Goal: Task Accomplishment & Management: Manage account settings

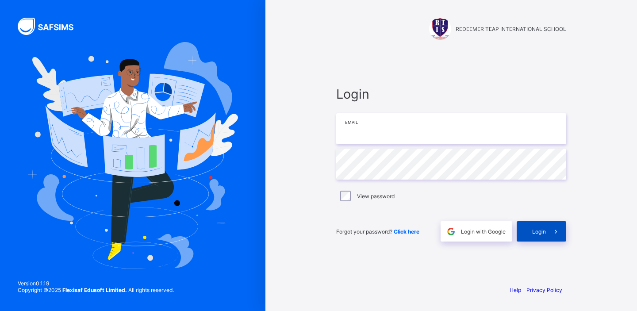
type input "**********"
click at [553, 235] on icon at bounding box center [555, 231] width 9 height 8
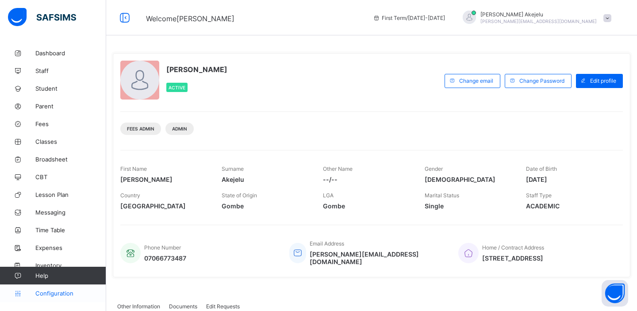
click at [52, 292] on span "Configuration" at bounding box center [70, 293] width 70 height 7
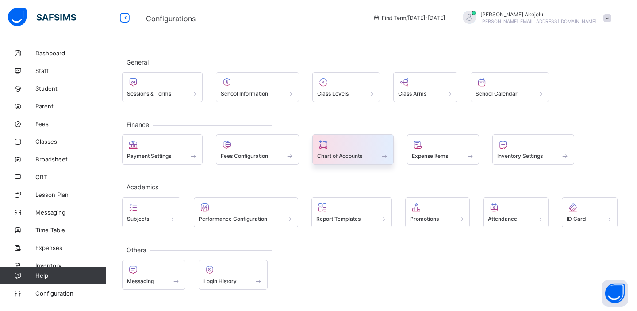
click at [336, 156] on span "Chart of Accounts" at bounding box center [339, 156] width 45 height 7
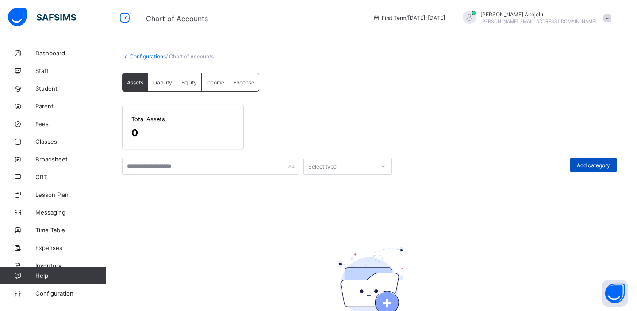
click at [589, 165] on span "Add category" at bounding box center [593, 165] width 33 height 7
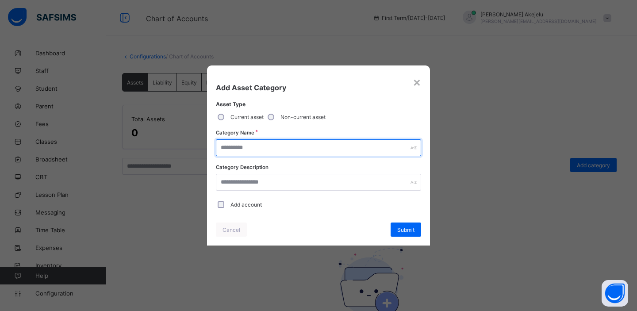
click at [262, 153] on input "text" at bounding box center [318, 147] width 205 height 17
type input "****"
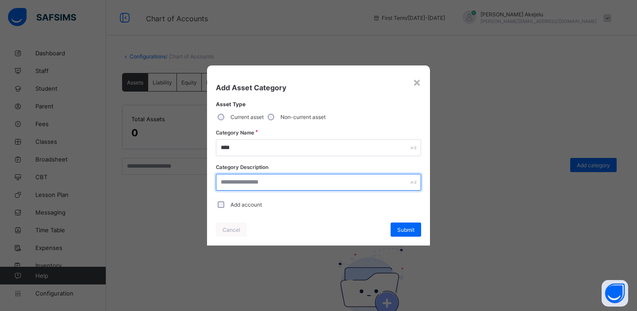
click at [253, 181] on input "text" at bounding box center [318, 182] width 205 height 17
type input "**********"
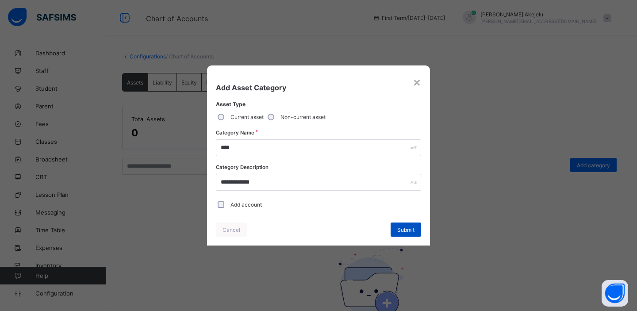
click at [401, 230] on span "Submit" at bounding box center [405, 229] width 17 height 7
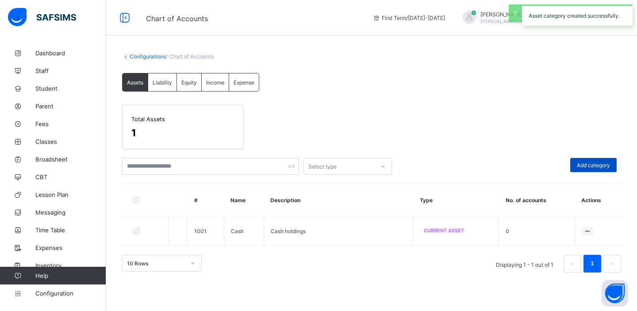
click at [585, 165] on span "Add category" at bounding box center [593, 165] width 33 height 7
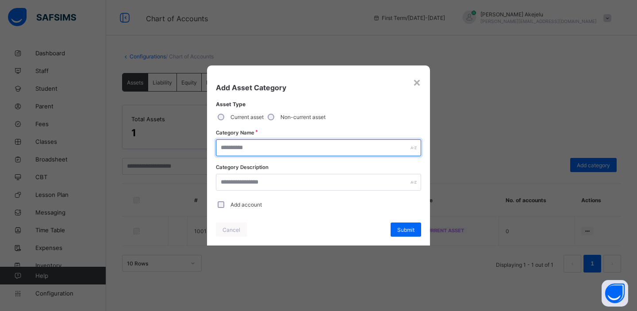
click at [244, 150] on input "text" at bounding box center [318, 147] width 205 height 17
type input "****"
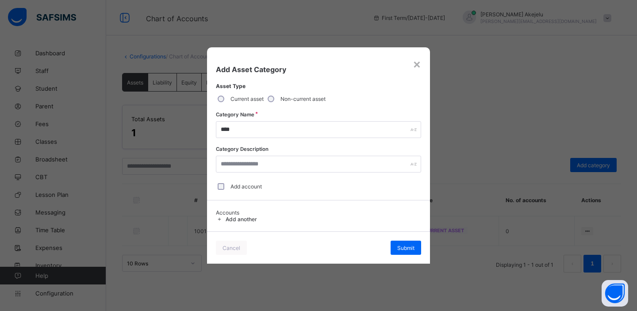
click at [245, 220] on span "Add another" at bounding box center [241, 219] width 31 height 7
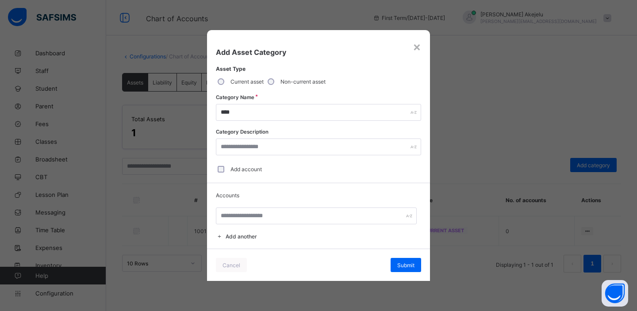
click at [241, 238] on span "Add another" at bounding box center [241, 236] width 31 height 7
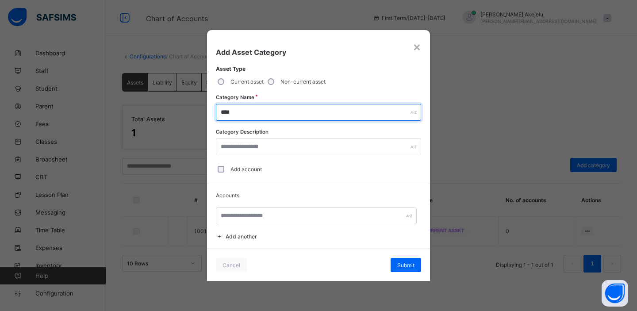
click at [271, 112] on input "****" at bounding box center [318, 112] width 205 height 17
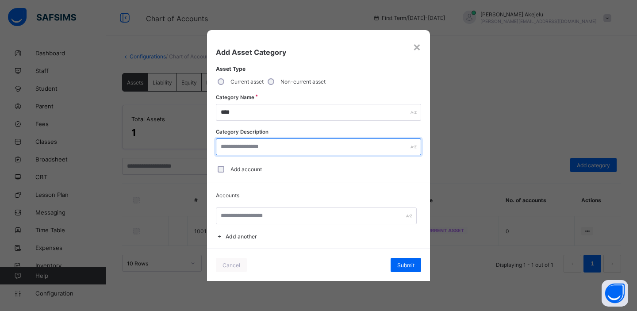
click at [260, 151] on input "text" at bounding box center [318, 146] width 205 height 17
type input "****"
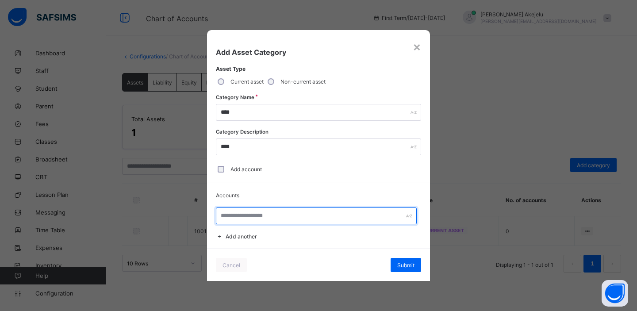
click at [283, 218] on input "text" at bounding box center [316, 215] width 201 height 17
type input "**********"
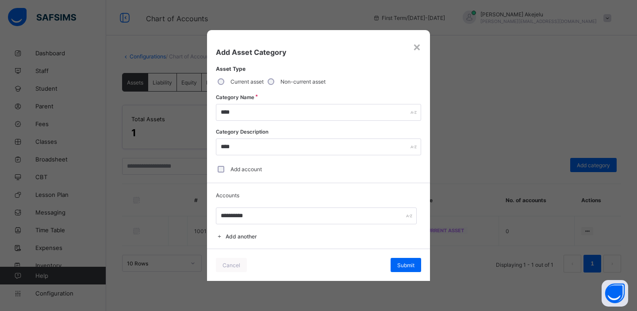
click at [248, 233] on span "Add another" at bounding box center [241, 236] width 31 height 7
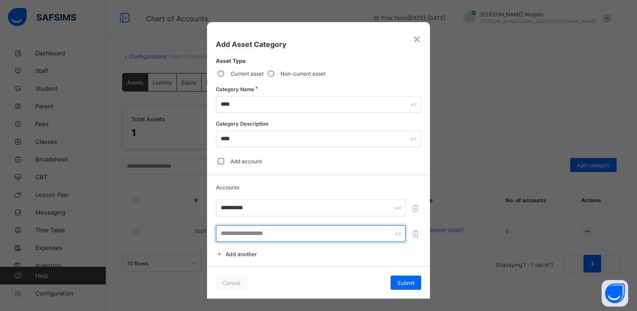
click at [248, 233] on input "text" at bounding box center [311, 233] width 190 height 17
type input "**********"
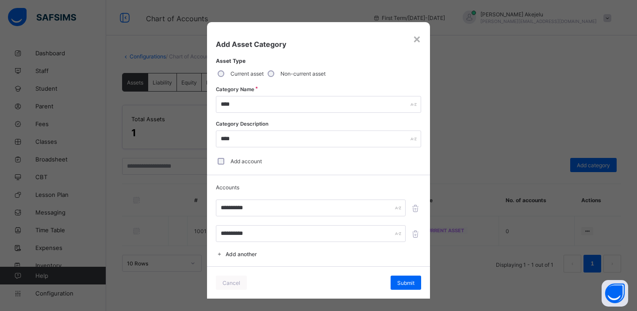
click at [249, 248] on div "**********" at bounding box center [318, 221] width 223 height 92
click at [246, 251] on span "Add another" at bounding box center [241, 254] width 31 height 7
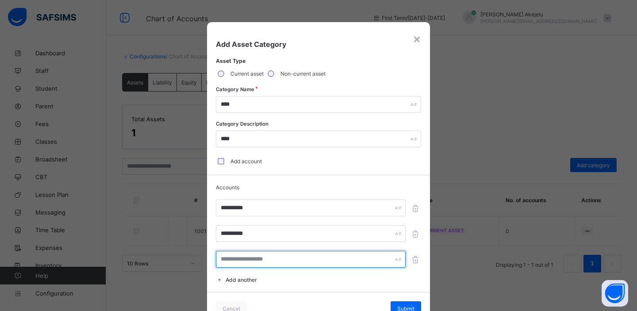
click at [240, 256] on input "text" at bounding box center [311, 259] width 190 height 17
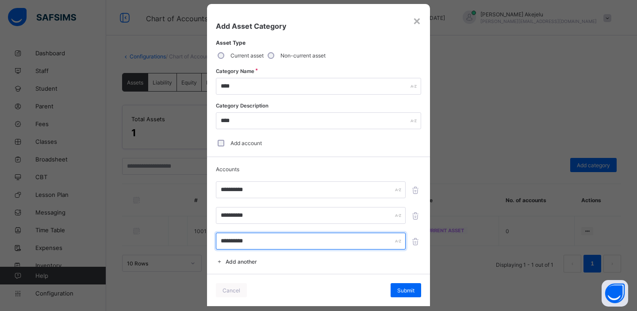
scroll to position [19, 0]
type input "**********"
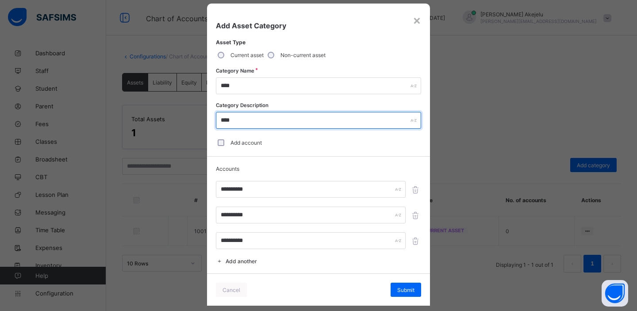
click at [304, 121] on input "****" at bounding box center [318, 120] width 205 height 17
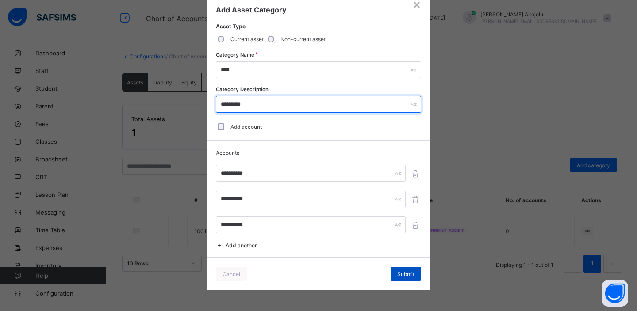
type input "*********"
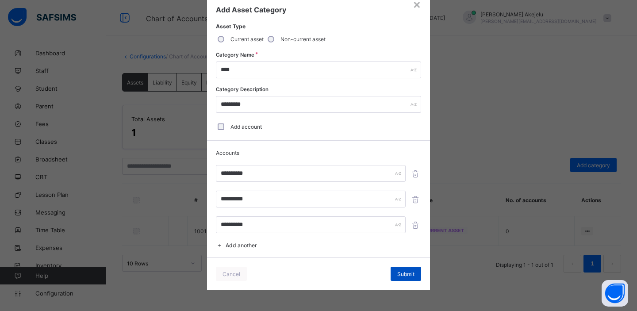
click at [402, 272] on span "Submit" at bounding box center [405, 274] width 17 height 7
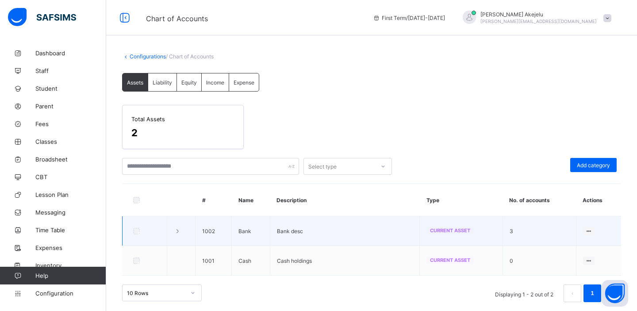
click at [177, 231] on icon at bounding box center [178, 231] width 8 height 7
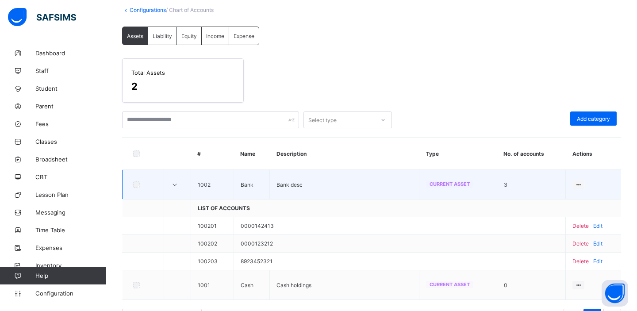
scroll to position [74, 0]
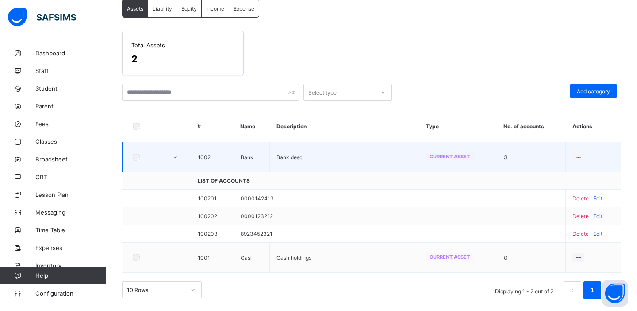
click at [175, 155] on icon at bounding box center [175, 157] width 8 height 7
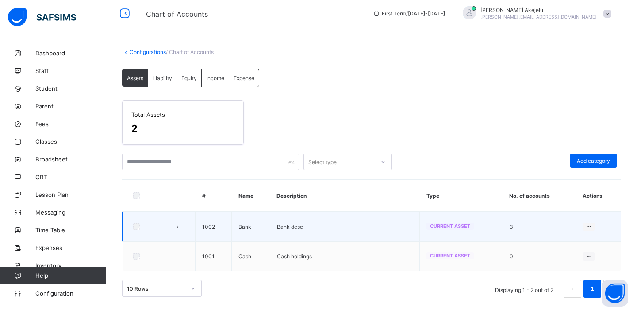
scroll to position [4, 0]
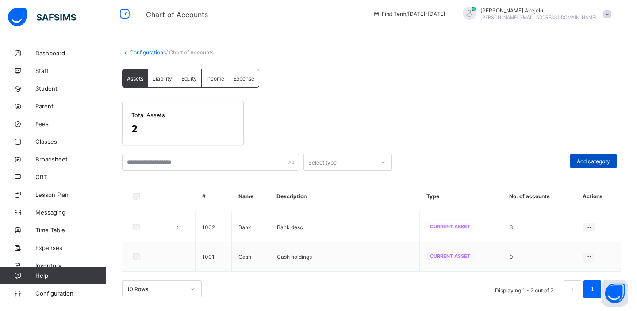
click at [582, 159] on span "Add category" at bounding box center [593, 161] width 33 height 7
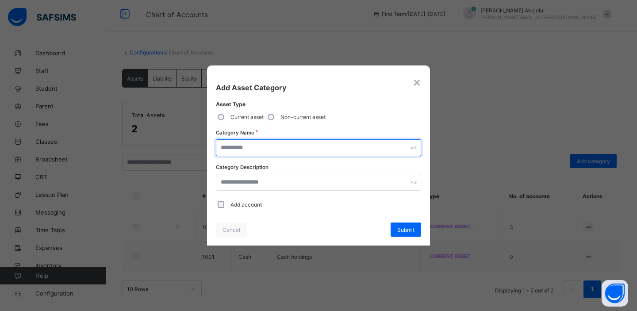
click at [267, 148] on input "text" at bounding box center [318, 147] width 205 height 17
type input "********"
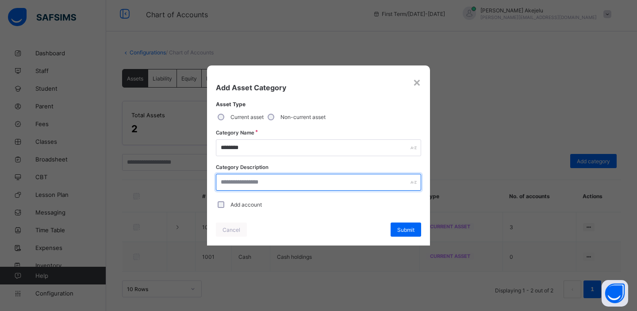
click at [267, 184] on input "text" at bounding box center [318, 182] width 205 height 17
type input "**********"
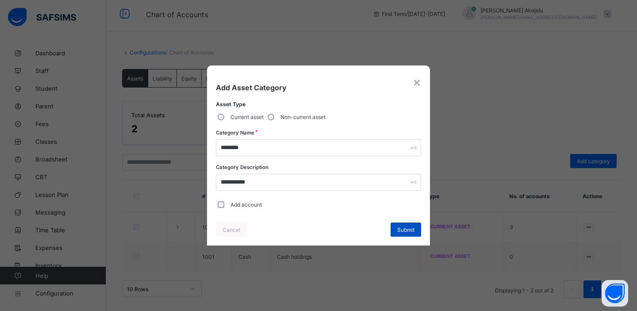
click at [405, 230] on span "Submit" at bounding box center [405, 229] width 17 height 7
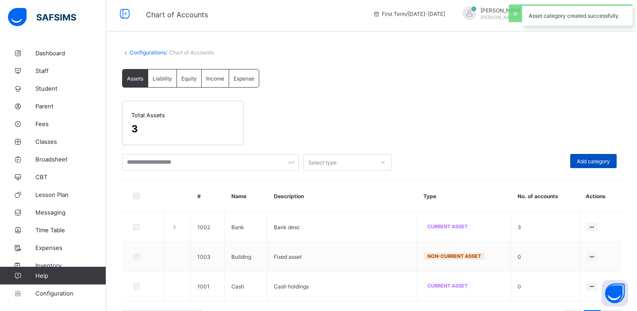
click at [589, 158] on span "Add category" at bounding box center [593, 161] width 33 height 7
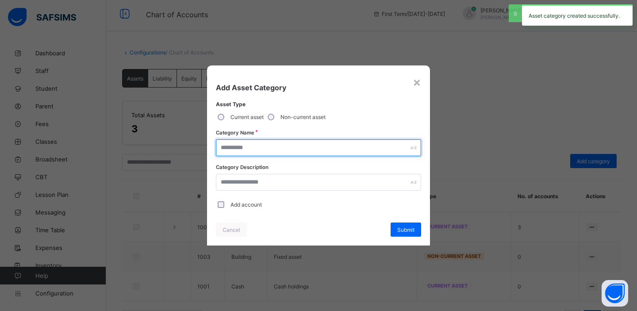
click at [269, 149] on input "text" at bounding box center [318, 147] width 205 height 17
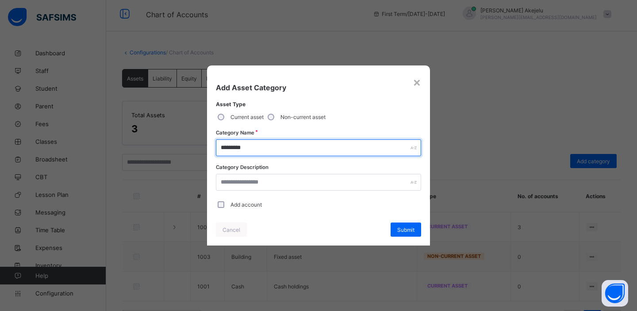
type input "*********"
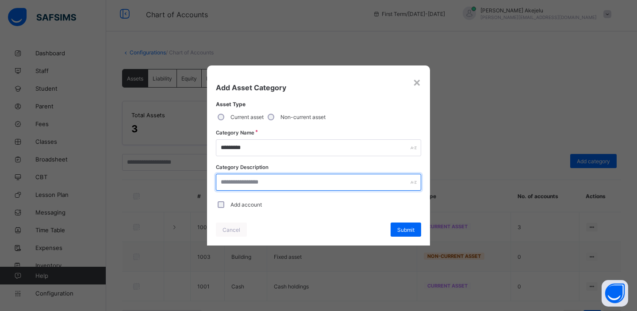
click at [271, 182] on input "text" at bounding box center [318, 182] width 205 height 17
type input "*********"
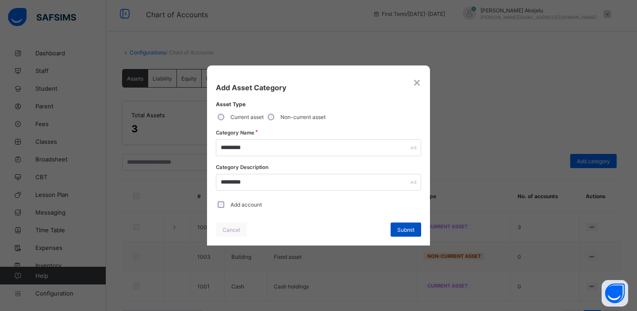
click at [396, 232] on div "Submit" at bounding box center [405, 229] width 31 height 14
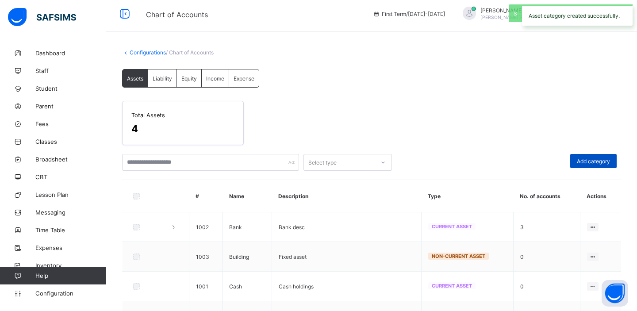
click at [584, 164] on div "Add category" at bounding box center [593, 161] width 46 height 14
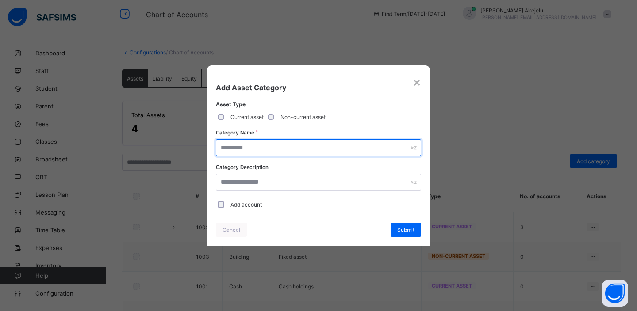
click at [264, 147] on input "text" at bounding box center [318, 147] width 205 height 17
type input "********"
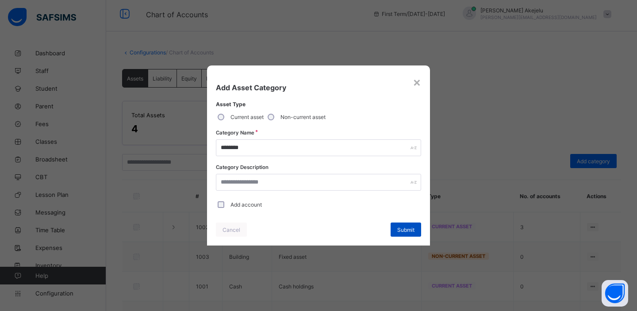
click at [416, 229] on div "Submit" at bounding box center [405, 229] width 31 height 14
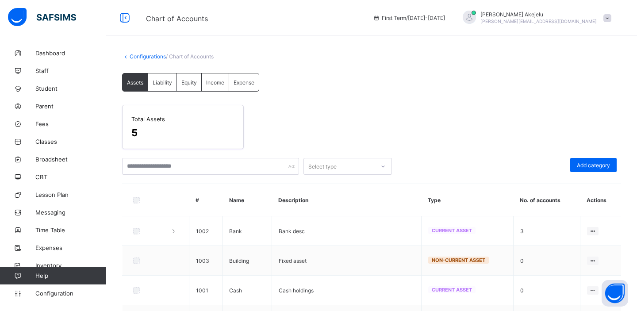
click at [164, 86] on div "Liability" at bounding box center [162, 82] width 29 height 18
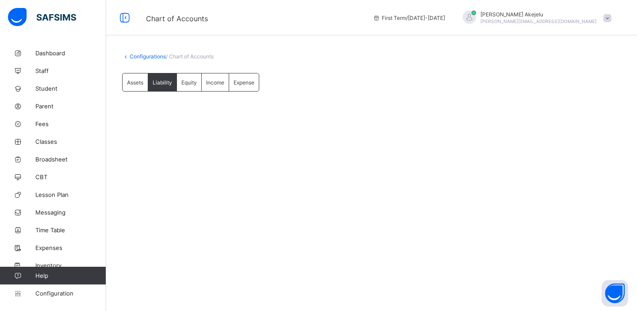
click at [189, 81] on span "Equity" at bounding box center [188, 82] width 15 height 7
click at [214, 84] on span "Income" at bounding box center [215, 82] width 18 height 7
click at [248, 83] on span "Expense" at bounding box center [243, 82] width 21 height 7
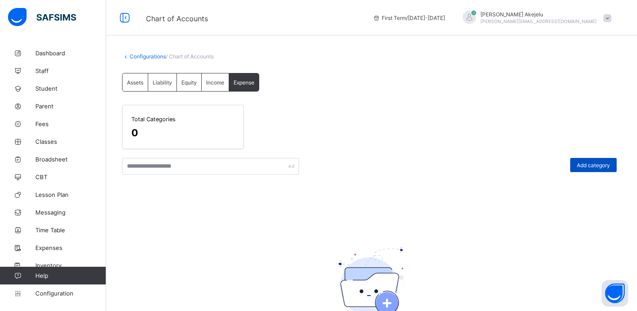
click at [577, 165] on span "Add category" at bounding box center [593, 165] width 33 height 7
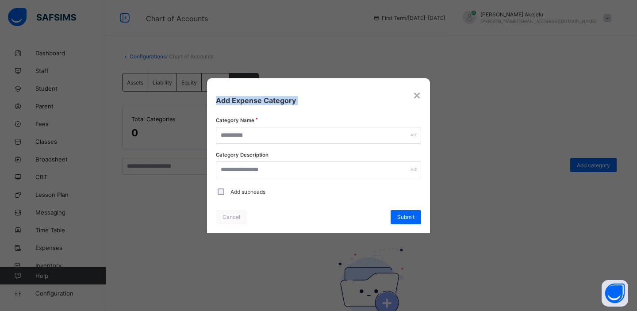
drag, startPoint x: 352, startPoint y: 89, endPoint x: 415, endPoint y: 118, distance: 69.9
click at [415, 118] on div "× Add Expense Category Category Name Category Description Add subheads Cancel S…" at bounding box center [318, 155] width 223 height 155
click at [332, 138] on input "text" at bounding box center [318, 135] width 205 height 17
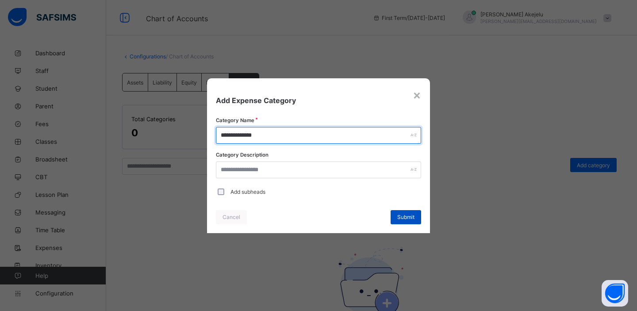
type input "**********"
click at [408, 214] on span "Submit" at bounding box center [405, 217] width 17 height 7
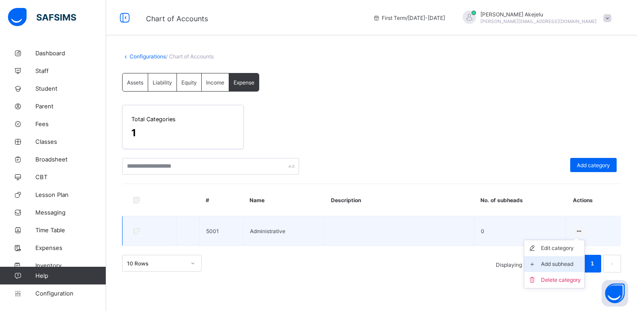
click at [554, 264] on div "Add subhead" at bounding box center [561, 264] width 40 height 9
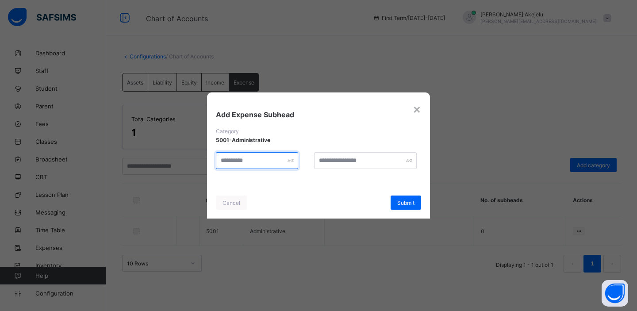
click at [267, 162] on input "text" at bounding box center [257, 160] width 82 height 17
type input "**********"
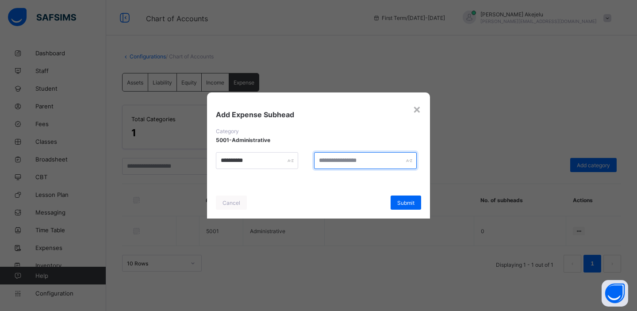
click at [343, 165] on input "text" at bounding box center [365, 160] width 103 height 17
click at [405, 203] on span "Submit" at bounding box center [405, 202] width 17 height 7
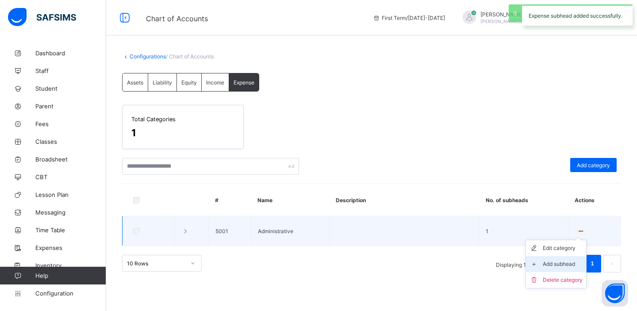
click at [561, 261] on div "Add subhead" at bounding box center [563, 264] width 40 height 9
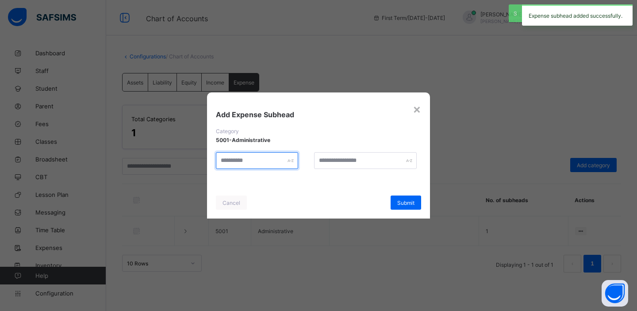
click at [261, 164] on input "text" at bounding box center [257, 160] width 82 height 17
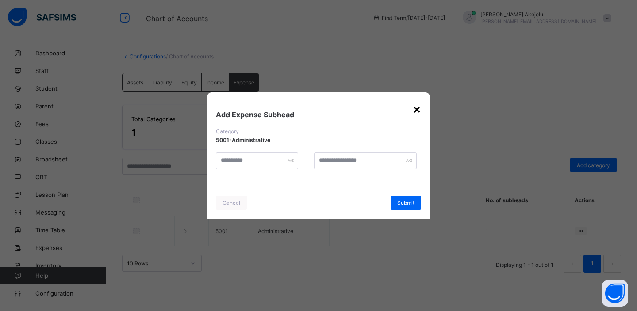
click at [416, 109] on div "×" at bounding box center [417, 108] width 8 height 15
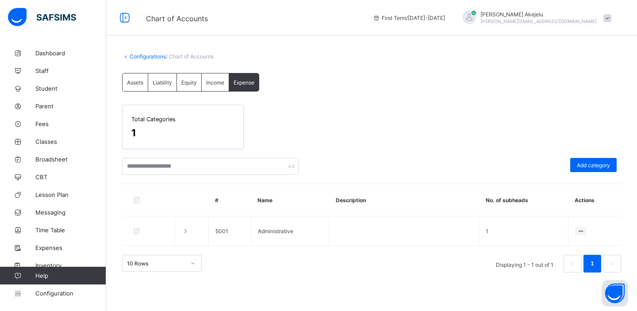
click at [151, 57] on link "Configurations" at bounding box center [148, 56] width 36 height 7
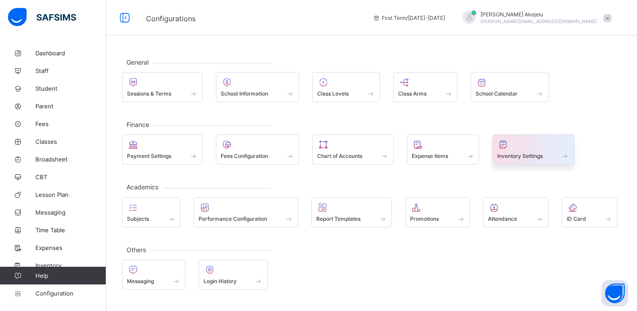
click at [524, 153] on div "Inventory Settings" at bounding box center [533, 156] width 72 height 8
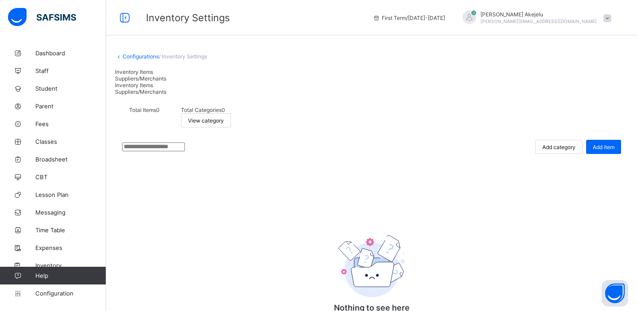
click at [576, 141] on div "Add category" at bounding box center [558, 147] width 47 height 14
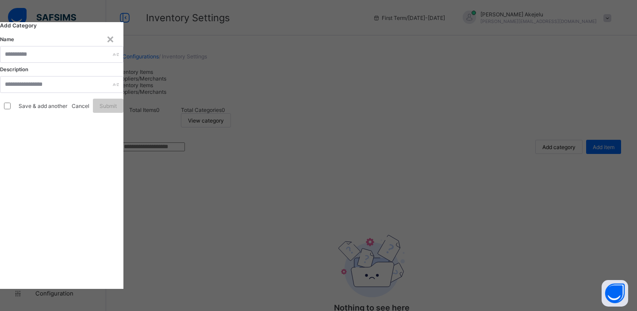
click at [123, 115] on div "Add Category Name Description Save & add another Cancel Submit" at bounding box center [61, 68] width 123 height 93
click at [115, 46] on div "×" at bounding box center [110, 38] width 8 height 15
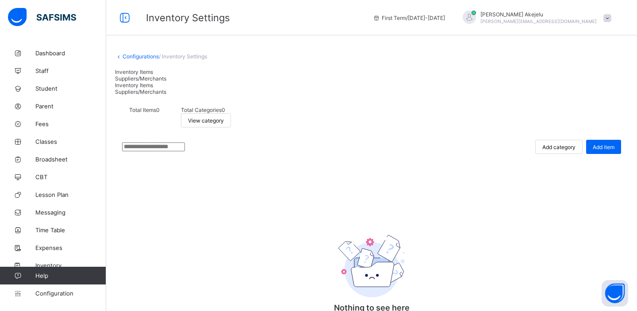
click at [166, 78] on span "Suppliers/Merchants" at bounding box center [140, 78] width 51 height 7
click at [558, 144] on span "Add category" at bounding box center [545, 147] width 33 height 7
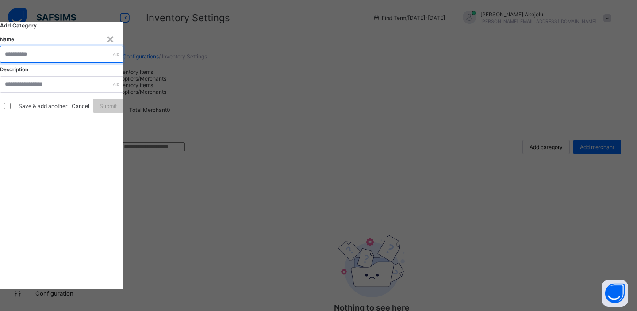
click at [123, 63] on input "text" at bounding box center [61, 54] width 123 height 17
type input "*****"
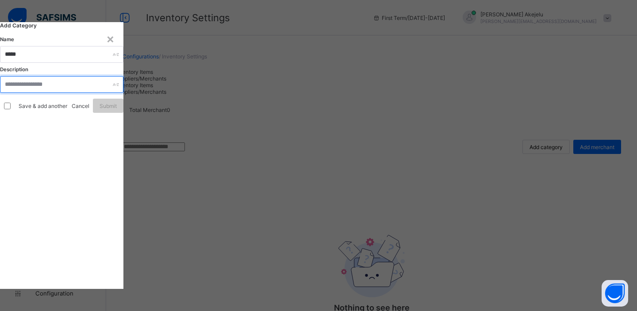
click at [123, 93] on input "text" at bounding box center [61, 84] width 123 height 17
type input "**********"
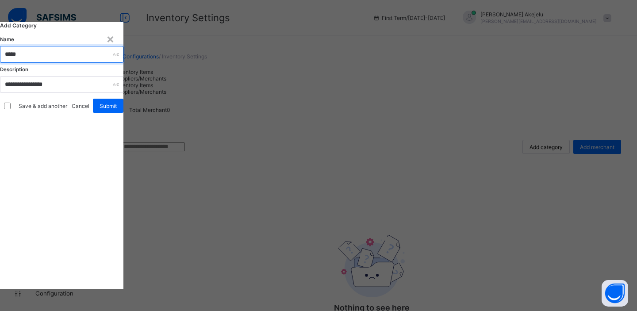
click at [123, 63] on input "*****" at bounding box center [61, 54] width 123 height 17
type input "**********"
click at [67, 115] on div "Save & add another" at bounding box center [33, 105] width 67 height 19
click at [117, 109] on span "Submit" at bounding box center [107, 106] width 17 height 7
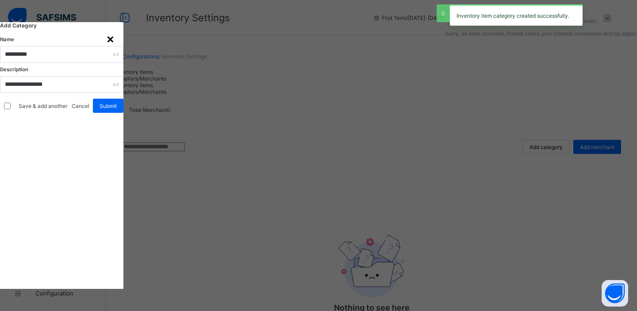
click at [115, 46] on div "×" at bounding box center [110, 38] width 8 height 15
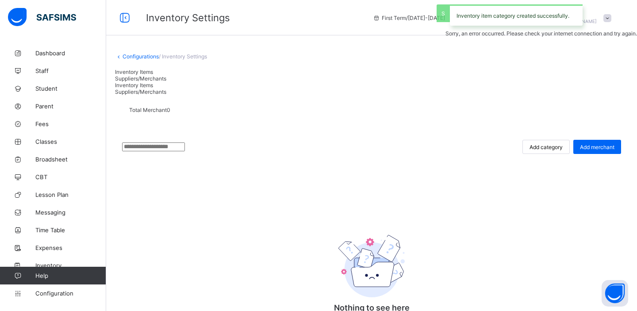
click at [152, 75] on span "Inventory Items" at bounding box center [134, 72] width 38 height 7
click at [559, 144] on span "Add category" at bounding box center [558, 147] width 33 height 7
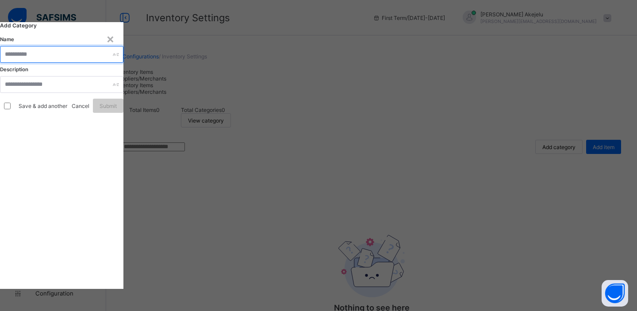
click at [123, 63] on input "text" at bounding box center [61, 54] width 123 height 17
type input "**********"
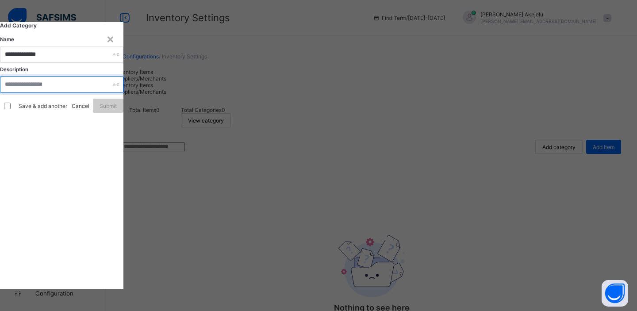
click at [123, 93] on input "text" at bounding box center [61, 84] width 123 height 17
type input "****"
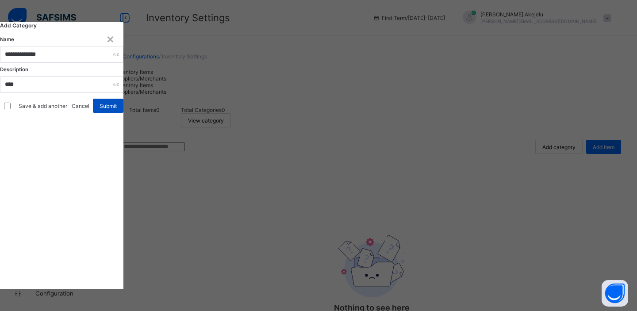
click at [117, 109] on span "Submit" at bounding box center [107, 106] width 17 height 7
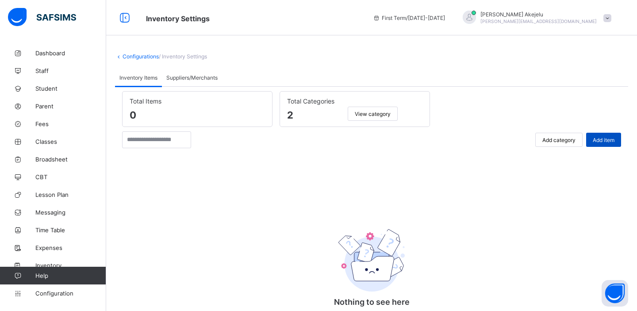
click at [602, 138] on span "Add item" at bounding box center [604, 140] width 22 height 7
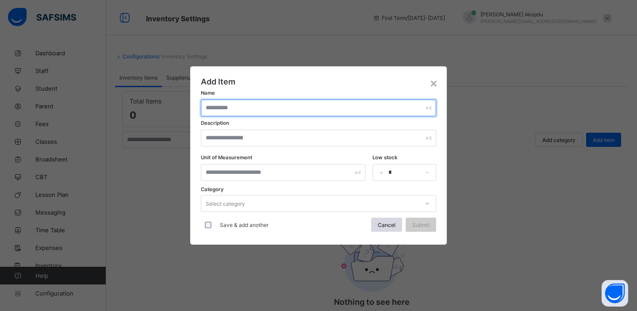
click at [310, 114] on input "text" at bounding box center [318, 107] width 235 height 17
type input "**********"
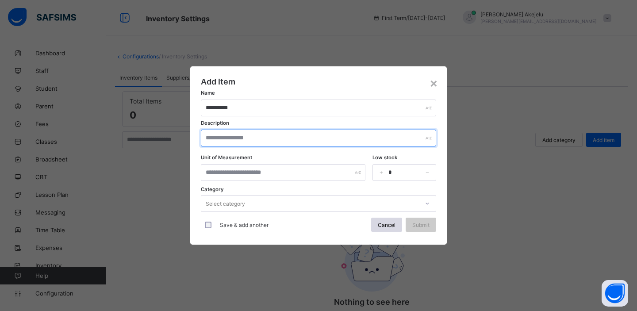
click at [275, 142] on input "text" at bounding box center [318, 138] width 235 height 17
type input "********"
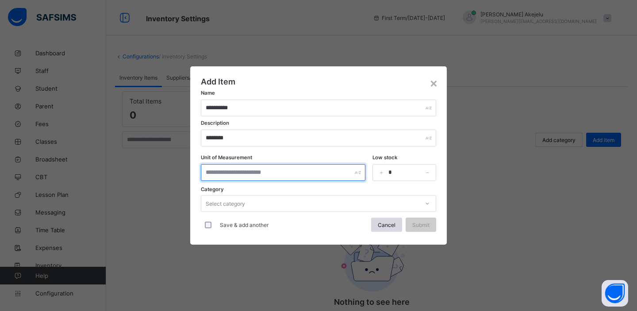
click at [245, 177] on input "text" at bounding box center [283, 172] width 165 height 17
type input "***"
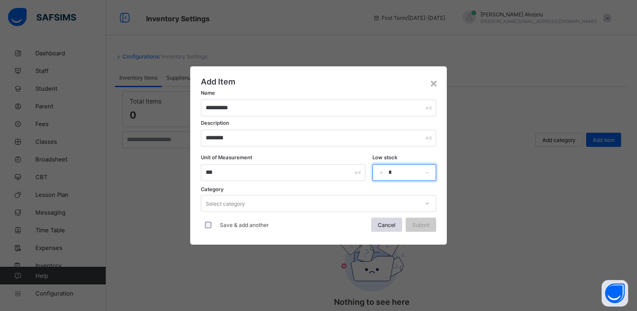
click at [413, 174] on input "*" at bounding box center [404, 172] width 64 height 17
type input "**"
click at [326, 200] on div "Select category" at bounding box center [310, 203] width 218 height 12
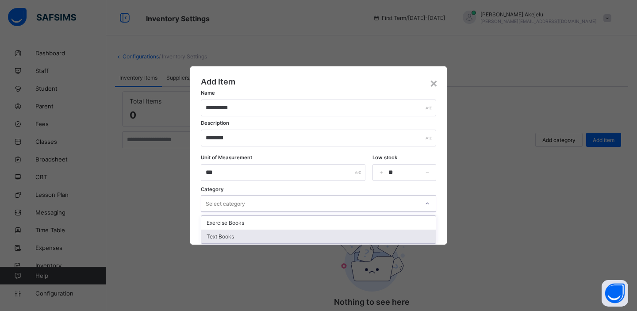
click at [216, 233] on div "Text Books" at bounding box center [318, 237] width 234 height 14
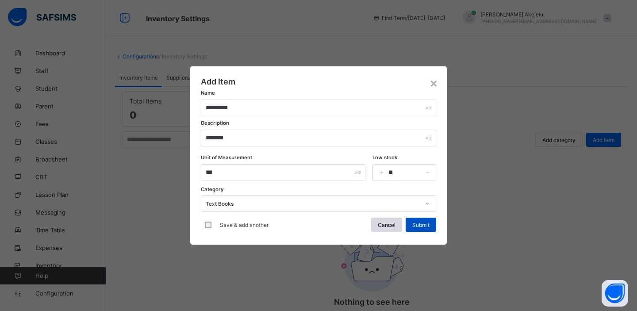
click at [423, 224] on span "Submit" at bounding box center [420, 225] width 17 height 7
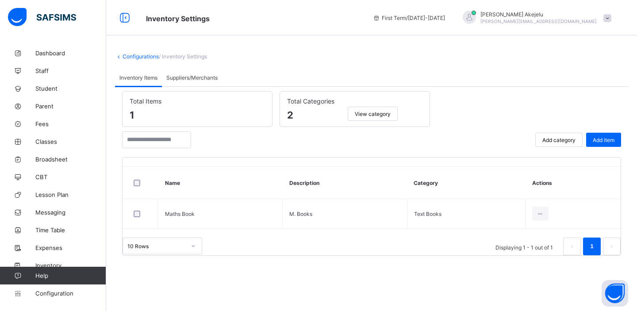
click at [371, 114] on span "View category" at bounding box center [373, 114] width 36 height 7
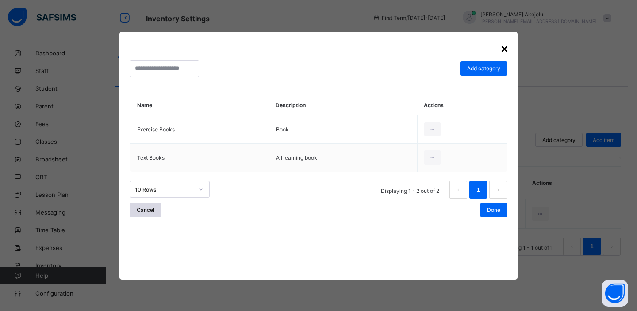
click at [507, 49] on div "×" at bounding box center [504, 48] width 8 height 15
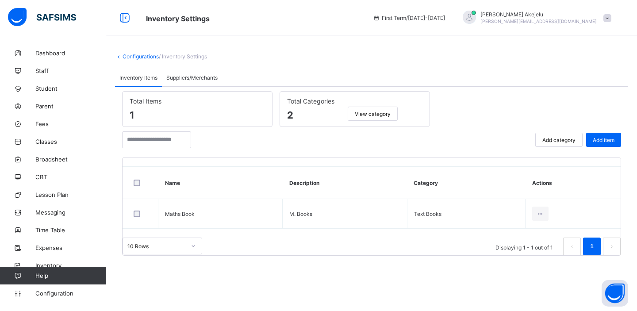
click at [182, 77] on span "Suppliers/Merchants" at bounding box center [191, 77] width 51 height 7
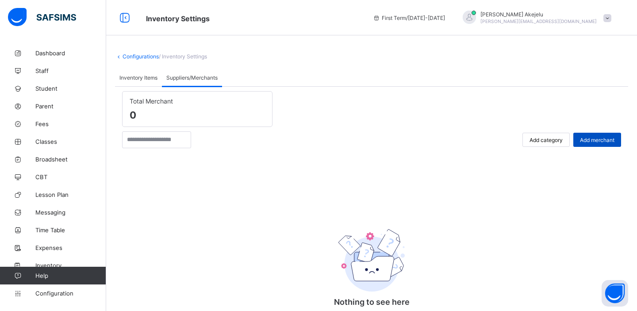
click at [602, 139] on span "Add merchant" at bounding box center [597, 140] width 34 height 7
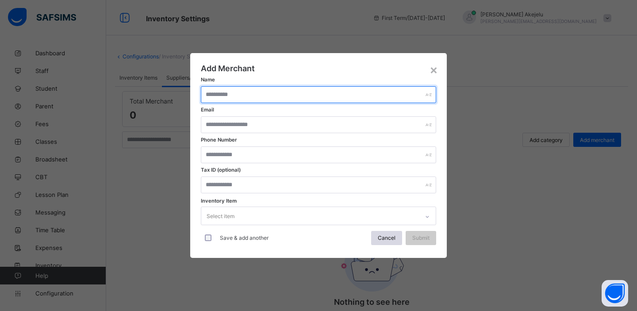
click at [256, 101] on input "text" at bounding box center [318, 94] width 235 height 17
type input "*"
type input "**********"
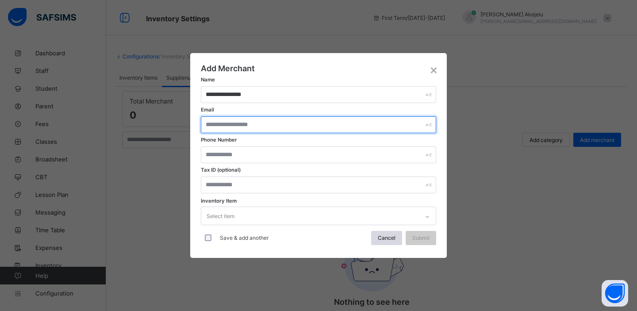
click at [275, 128] on input "text" at bounding box center [318, 124] width 235 height 17
type input "**********"
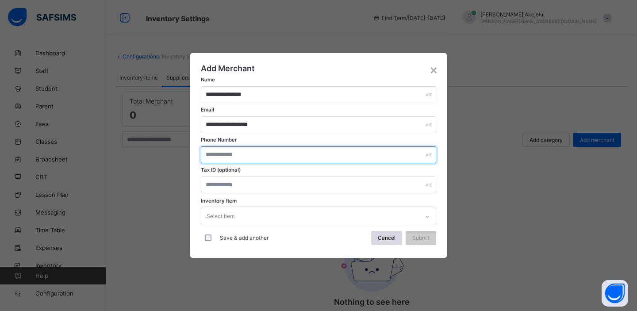
click at [261, 159] on input "text" at bounding box center [318, 154] width 235 height 17
type input "**********"
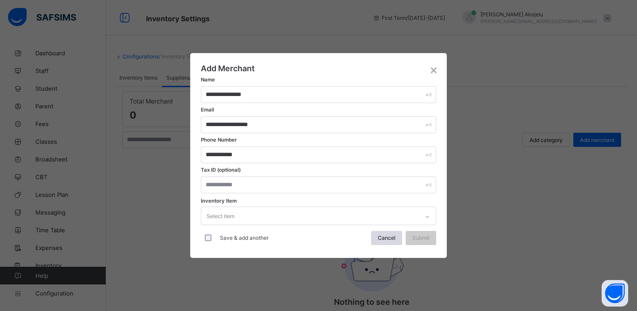
click at [242, 219] on div "Select item" at bounding box center [310, 215] width 218 height 17
click at [245, 221] on div "Select item" at bounding box center [310, 215] width 218 height 17
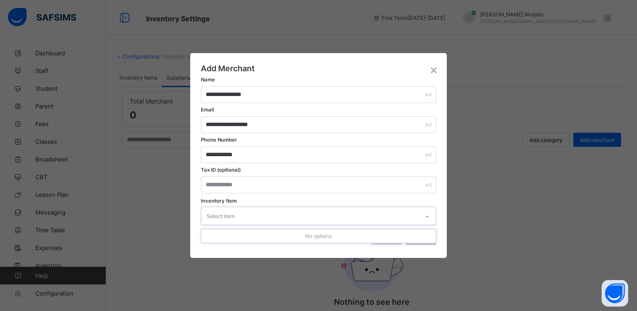
click at [245, 221] on div "Select item" at bounding box center [310, 215] width 218 height 17
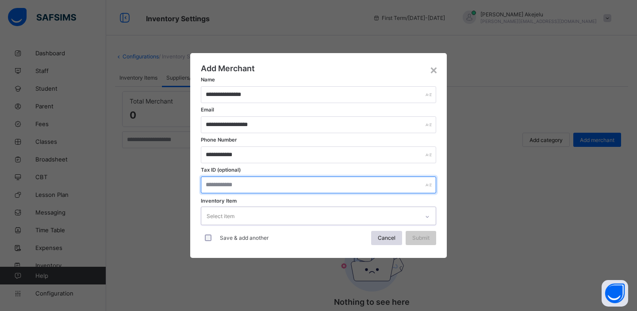
click at [326, 186] on input "text" at bounding box center [318, 184] width 235 height 17
type input "***"
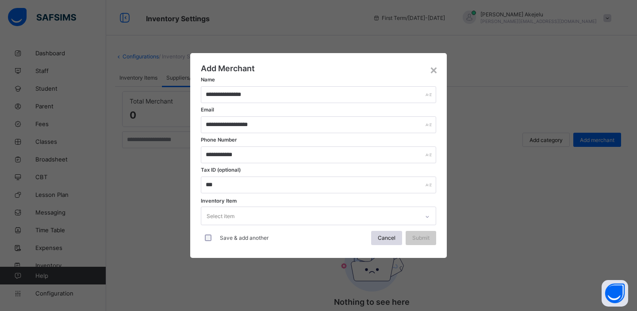
click at [298, 214] on div "Select item" at bounding box center [310, 215] width 218 height 17
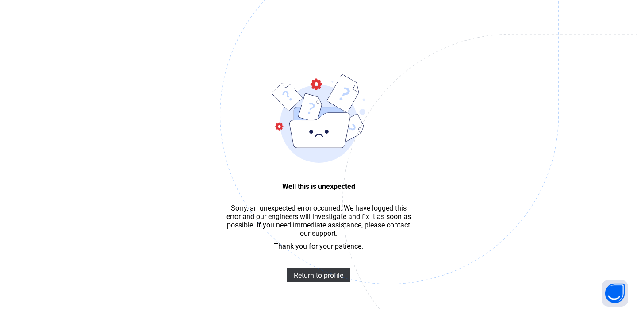
click at [303, 270] on img at bounding box center [450, 159] width 461 height 428
click at [312, 276] on span "Return to profile" at bounding box center [319, 275] width 50 height 8
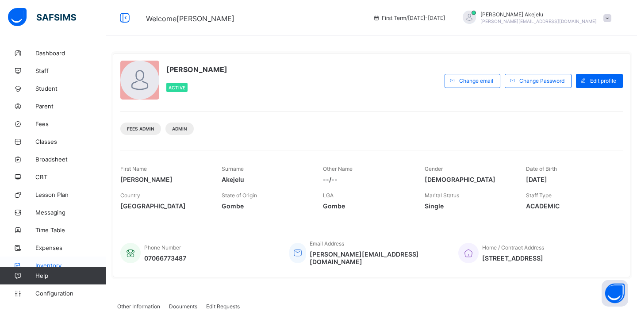
click at [57, 264] on span "Inventory" at bounding box center [70, 265] width 71 height 7
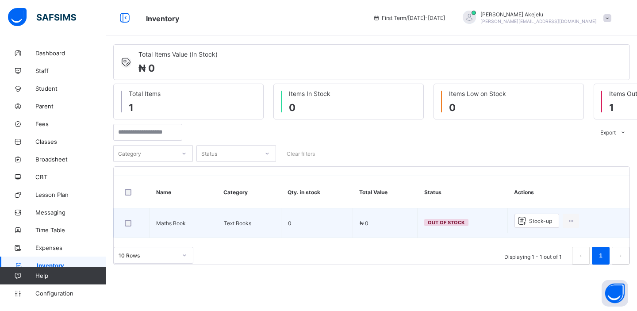
click at [528, 219] on icon at bounding box center [522, 220] width 12 height 11
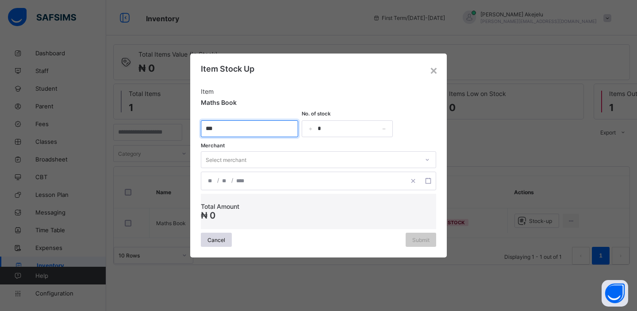
click at [266, 130] on input "currency" at bounding box center [249, 128] width 97 height 17
type input "*******"
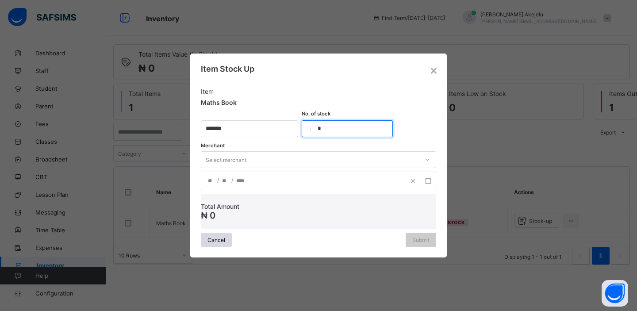
click at [325, 130] on input "*" at bounding box center [347, 128] width 91 height 17
type input "****"
click at [349, 159] on div "Select merchant" at bounding box center [310, 159] width 218 height 12
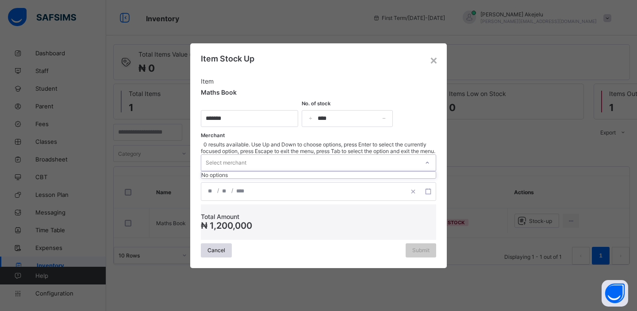
click at [349, 159] on div "Select merchant" at bounding box center [310, 163] width 218 height 16
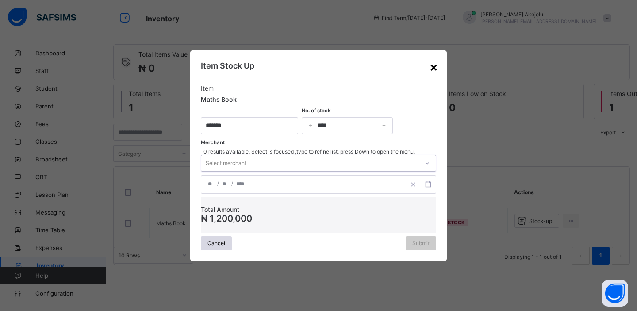
click at [434, 69] on div "×" at bounding box center [433, 66] width 8 height 15
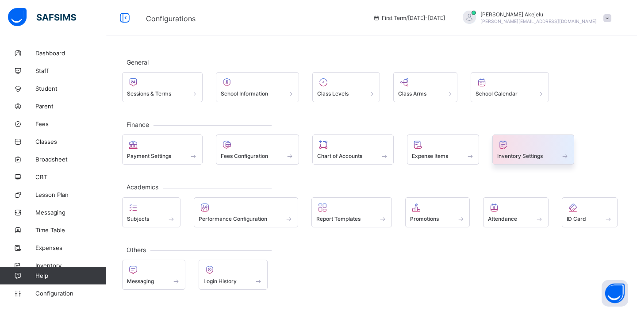
click at [515, 156] on span "Inventory Settings" at bounding box center [520, 156] width 46 height 7
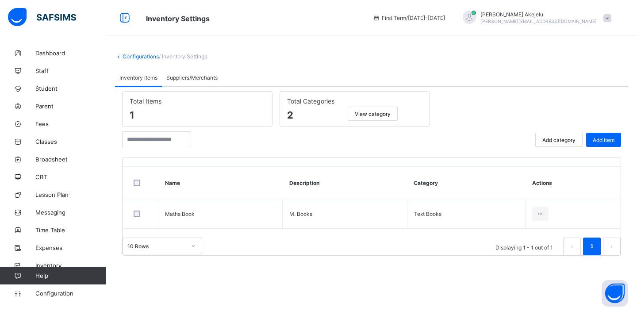
click at [562, 139] on span "Add category" at bounding box center [558, 140] width 33 height 7
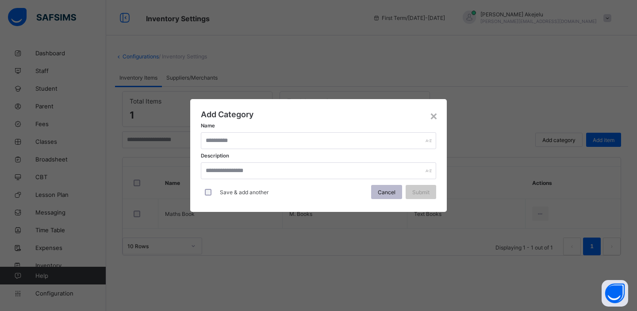
click at [381, 192] on span "Cancel" at bounding box center [387, 192] width 18 height 7
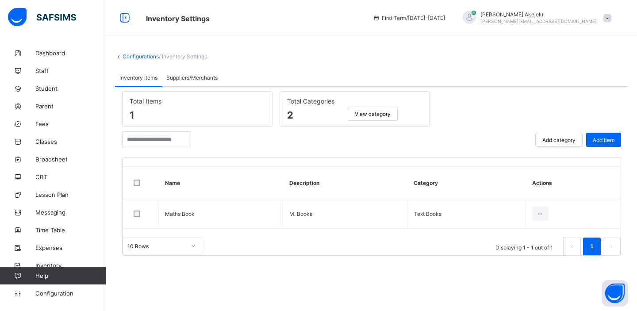
click at [188, 73] on div "Suppliers/Merchants" at bounding box center [192, 78] width 60 height 18
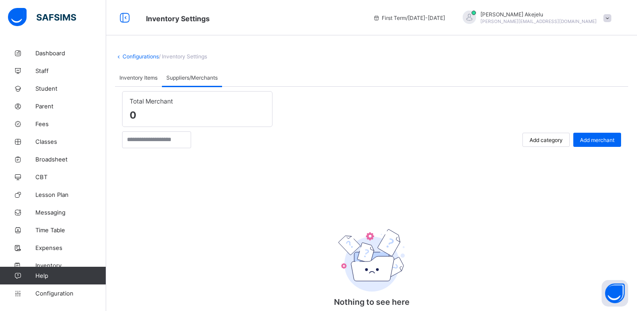
click at [563, 142] on div "Add category" at bounding box center [545, 140] width 47 height 14
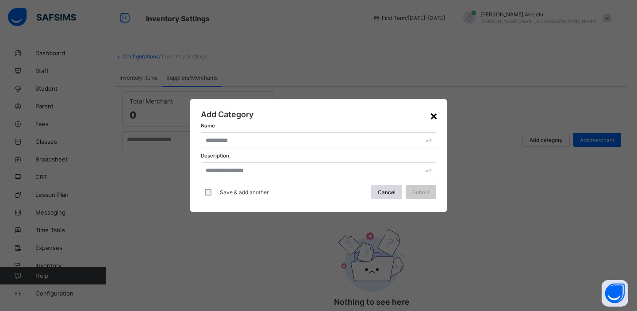
click at [432, 112] on div "×" at bounding box center [433, 115] width 8 height 15
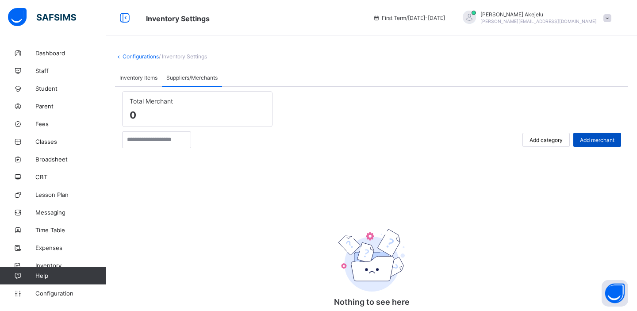
click at [580, 138] on span "Add merchant" at bounding box center [597, 140] width 34 height 7
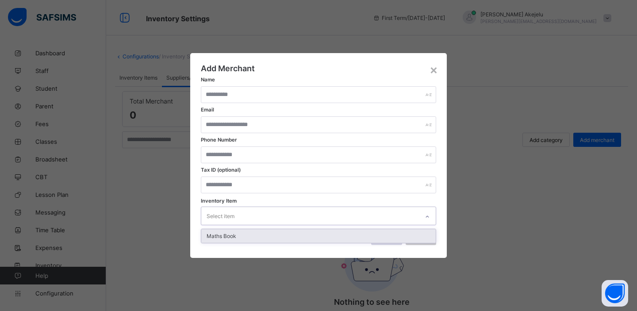
click at [237, 213] on div "Select item" at bounding box center [310, 215] width 218 height 17
click at [276, 219] on div "Select item" at bounding box center [310, 215] width 218 height 17
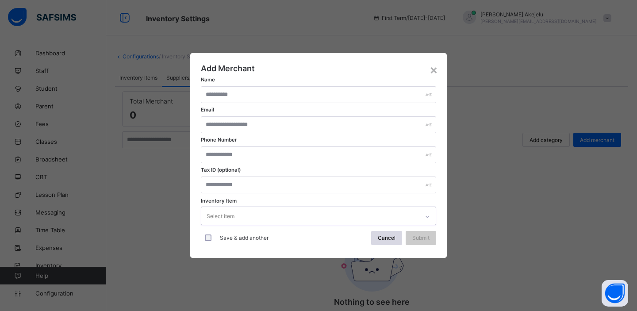
click at [243, 218] on div "Select item" at bounding box center [310, 215] width 218 height 17
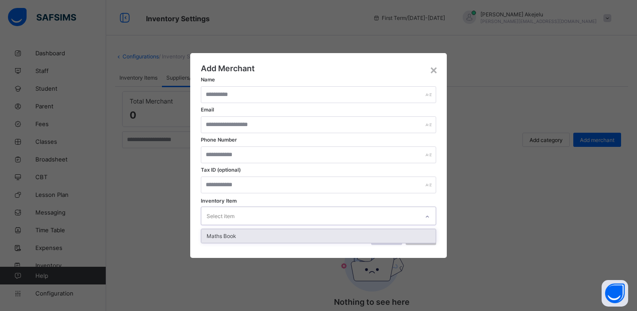
click at [235, 236] on div "Maths Book" at bounding box center [318, 236] width 234 height 14
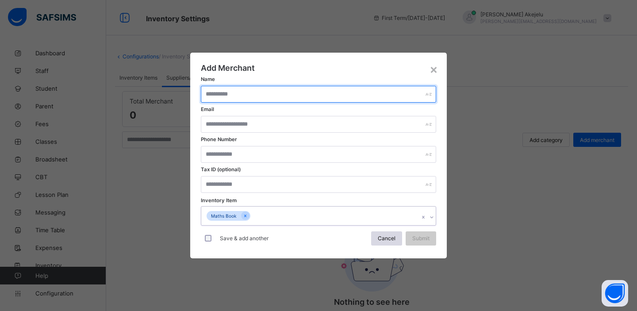
click at [242, 93] on input "text" at bounding box center [318, 94] width 235 height 17
type input "***"
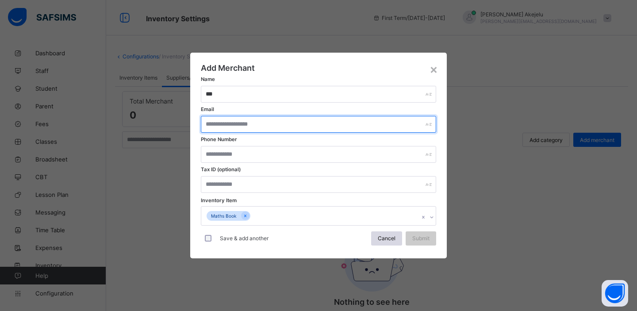
click at [253, 127] on input "text" at bounding box center [318, 124] width 235 height 17
type input "**********"
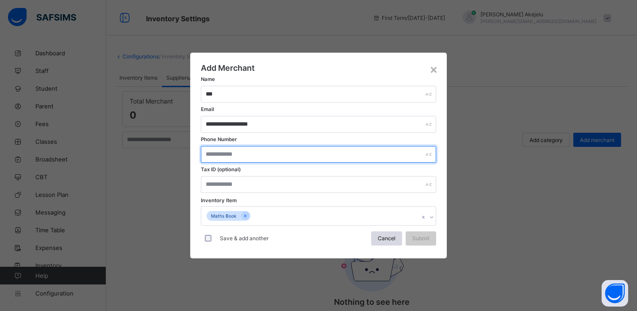
click at [233, 158] on input "text" at bounding box center [318, 154] width 235 height 17
type input "**********"
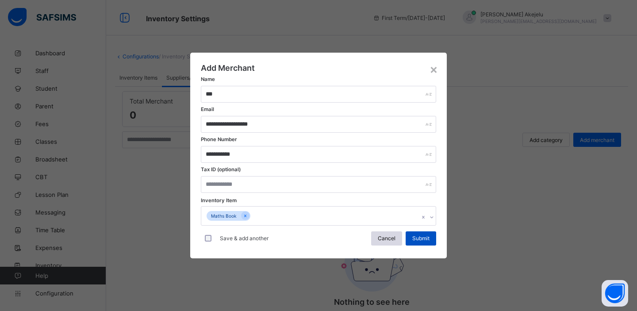
click at [423, 239] on span "Submit" at bounding box center [420, 238] width 17 height 7
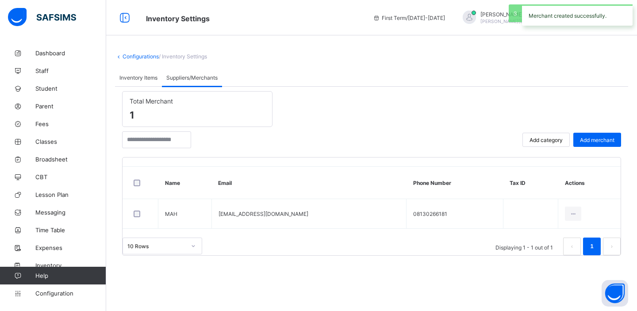
click at [141, 77] on span "Inventory Items" at bounding box center [138, 77] width 38 height 7
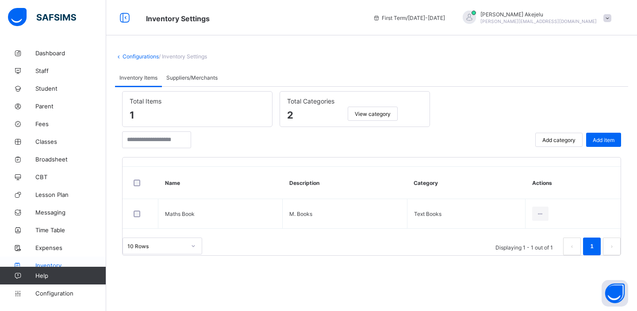
click at [53, 264] on span "Inventory" at bounding box center [70, 265] width 71 height 7
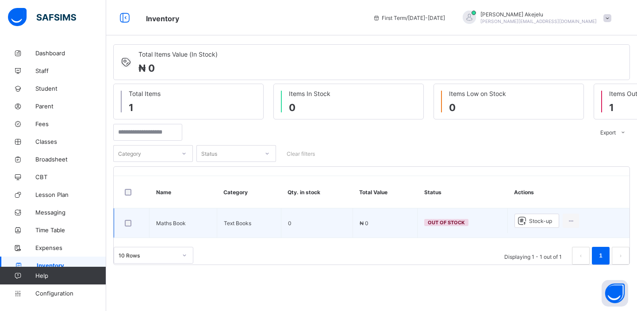
click at [540, 224] on div "Stock-up" at bounding box center [536, 221] width 45 height 14
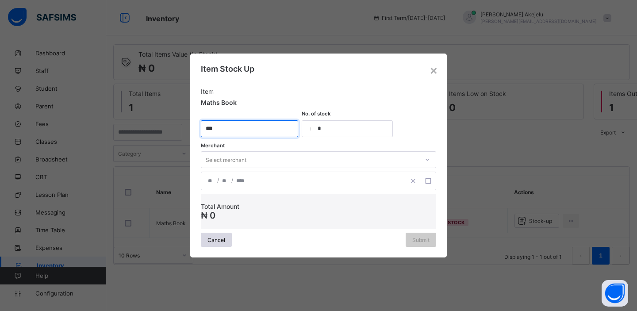
click at [256, 131] on input "currency" at bounding box center [249, 128] width 97 height 17
type input "*******"
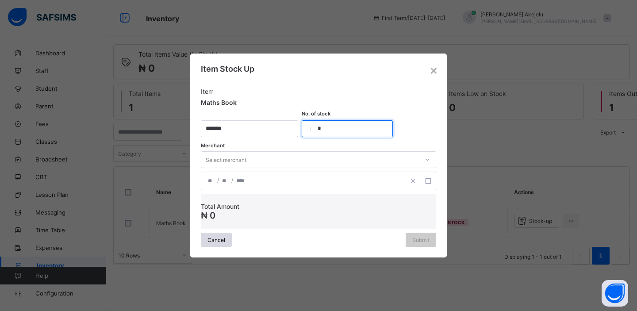
click at [332, 128] on input "*" at bounding box center [347, 128] width 91 height 17
type input "****"
click at [290, 156] on div "Select merchant" at bounding box center [310, 159] width 218 height 12
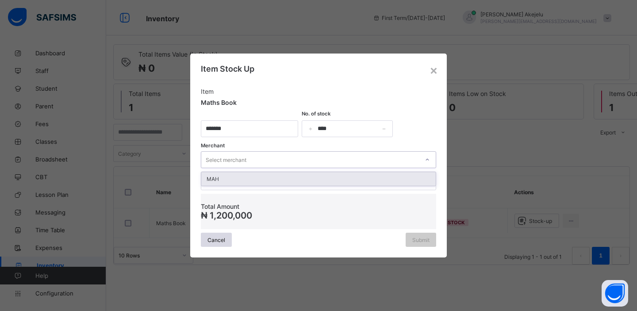
click at [271, 178] on div "MAH" at bounding box center [318, 179] width 234 height 14
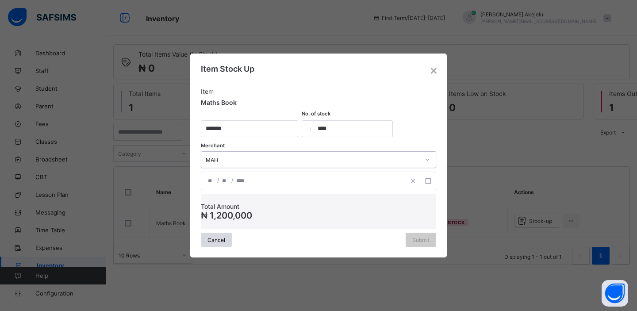
click at [271, 178] on div "/ /" at bounding box center [303, 181] width 204 height 18
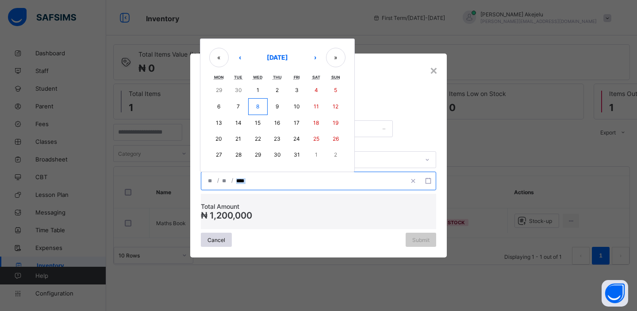
click at [271, 178] on div "/ /" at bounding box center [303, 181] width 204 height 18
click at [259, 107] on abbr "8" at bounding box center [257, 106] width 3 height 7
type input "**********"
type input "**"
type input "*"
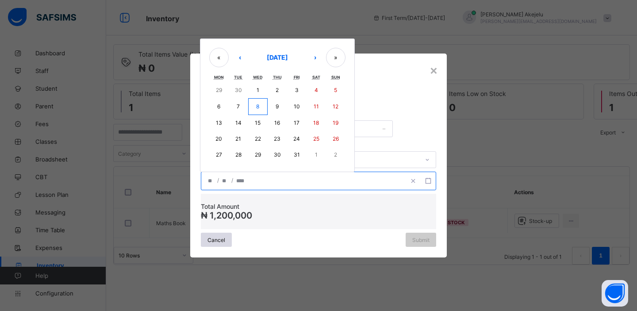
type input "****"
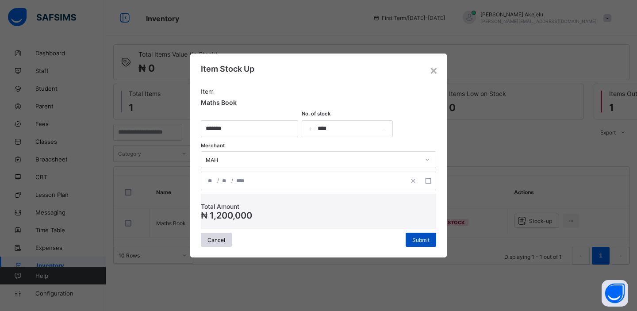
click at [420, 241] on span "Submit" at bounding box center [420, 240] width 17 height 7
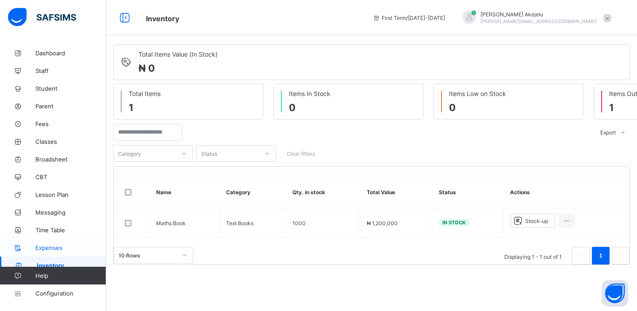
click at [54, 247] on span "Expenses" at bounding box center [70, 247] width 71 height 7
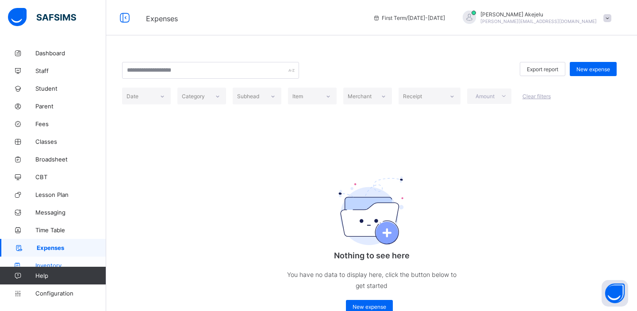
click at [52, 262] on span "Inventory" at bounding box center [70, 265] width 71 height 7
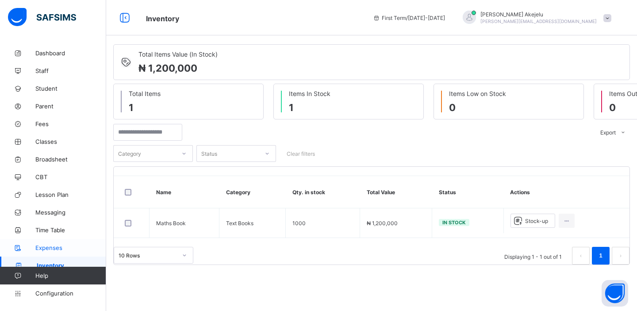
click at [50, 247] on span "Expenses" at bounding box center [70, 247] width 71 height 7
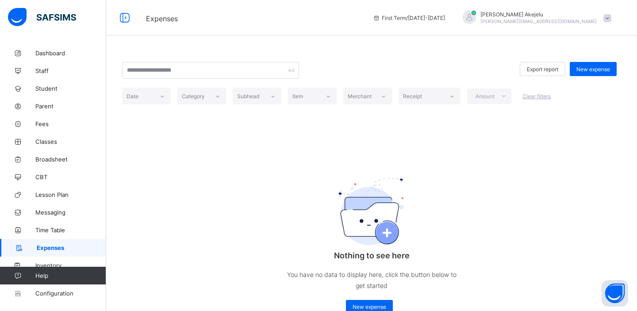
click at [161, 96] on icon at bounding box center [162, 96] width 5 height 9
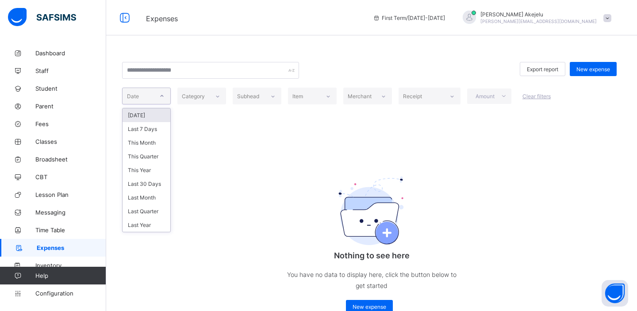
click at [199, 97] on div "Category" at bounding box center [193, 96] width 23 height 17
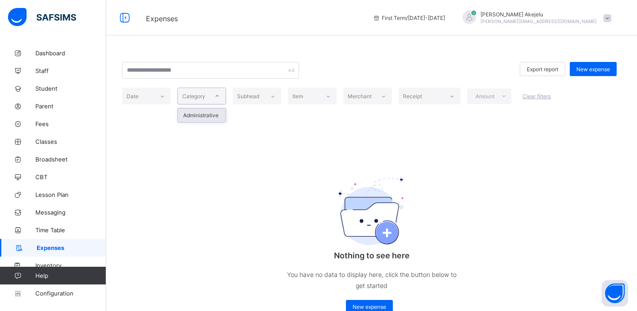
click at [218, 96] on icon at bounding box center [216, 96] width 5 height 9
click at [240, 95] on div "Subhead" at bounding box center [248, 96] width 22 height 17
click at [315, 95] on div "Item" at bounding box center [304, 96] width 32 height 12
click at [315, 95] on div "Item" at bounding box center [303, 96] width 31 height 12
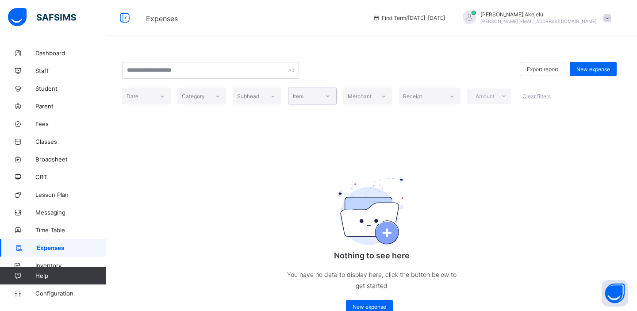
click at [354, 96] on div "Merchant" at bounding box center [360, 96] width 24 height 17
click at [407, 96] on div "Receipt" at bounding box center [412, 96] width 19 height 17
click at [481, 99] on span "Amount" at bounding box center [485, 96] width 22 height 7
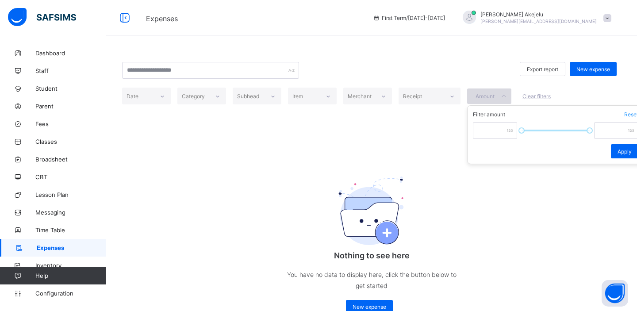
click at [481, 99] on span "Amount" at bounding box center [485, 96] width 22 height 7
click at [535, 98] on span "Clear filters" at bounding box center [536, 96] width 28 height 7
click at [544, 70] on span "Export report" at bounding box center [542, 69] width 31 height 7
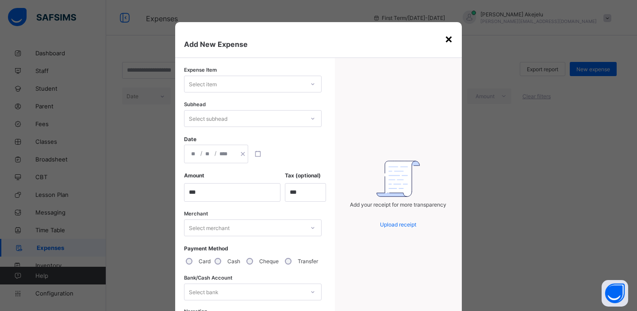
click at [445, 39] on div "×" at bounding box center [448, 38] width 8 height 15
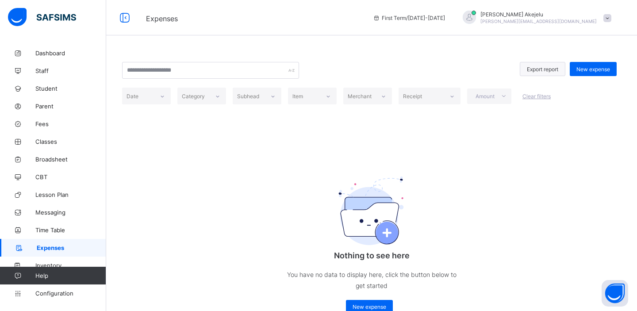
click at [530, 69] on span "Export report" at bounding box center [542, 69] width 31 height 7
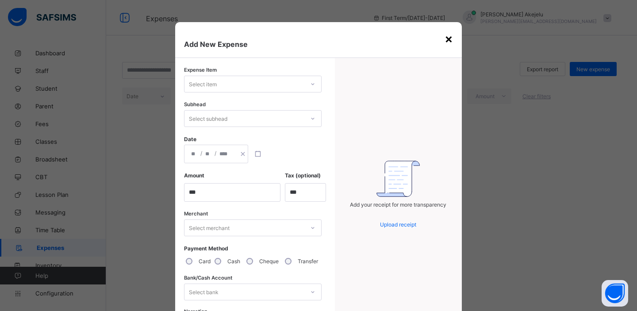
click at [447, 41] on div "×" at bounding box center [448, 38] width 8 height 15
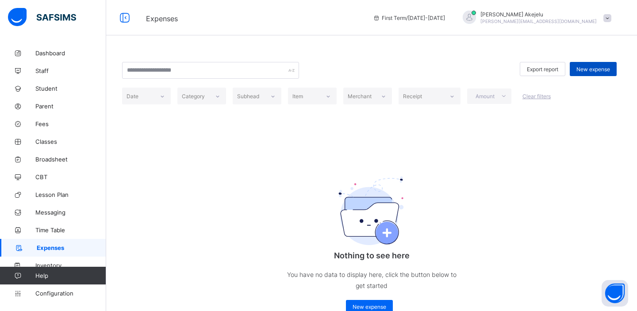
click at [583, 69] on span "New expense" at bounding box center [593, 69] width 34 height 7
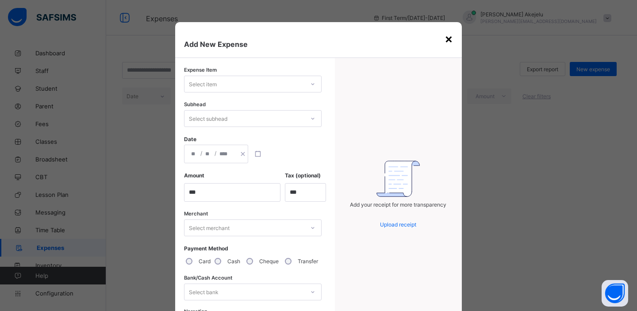
click at [448, 38] on div "×" at bounding box center [448, 38] width 8 height 15
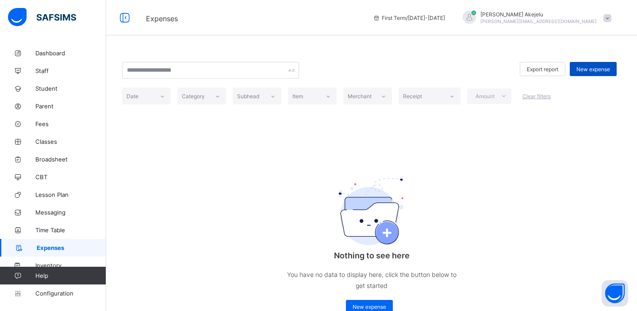
click at [601, 71] on span "New expense" at bounding box center [593, 69] width 34 height 7
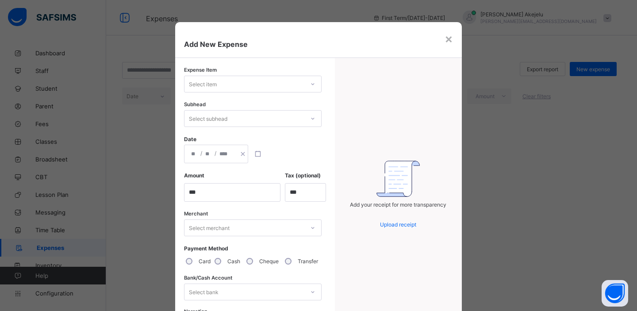
click at [256, 84] on div "Select item" at bounding box center [244, 84] width 120 height 12
click at [249, 118] on div "Select subhead" at bounding box center [244, 118] width 120 height 12
click at [447, 37] on div "×" at bounding box center [448, 38] width 8 height 15
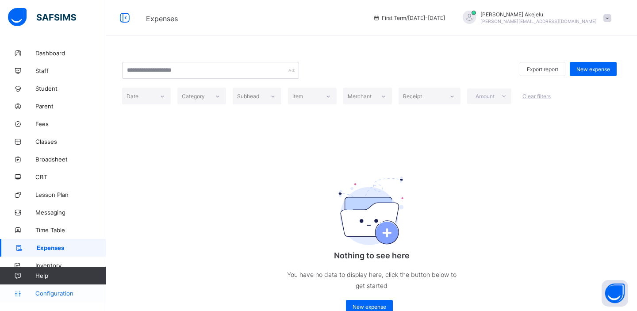
click at [46, 294] on span "Configuration" at bounding box center [70, 293] width 70 height 7
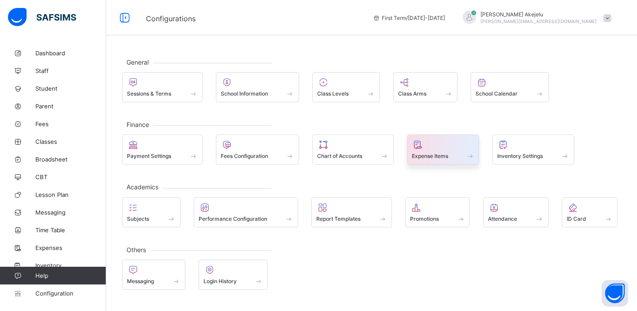
click at [438, 149] on div at bounding box center [443, 144] width 63 height 11
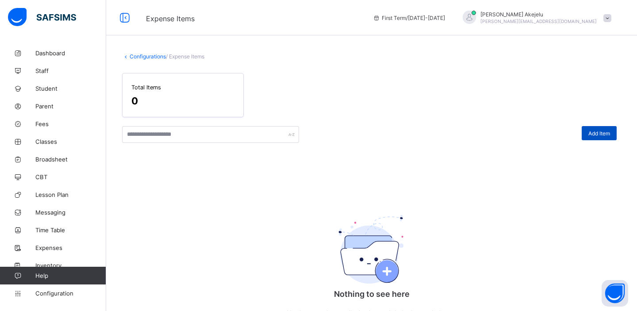
click at [595, 134] on span "Add Item" at bounding box center [599, 133] width 22 height 7
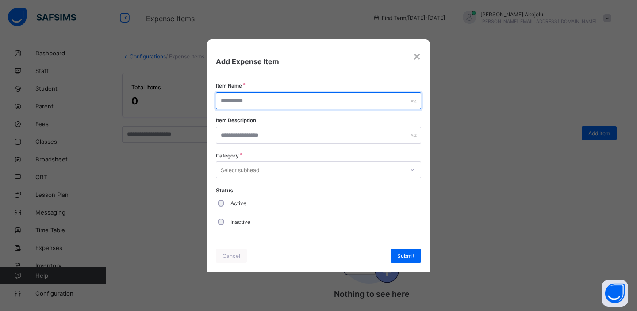
click at [371, 105] on input "text" at bounding box center [318, 100] width 205 height 17
type input "**********"
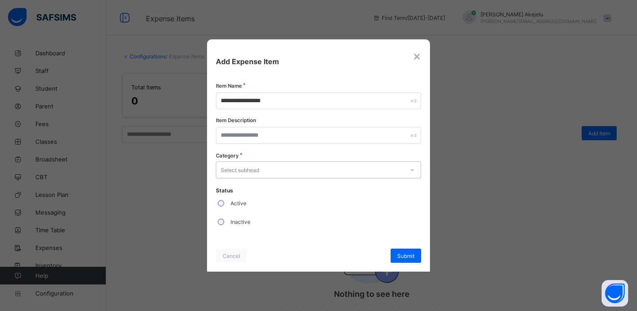
click at [415, 170] on div at bounding box center [412, 170] width 15 height 14
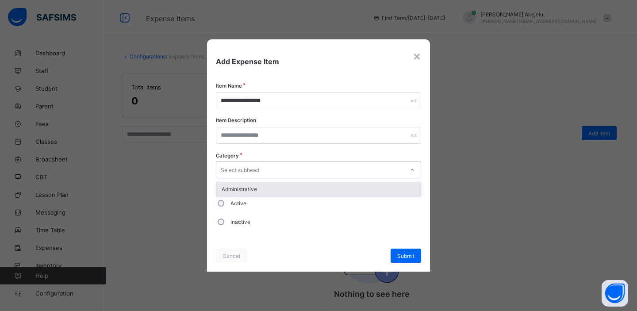
click at [353, 192] on div "Administrative" at bounding box center [318, 189] width 204 height 14
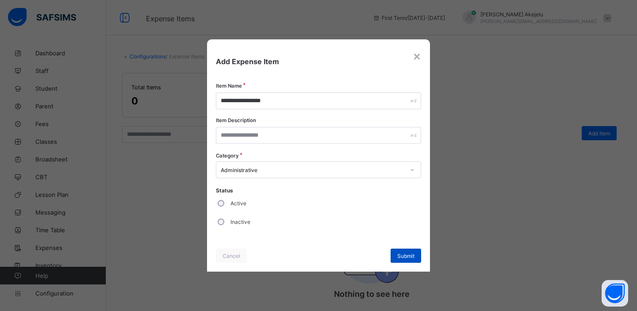
click at [398, 253] on span "Submit" at bounding box center [405, 256] width 17 height 7
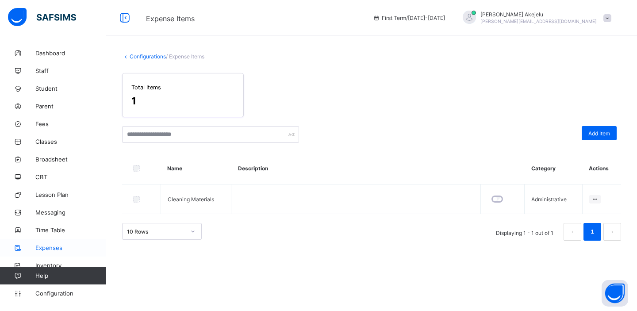
click at [52, 250] on span "Expenses" at bounding box center [70, 247] width 71 height 7
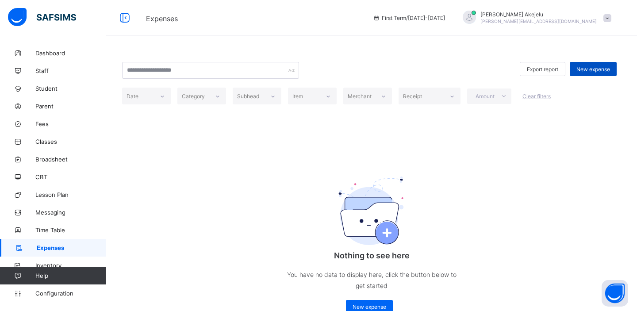
click at [584, 70] on span "New expense" at bounding box center [593, 69] width 34 height 7
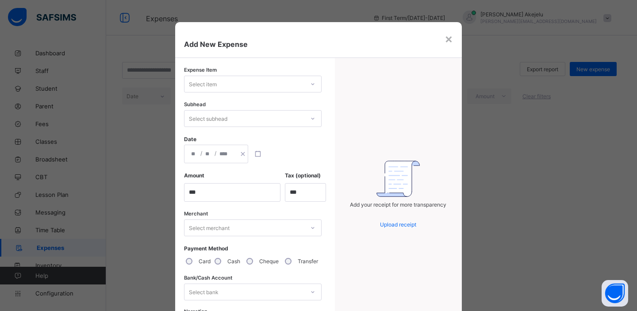
click at [277, 88] on div "Select item" at bounding box center [244, 84] width 120 height 12
click at [246, 105] on div "Cleaning Materials" at bounding box center [252, 103] width 137 height 14
click at [225, 120] on div "Select subhead" at bounding box center [208, 118] width 38 height 17
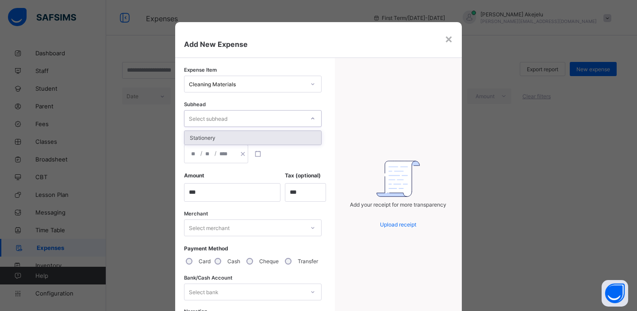
click at [210, 138] on div "Stationery" at bounding box center [252, 138] width 137 height 14
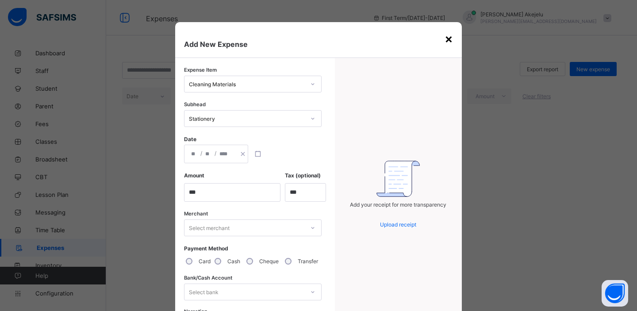
click at [447, 38] on div "×" at bounding box center [448, 38] width 8 height 15
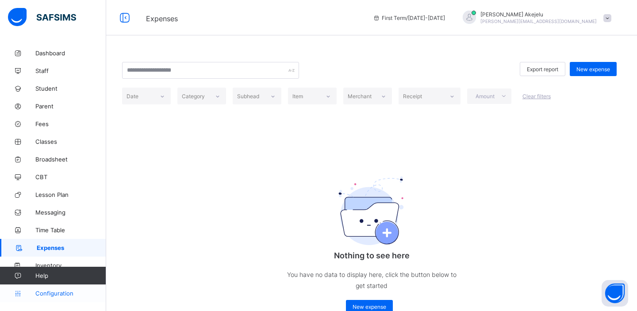
click at [49, 296] on span "Configuration" at bounding box center [70, 293] width 70 height 7
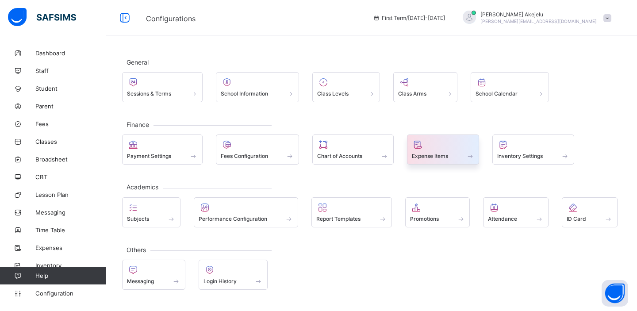
click at [463, 152] on span at bounding box center [443, 151] width 63 height 2
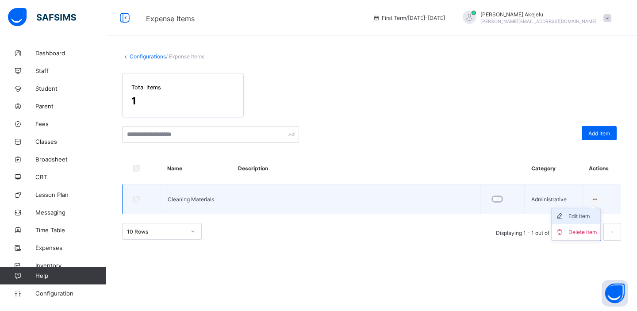
click at [577, 215] on div "Edit item" at bounding box center [582, 216] width 28 height 9
type input "**********"
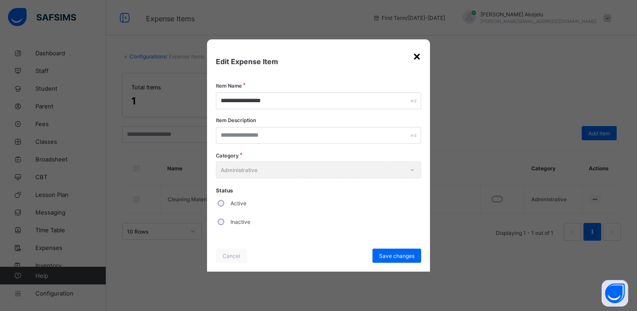
click at [418, 57] on div "×" at bounding box center [417, 55] width 8 height 15
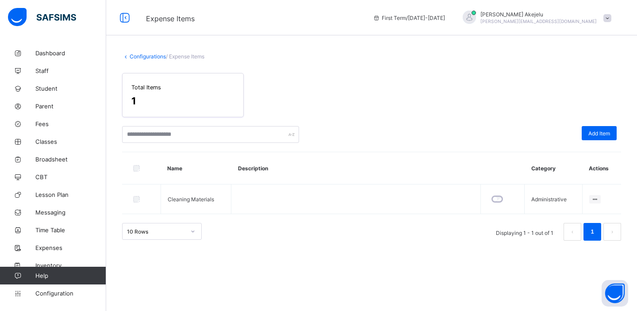
click at [154, 57] on link "Configurations" at bounding box center [148, 56] width 36 height 7
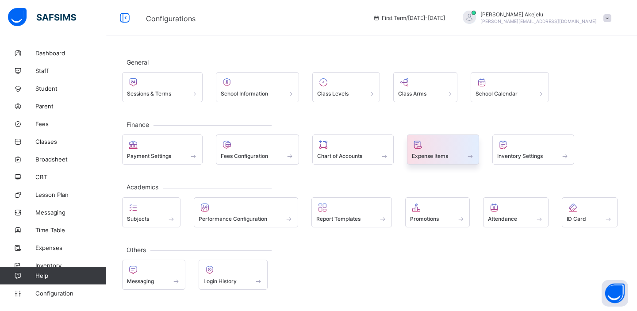
click at [437, 152] on span at bounding box center [443, 151] width 63 height 2
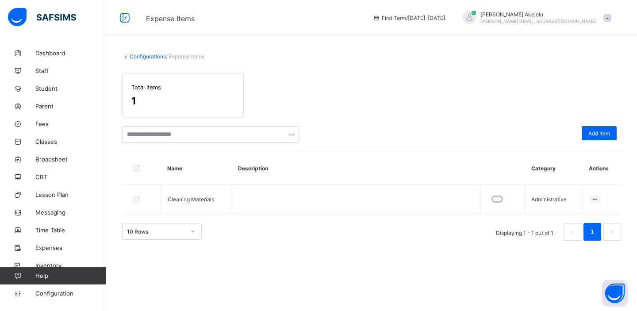
click at [153, 56] on link "Configurations" at bounding box center [148, 56] width 36 height 7
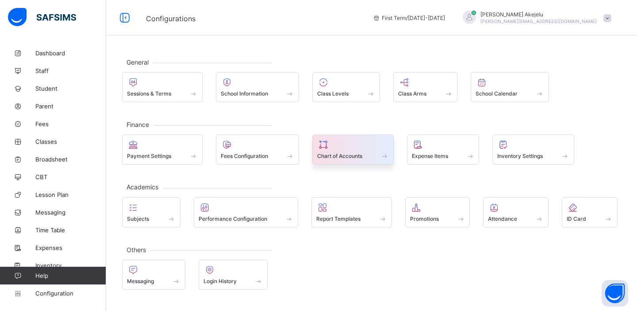
click at [362, 155] on span "Chart of Accounts" at bounding box center [339, 156] width 45 height 7
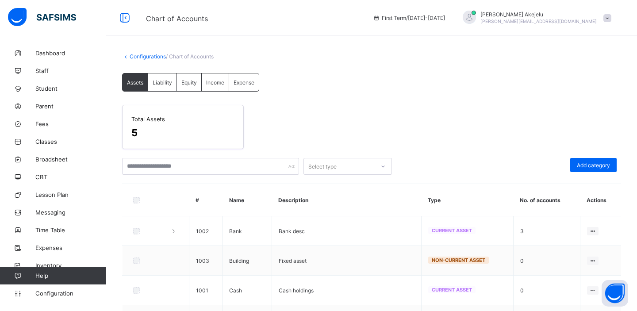
click at [252, 85] on div "Expense" at bounding box center [244, 82] width 30 height 18
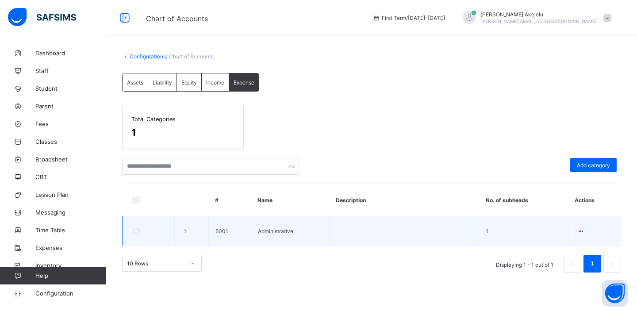
click at [186, 231] on icon at bounding box center [185, 231] width 8 height 7
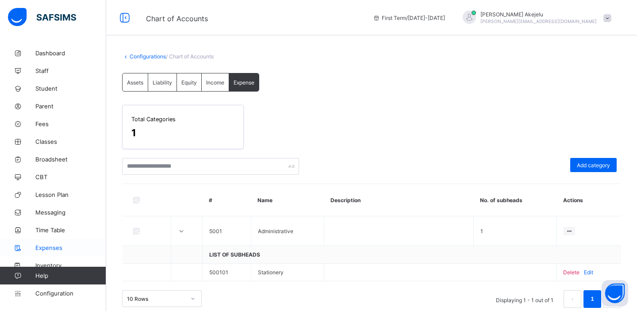
click at [51, 243] on link "Expenses" at bounding box center [53, 248] width 106 height 18
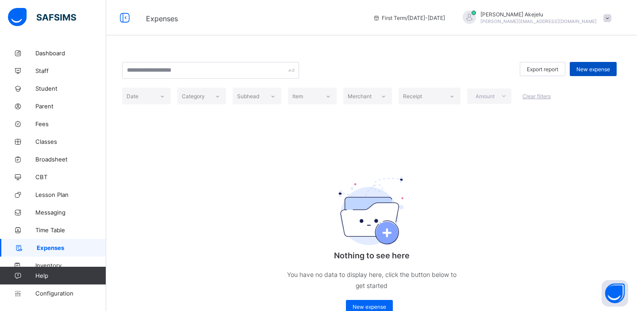
click at [595, 67] on span "New expense" at bounding box center [593, 69] width 34 height 7
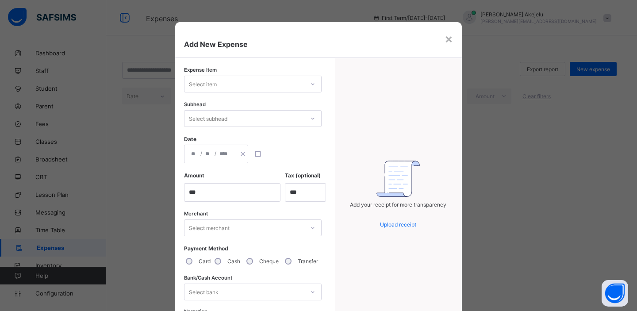
click at [283, 84] on div "Select item" at bounding box center [244, 84] width 120 height 12
click at [259, 103] on div "Cleaning Materials" at bounding box center [252, 103] width 137 height 14
click at [236, 121] on div "Select subhead" at bounding box center [244, 118] width 120 height 12
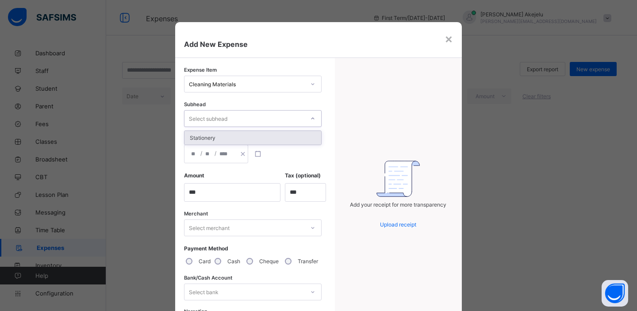
click at [222, 139] on div "Stationery" at bounding box center [252, 138] width 137 height 14
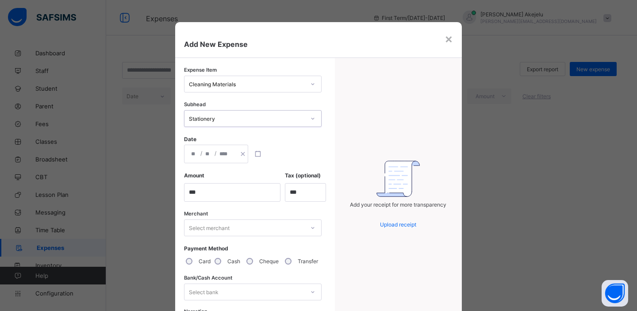
click at [219, 153] on div "/ /" at bounding box center [216, 154] width 64 height 19
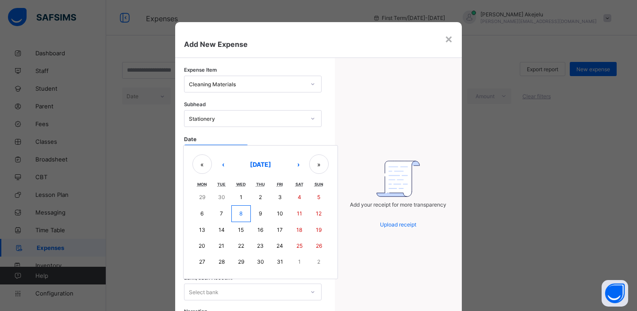
click at [260, 214] on button "9" at bounding box center [260, 213] width 19 height 17
type input "**********"
type input "**"
type input "*"
type input "****"
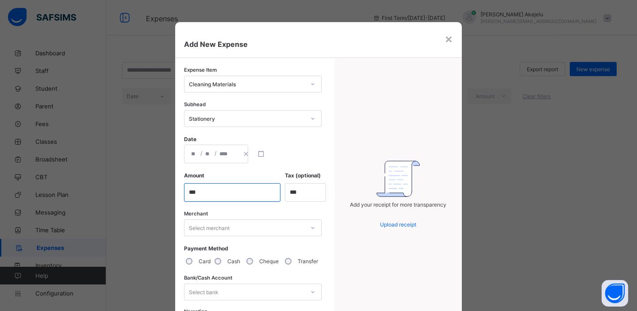
click at [225, 197] on input "currency" at bounding box center [232, 192] width 96 height 19
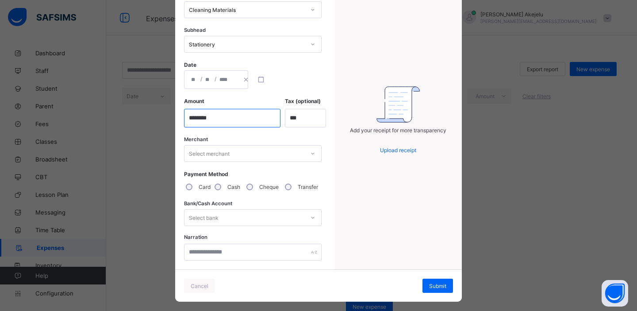
scroll to position [86, 0]
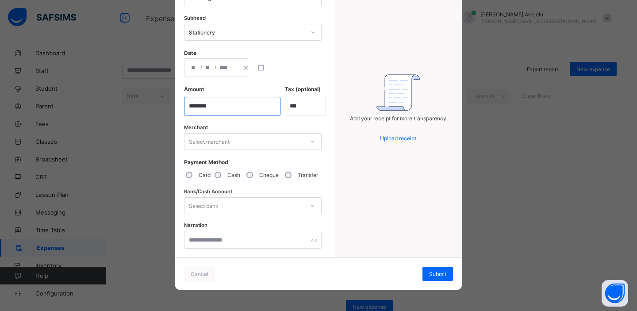
type input "********"
click at [311, 142] on icon at bounding box center [312, 142] width 3 height 2
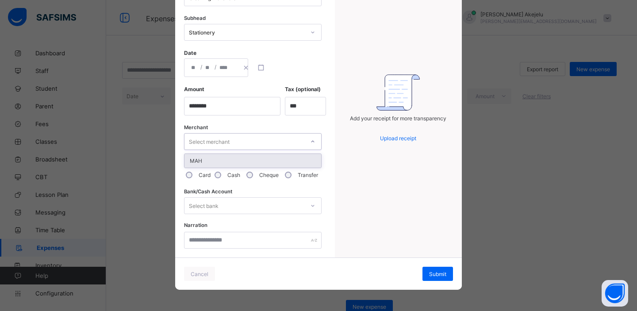
click at [300, 161] on div "MAH" at bounding box center [252, 161] width 137 height 14
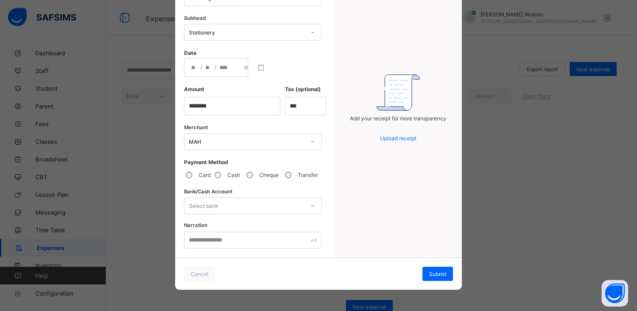
click at [200, 208] on div "Select bank" at bounding box center [204, 205] width 30 height 17
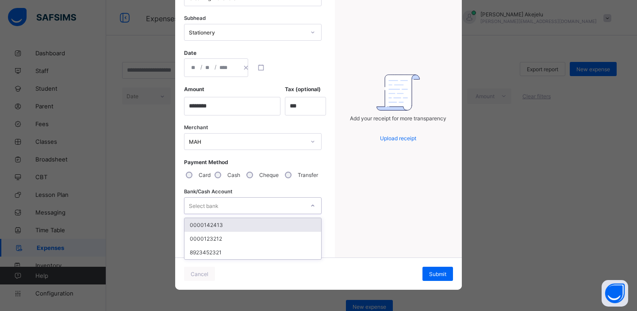
click at [200, 208] on div "Select bank" at bounding box center [204, 205] width 30 height 17
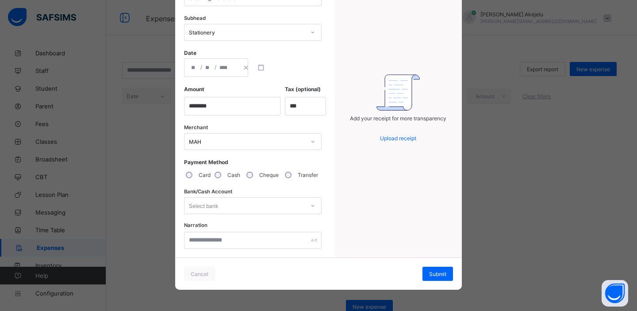
click at [215, 204] on div "Select bank" at bounding box center [204, 205] width 30 height 17
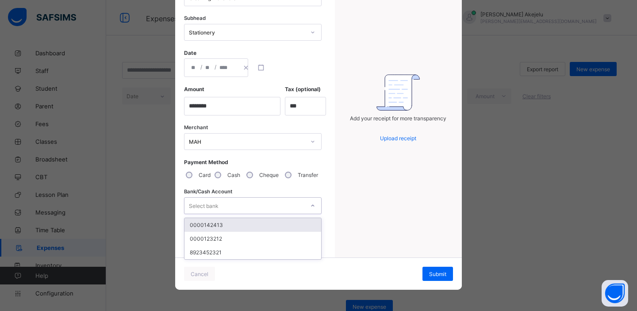
click at [215, 204] on div "Select bank" at bounding box center [204, 205] width 30 height 17
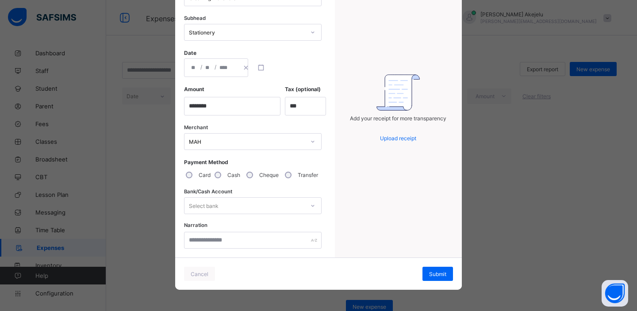
click at [235, 209] on div "Select bank" at bounding box center [244, 205] width 120 height 12
click at [263, 205] on div "Select bank" at bounding box center [244, 205] width 120 height 12
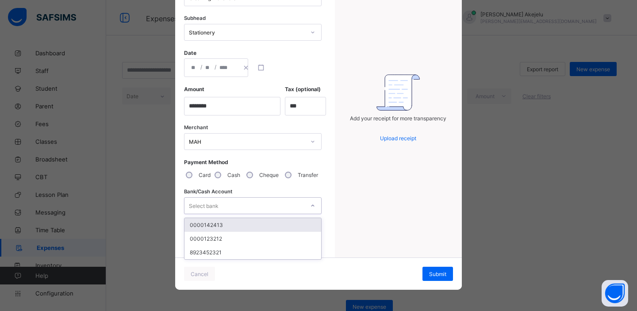
click at [263, 205] on div "Select bank" at bounding box center [244, 205] width 120 height 12
click at [338, 212] on div "Add your receipt for more transparency Upload receipt" at bounding box center [398, 115] width 127 height 286
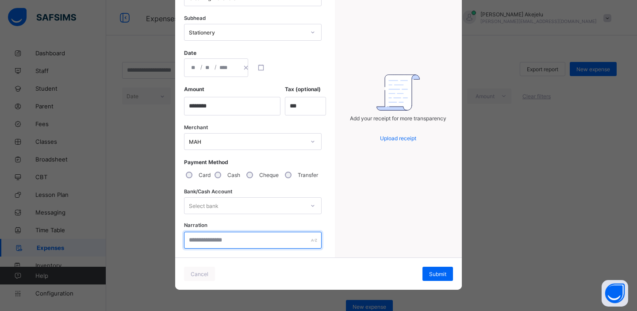
click at [250, 241] on input "text" at bounding box center [253, 240] width 138 height 17
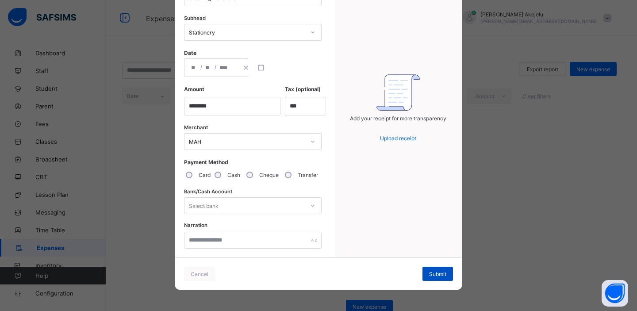
click at [432, 271] on span "Submit" at bounding box center [437, 274] width 17 height 7
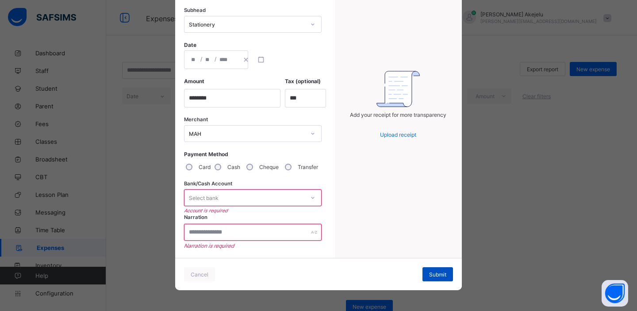
scroll to position [0, 0]
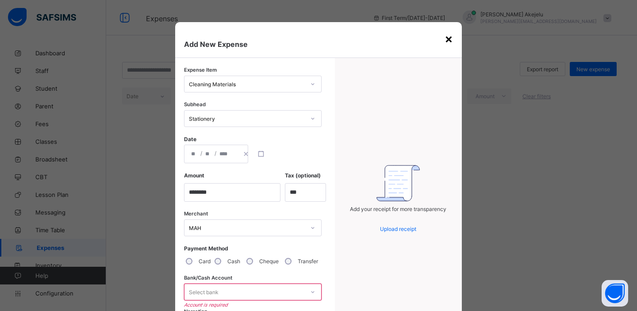
click at [449, 38] on div "×" at bounding box center [448, 38] width 8 height 15
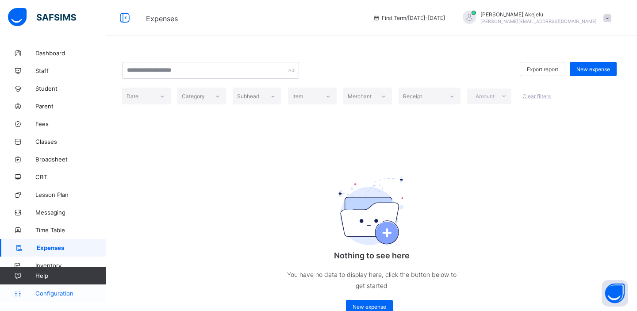
click at [56, 298] on link "Configuration" at bounding box center [53, 293] width 106 height 18
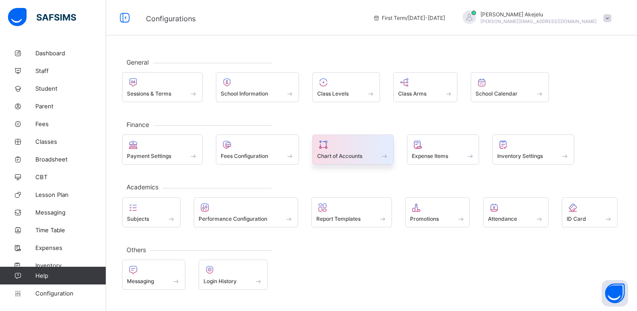
click at [352, 148] on div at bounding box center [353, 144] width 72 height 11
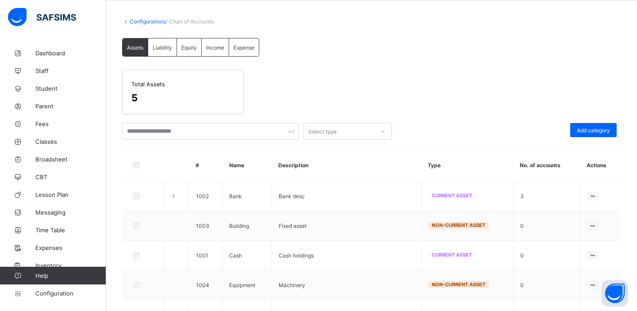
scroll to position [93, 0]
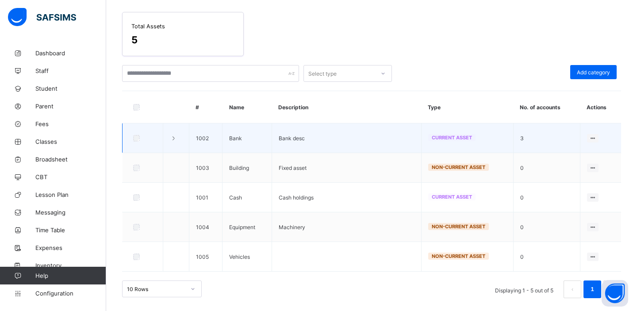
click at [174, 139] on icon at bounding box center [174, 138] width 8 height 7
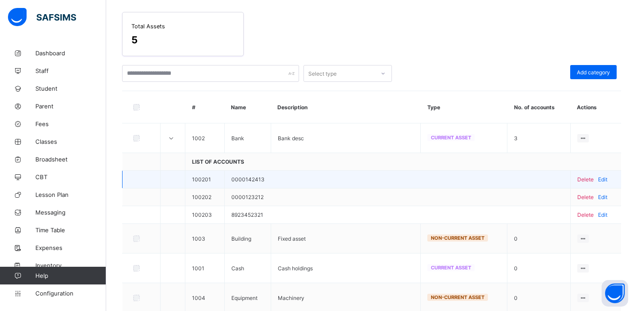
click at [603, 180] on span "Edit" at bounding box center [602, 179] width 9 height 7
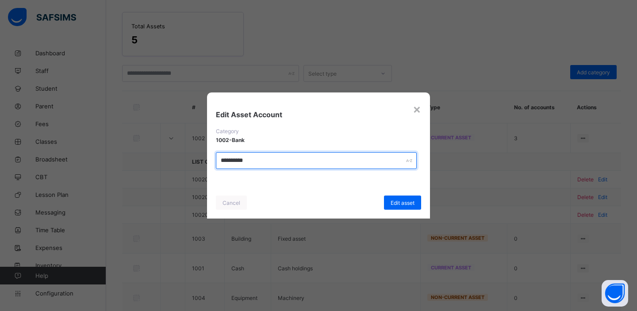
click at [221, 162] on input "**********" at bounding box center [316, 160] width 201 height 17
click at [313, 163] on input "**********" at bounding box center [316, 160] width 201 height 17
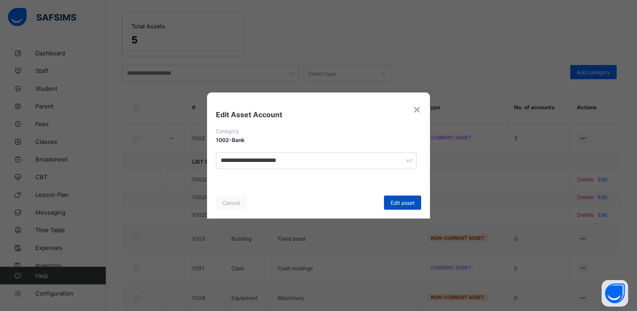
click at [399, 202] on span "Edit asset" at bounding box center [402, 202] width 24 height 7
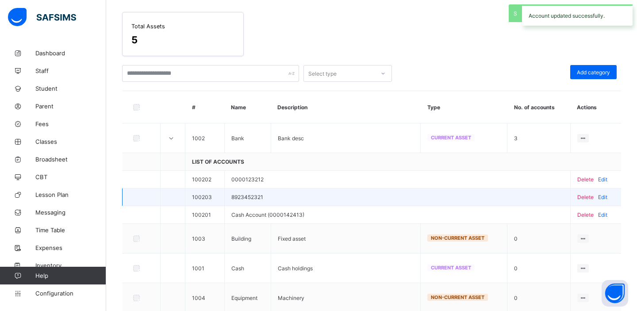
click at [603, 195] on span "Edit" at bounding box center [602, 197] width 9 height 7
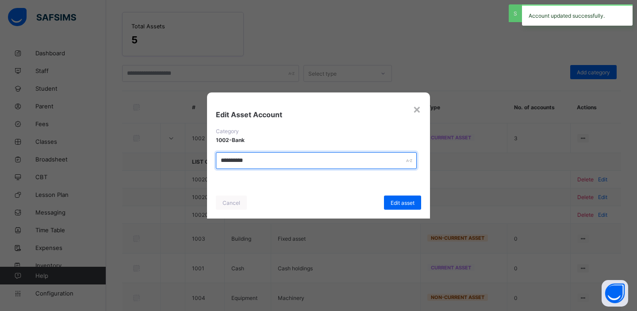
click at [222, 162] on input "**********" at bounding box center [316, 160] width 201 height 17
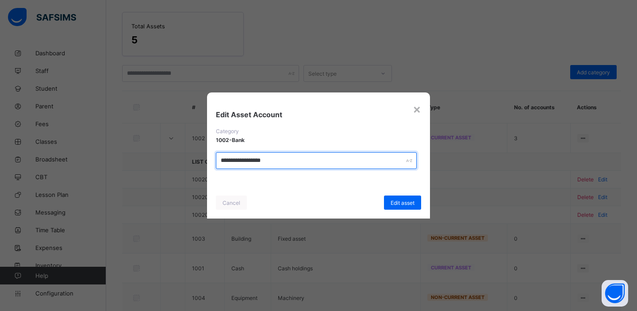
click at [283, 164] on input "**********" at bounding box center [316, 160] width 201 height 17
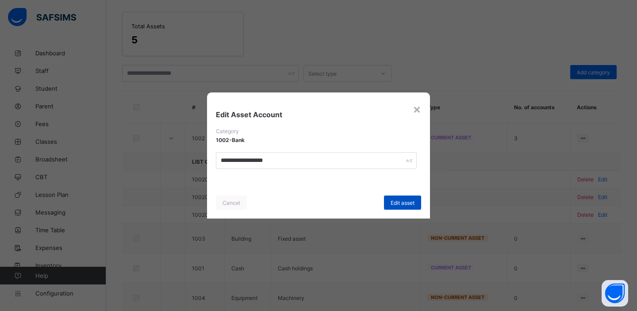
click at [401, 206] on div "Edit asset" at bounding box center [402, 202] width 37 height 14
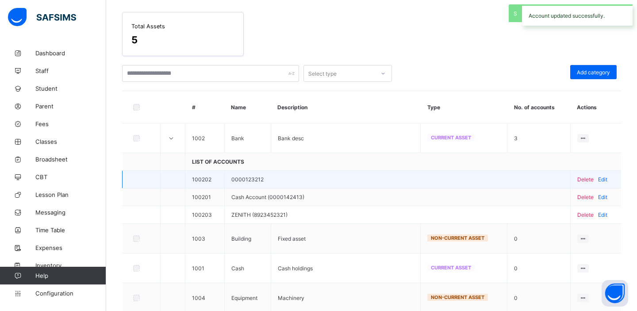
click at [603, 178] on span "Edit" at bounding box center [602, 179] width 9 height 7
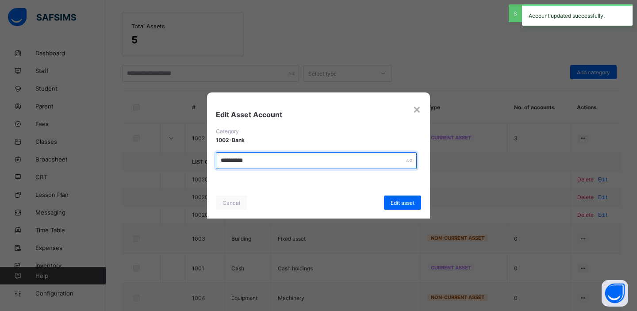
click at [220, 162] on input "**********" at bounding box center [316, 160] width 201 height 17
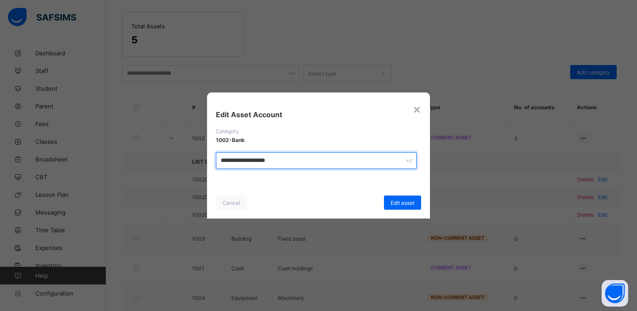
click at [308, 159] on input "**********" at bounding box center [316, 160] width 201 height 17
type input "**********"
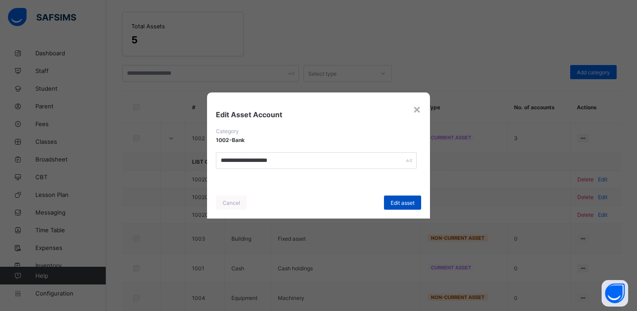
click at [403, 203] on span "Edit asset" at bounding box center [402, 202] width 24 height 7
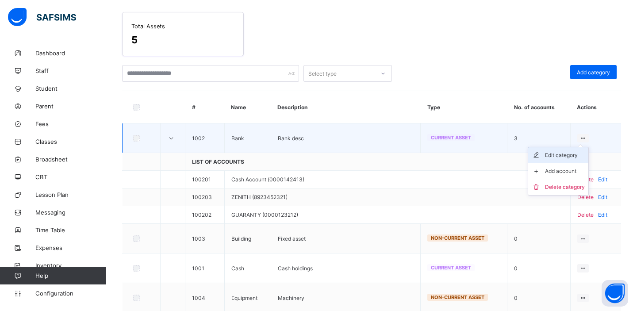
click at [569, 153] on div "Edit category" at bounding box center [565, 155] width 40 height 9
type input "****"
type input "*********"
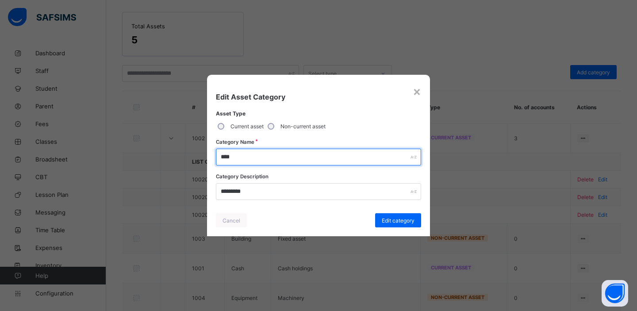
click at [242, 155] on input "****" at bounding box center [318, 157] width 205 height 17
type input "**********"
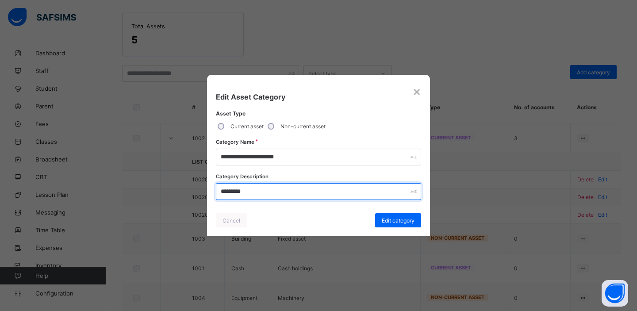
click at [244, 193] on input "*********" at bounding box center [318, 191] width 205 height 17
type input "**********"
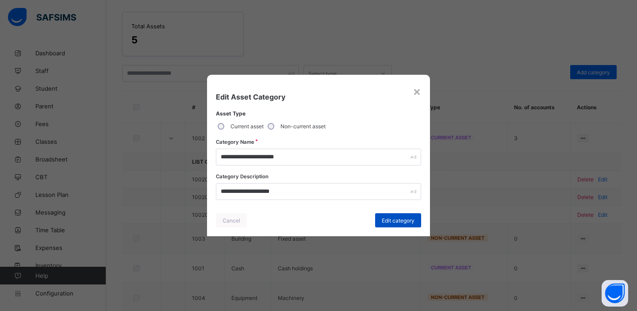
click at [397, 219] on span "Edit category" at bounding box center [398, 220] width 33 height 7
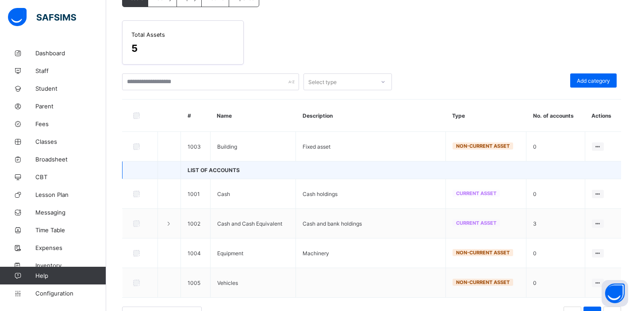
scroll to position [111, 0]
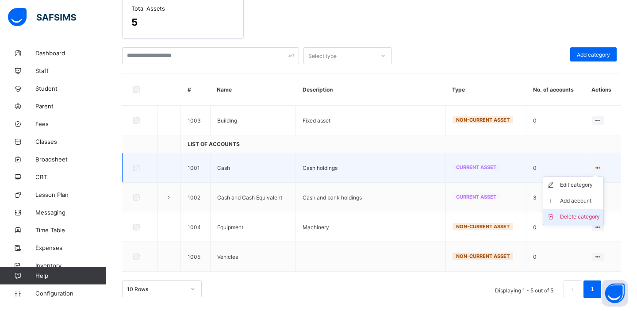
click at [574, 214] on div "Delete category" at bounding box center [580, 216] width 40 height 9
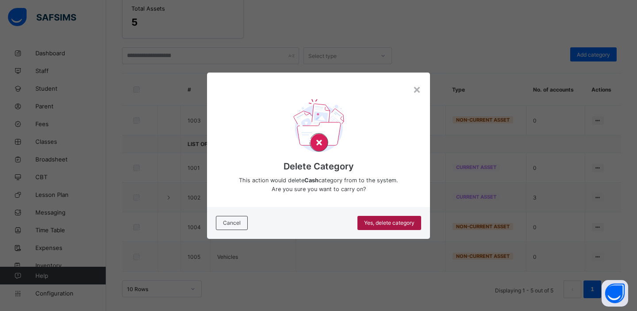
click at [388, 225] on span "Yes, delete category" at bounding box center [389, 222] width 50 height 7
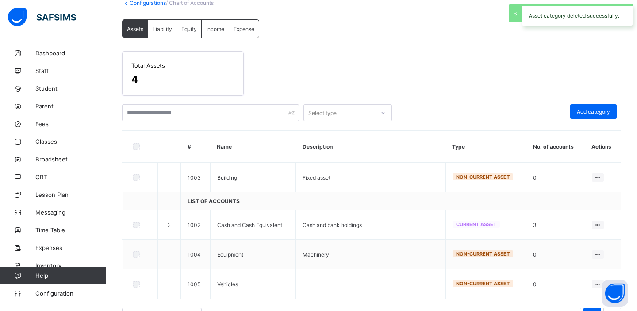
scroll to position [81, 0]
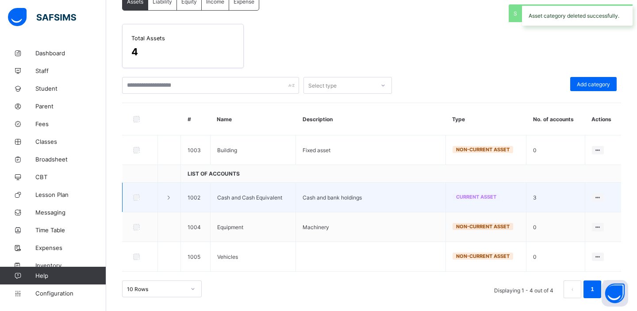
click at [168, 197] on icon at bounding box center [169, 197] width 8 height 7
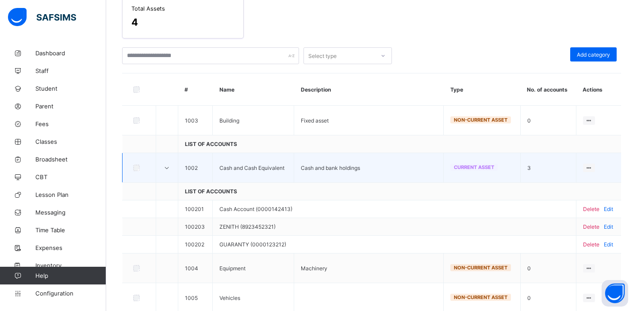
click at [168, 167] on icon at bounding box center [167, 168] width 8 height 7
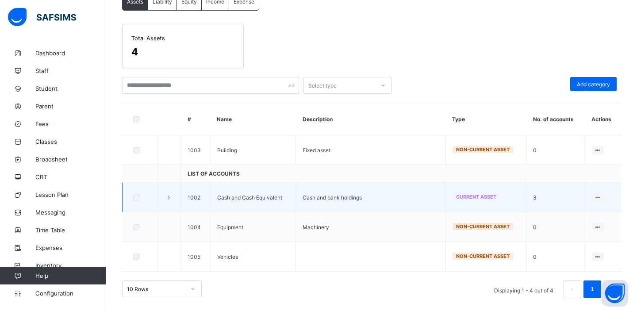
click at [168, 201] on td at bounding box center [169, 198] width 23 height 30
click at [169, 197] on icon at bounding box center [169, 197] width 8 height 7
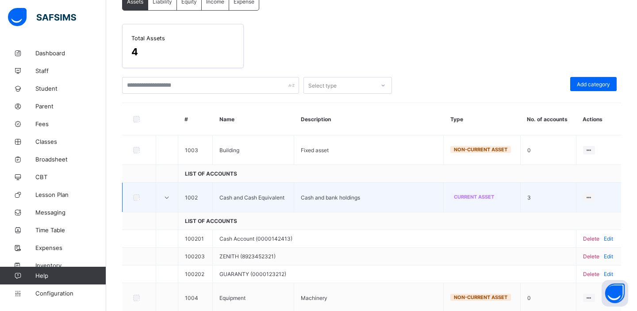
scroll to position [111, 0]
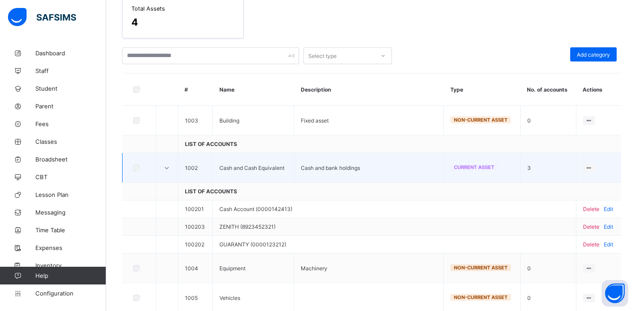
click at [163, 166] on icon at bounding box center [167, 168] width 8 height 7
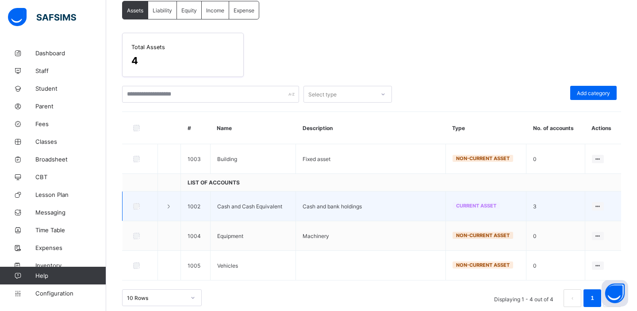
scroll to position [72, 0]
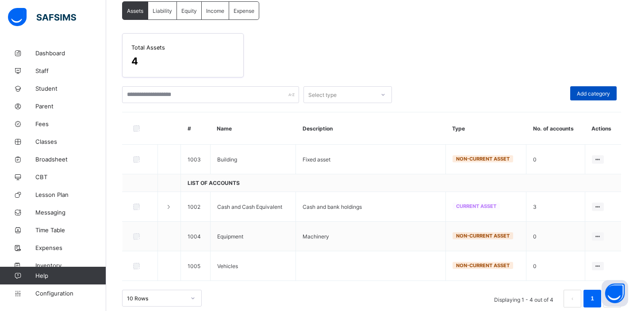
click at [589, 91] on span "Add category" at bounding box center [593, 93] width 33 height 7
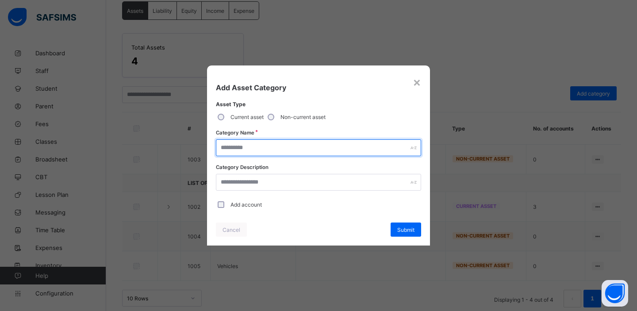
click at [236, 149] on input "text" at bounding box center [318, 147] width 205 height 17
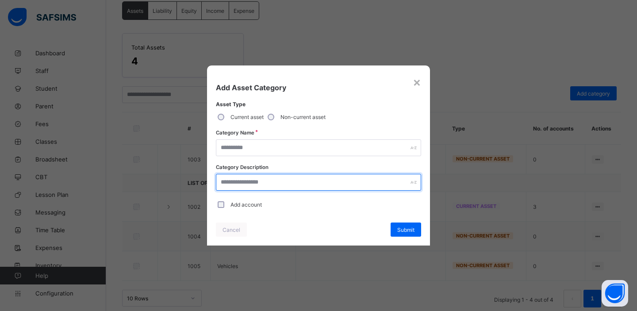
click at [242, 180] on input "text" at bounding box center [318, 182] width 205 height 17
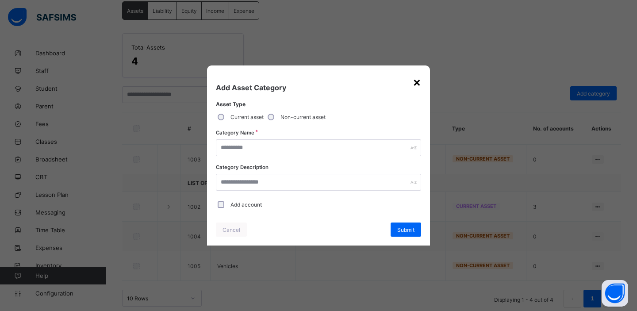
click at [417, 84] on div "×" at bounding box center [417, 81] width 8 height 15
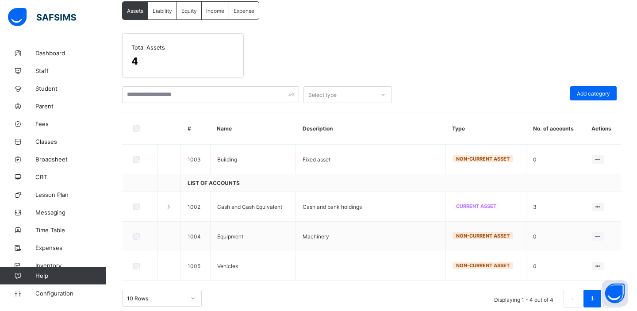
scroll to position [81, 0]
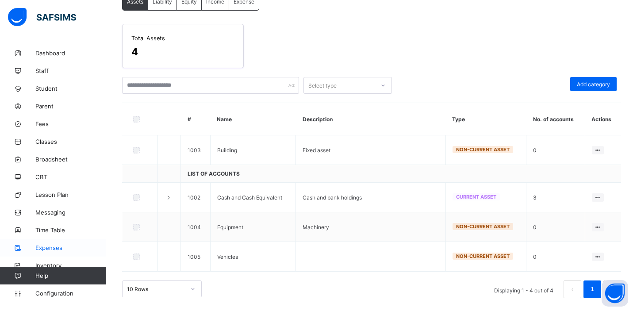
click at [54, 251] on span "Expenses" at bounding box center [70, 247] width 71 height 7
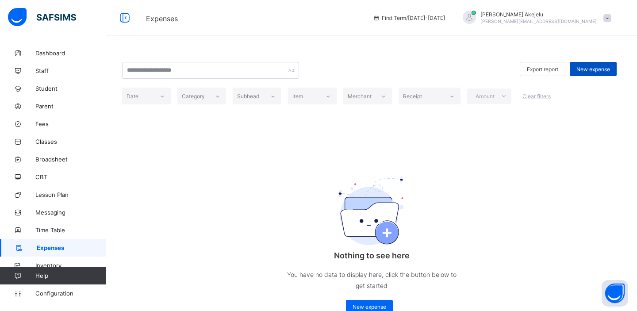
click at [588, 70] on span "New expense" at bounding box center [593, 69] width 34 height 7
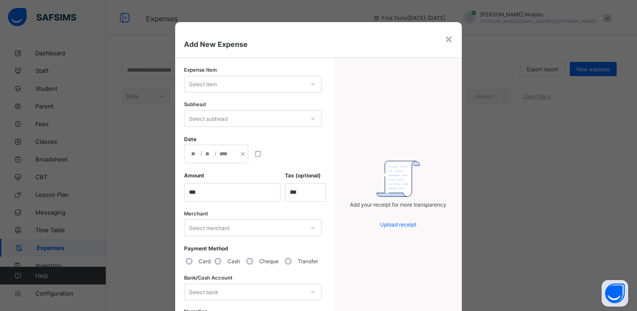
click at [296, 88] on div "Select item" at bounding box center [244, 84] width 120 height 12
click at [260, 104] on div "Cleaning Materials" at bounding box center [252, 103] width 137 height 14
click at [245, 119] on div "Select subhead" at bounding box center [244, 118] width 120 height 12
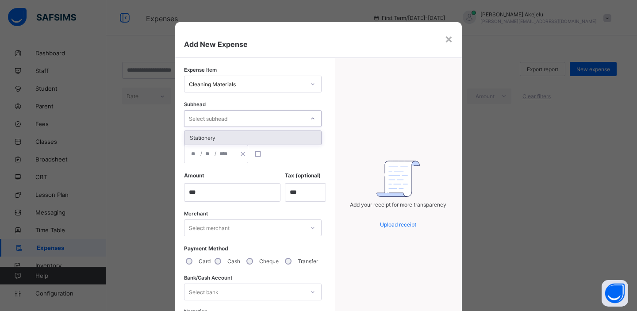
click at [219, 138] on div "Stationery" at bounding box center [252, 138] width 137 height 14
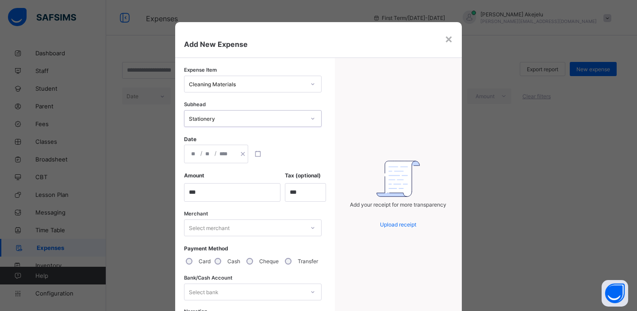
click at [215, 153] on div "/ /" at bounding box center [209, 154] width 51 height 18
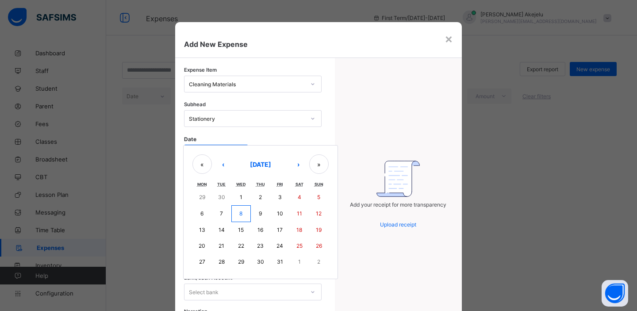
click at [242, 214] on button "8" at bounding box center [240, 213] width 19 height 17
type input "**********"
type input "**"
type input "*"
type input "****"
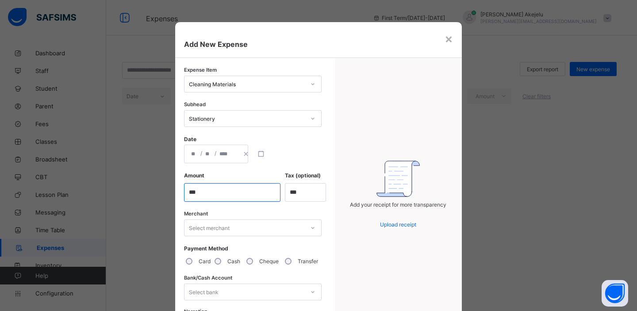
click at [254, 191] on input "currency" at bounding box center [232, 192] width 96 height 19
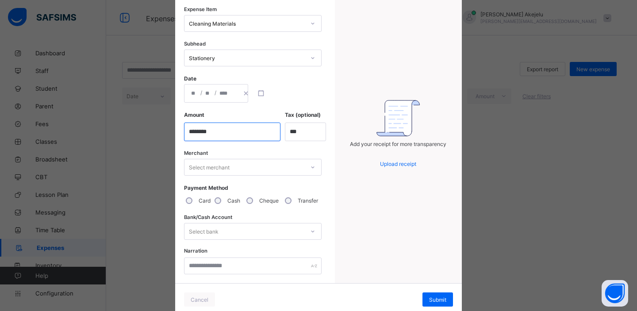
scroll to position [75, 0]
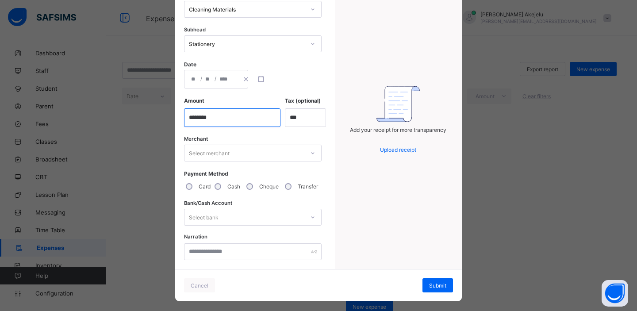
type input "********"
click at [267, 154] on div "Select merchant" at bounding box center [244, 153] width 120 height 12
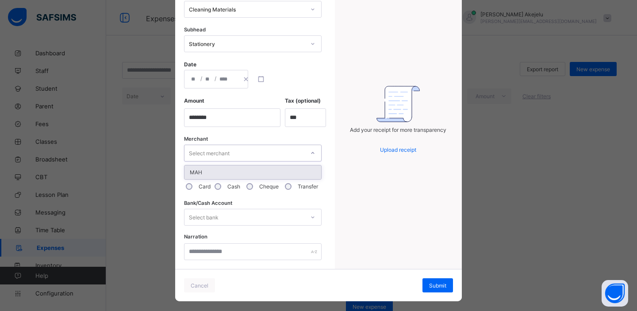
click at [245, 174] on div "MAH" at bounding box center [252, 172] width 137 height 14
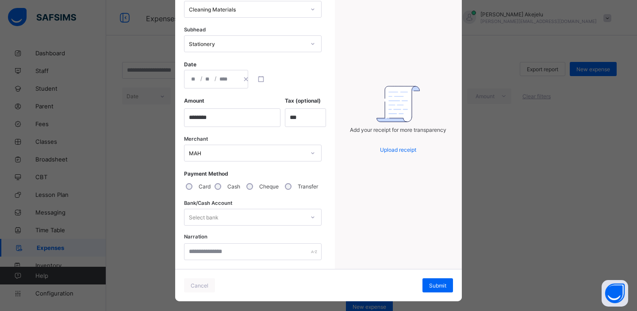
click at [211, 217] on div "Select bank" at bounding box center [204, 217] width 30 height 17
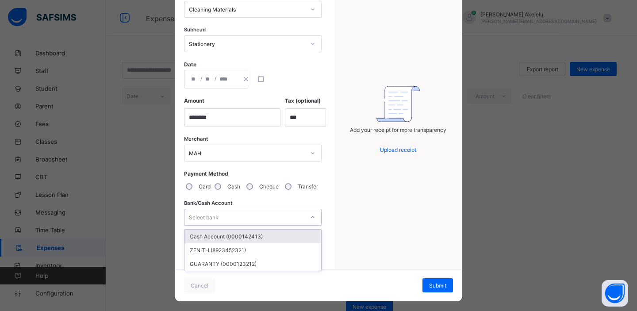
click at [328, 198] on div "**********" at bounding box center [316, 126] width 282 height 286
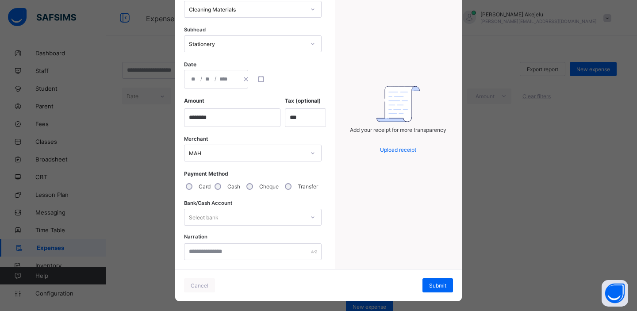
click at [298, 210] on div "Select bank" at bounding box center [253, 217] width 138 height 17
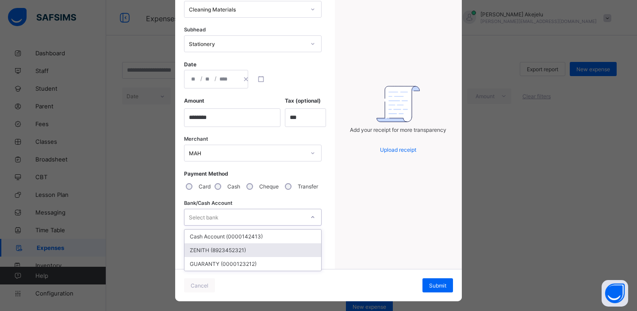
click at [264, 249] on div "ZENITH (8923452321)" at bounding box center [252, 250] width 137 height 14
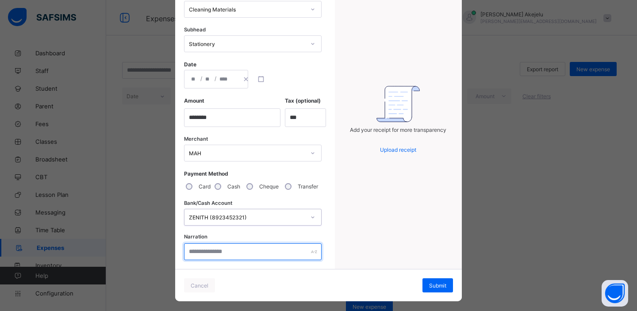
click at [277, 251] on input "text" at bounding box center [253, 251] width 138 height 17
type input "**********"
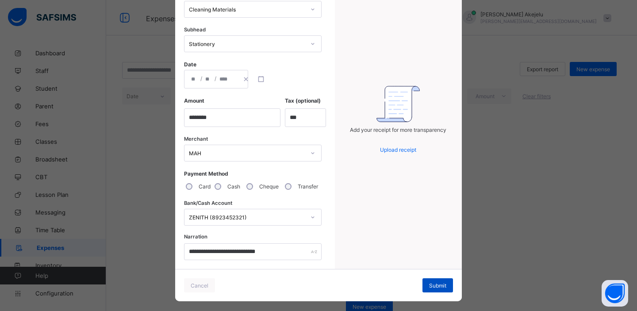
click at [431, 282] on span "Submit" at bounding box center [437, 285] width 17 height 7
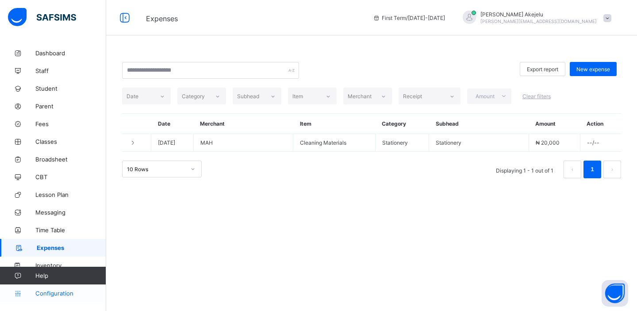
click at [58, 294] on span "Configuration" at bounding box center [70, 293] width 70 height 7
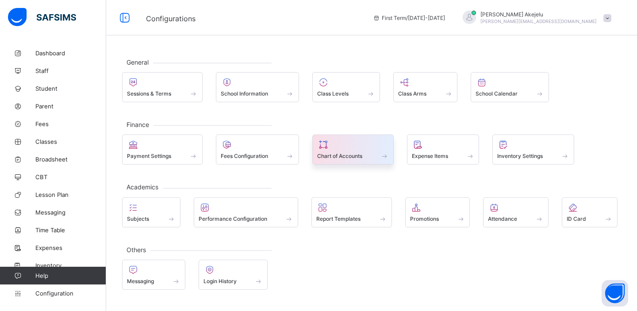
click at [366, 151] on span at bounding box center [353, 151] width 72 height 2
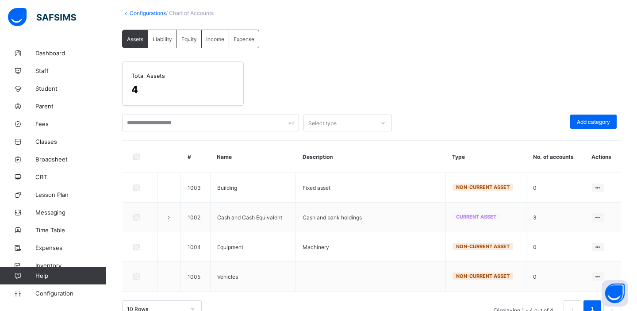
scroll to position [63, 0]
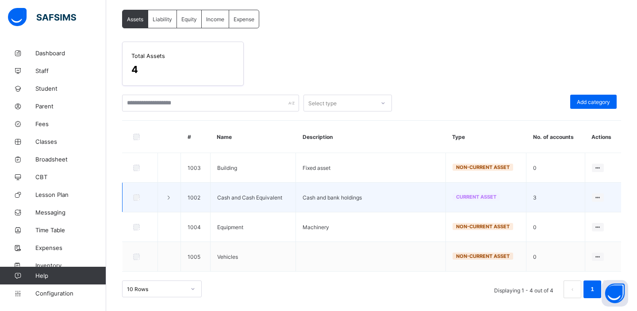
click at [169, 197] on icon at bounding box center [169, 197] width 8 height 7
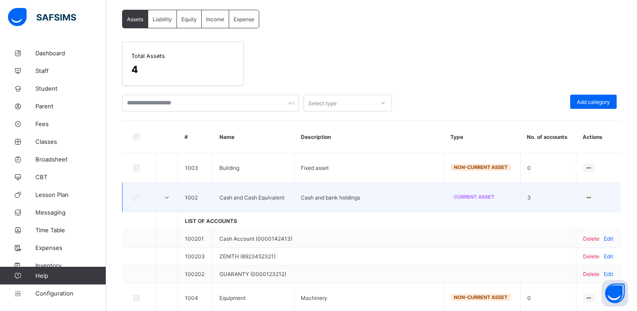
click at [169, 197] on icon at bounding box center [167, 197] width 8 height 7
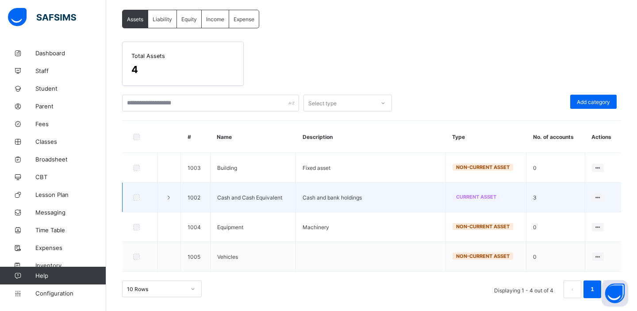
click at [169, 197] on icon at bounding box center [169, 197] width 8 height 7
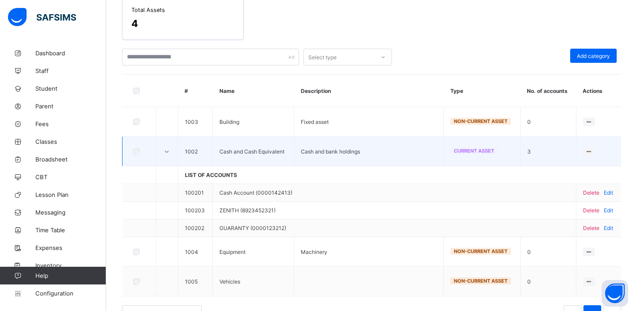
scroll to position [133, 0]
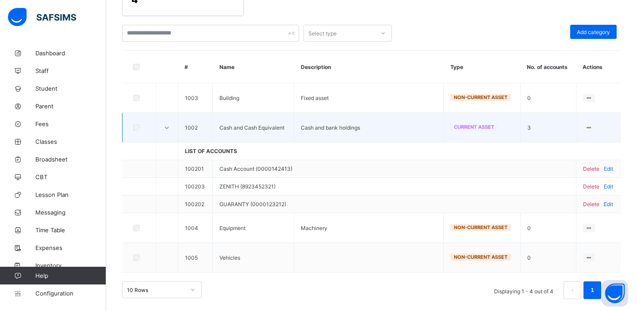
click at [168, 127] on icon at bounding box center [167, 127] width 8 height 7
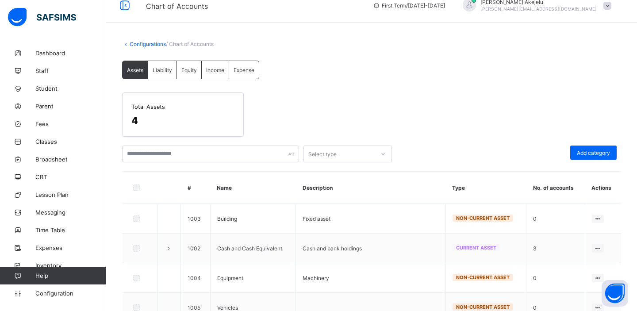
scroll to position [0, 0]
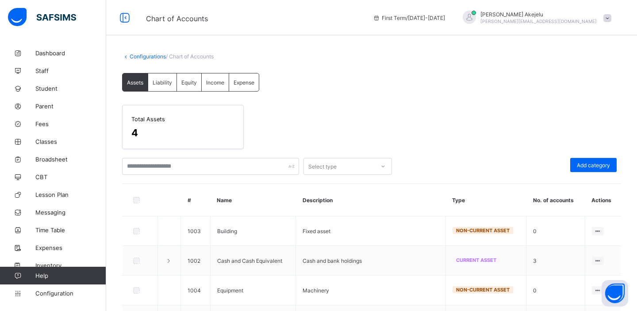
click at [242, 84] on span "Expense" at bounding box center [243, 82] width 21 height 7
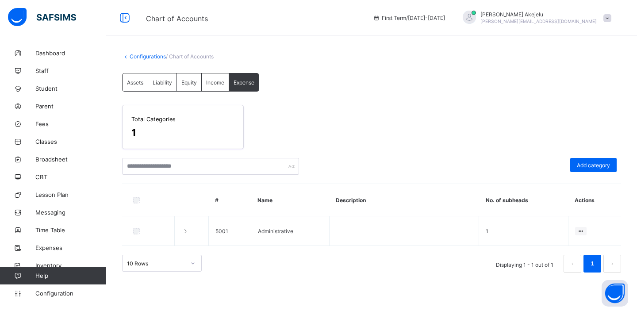
click at [212, 80] on span "Income" at bounding box center [215, 82] width 18 height 7
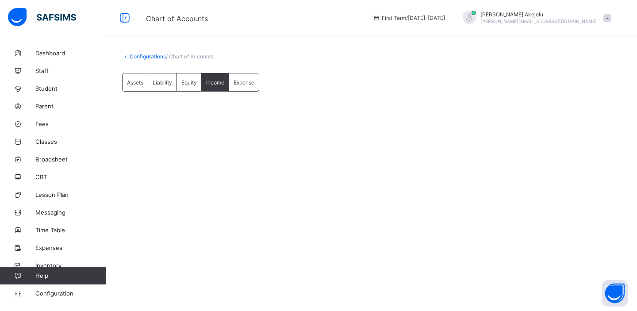
click at [185, 81] on span "Equity" at bounding box center [188, 82] width 15 height 7
click at [168, 83] on span "Liability" at bounding box center [162, 82] width 19 height 7
click at [138, 83] on span "Assets" at bounding box center [135, 82] width 16 height 7
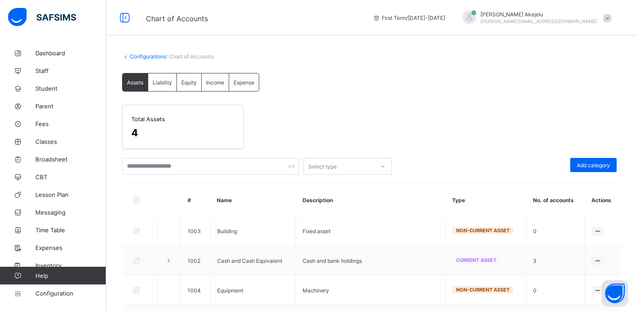
click at [162, 83] on span "Liability" at bounding box center [162, 82] width 19 height 7
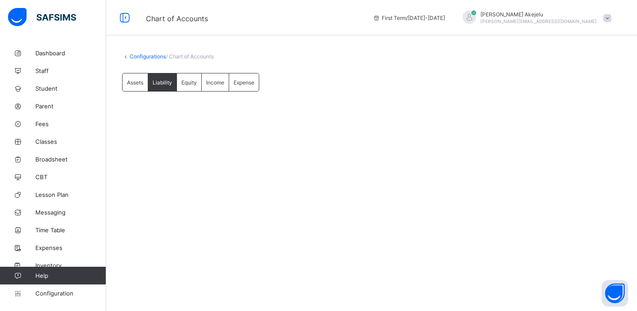
click at [185, 86] on div "Equity" at bounding box center [189, 82] width 25 height 18
click at [215, 85] on span "Income" at bounding box center [215, 82] width 18 height 7
click at [59, 248] on span "Expenses" at bounding box center [70, 247] width 71 height 7
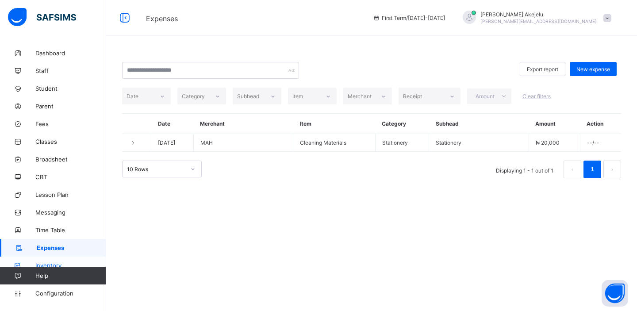
click at [56, 262] on span "Inventory" at bounding box center [70, 265] width 71 height 7
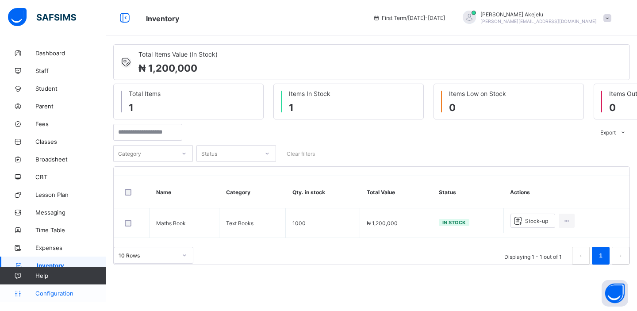
click at [65, 296] on span "Configuration" at bounding box center [70, 293] width 70 height 7
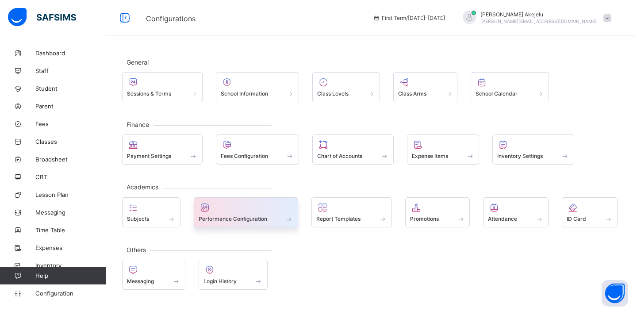
click at [248, 216] on span "Performance Configuration" at bounding box center [233, 218] width 69 height 7
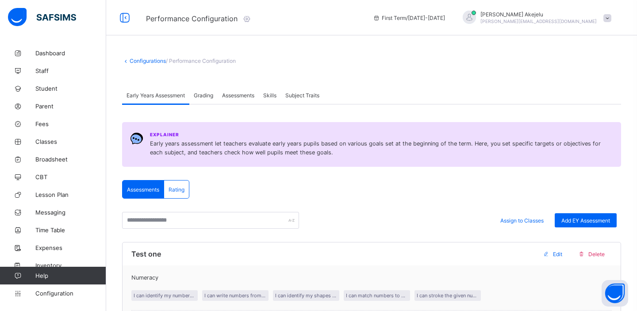
click at [249, 17] on icon at bounding box center [247, 18] width 10 height 9
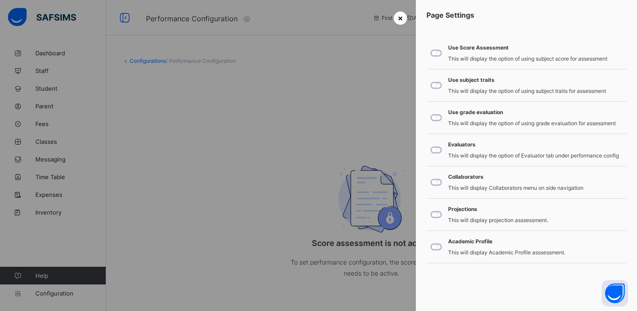
click at [401, 21] on span "×" at bounding box center [400, 17] width 5 height 9
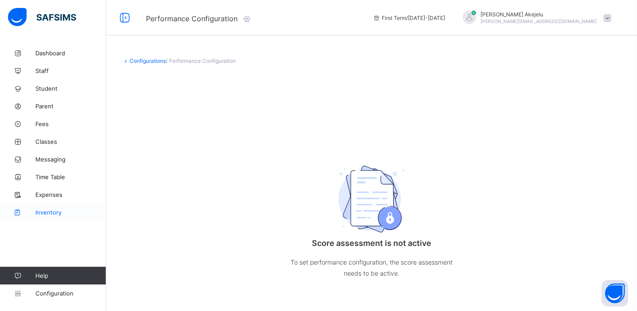
click at [54, 210] on span "Inventory" at bounding box center [70, 212] width 71 height 7
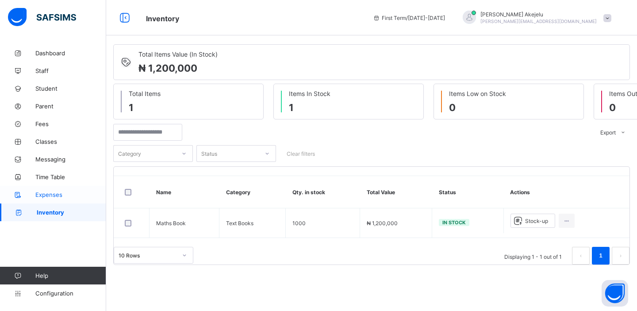
click at [56, 194] on span "Expenses" at bounding box center [70, 194] width 71 height 7
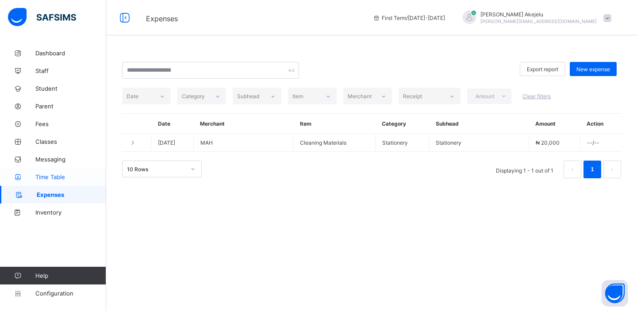
click at [60, 177] on span "Time Table" at bounding box center [70, 176] width 71 height 7
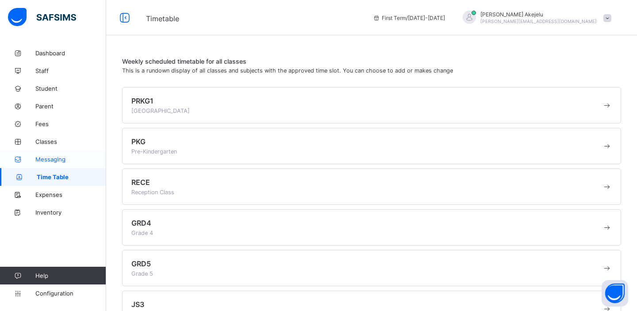
click at [58, 159] on span "Messaging" at bounding box center [70, 159] width 71 height 7
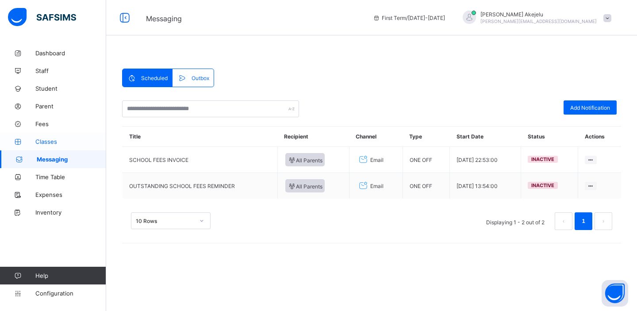
click at [50, 141] on span "Classes" at bounding box center [70, 141] width 71 height 7
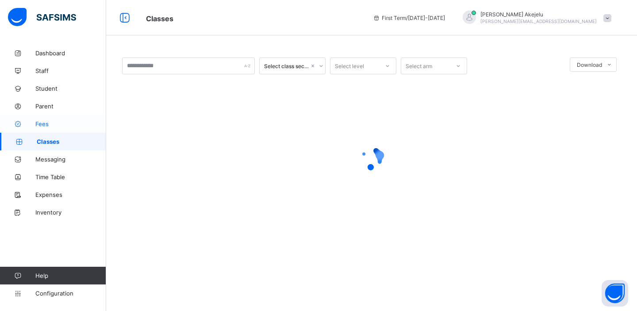
click at [51, 125] on span "Fees" at bounding box center [70, 123] width 71 height 7
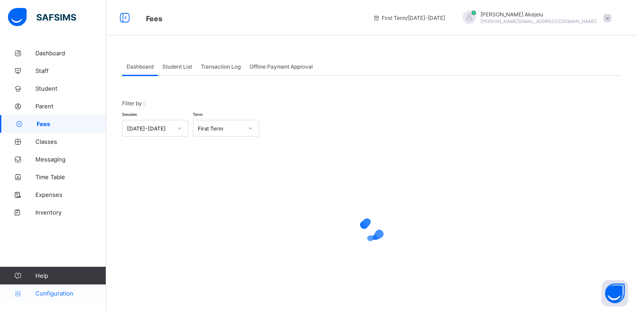
click at [58, 290] on span "Configuration" at bounding box center [70, 293] width 70 height 7
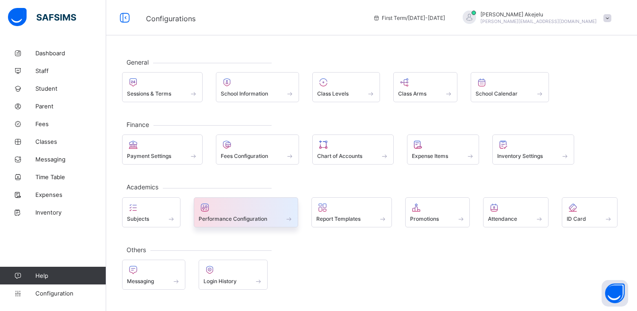
click at [221, 216] on span "Performance Configuration" at bounding box center [233, 218] width 69 height 7
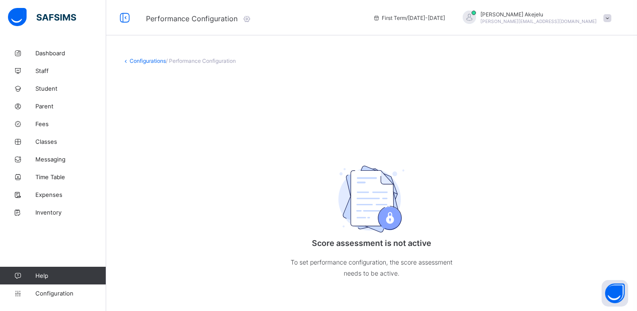
click at [249, 19] on icon at bounding box center [247, 18] width 10 height 9
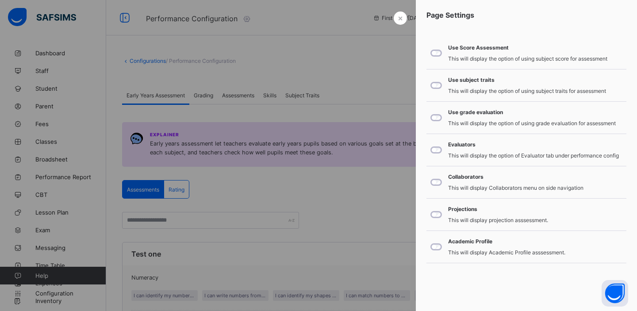
click at [314, 87] on div at bounding box center [318, 155] width 637 height 311
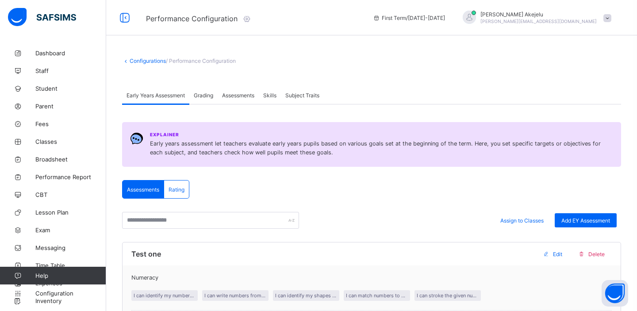
scroll to position [243, 0]
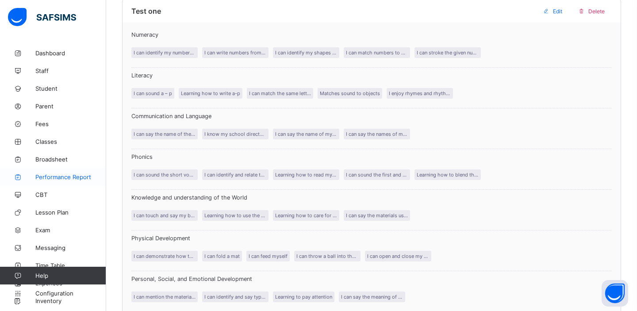
click at [69, 178] on span "Performance Report" at bounding box center [70, 176] width 71 height 7
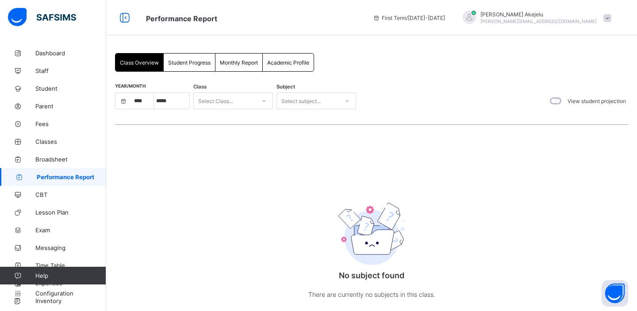
select select "****"
select select "*"
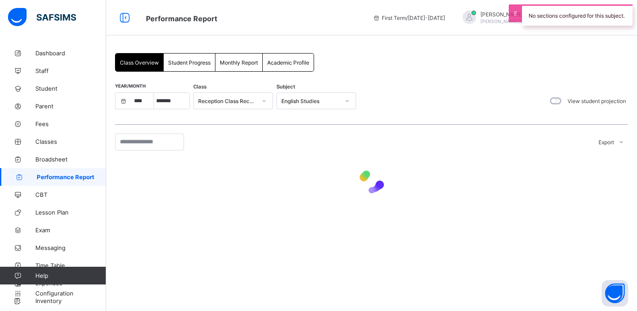
click at [195, 64] on span "Student Progress" at bounding box center [189, 62] width 42 height 7
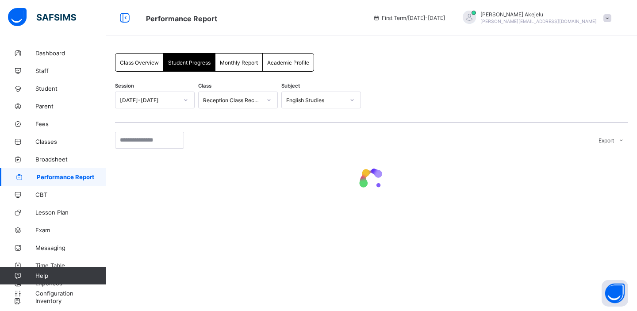
click at [238, 64] on span "Monthly Report" at bounding box center [239, 62] width 38 height 7
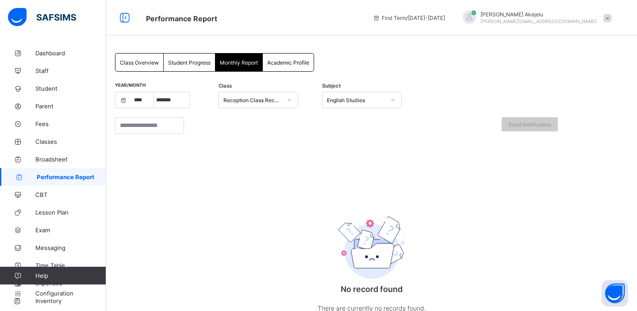
click at [283, 65] on span "Academic Profile" at bounding box center [288, 62] width 42 height 7
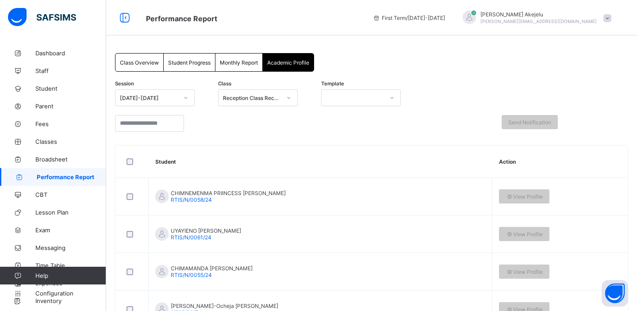
click at [131, 63] on span "Class Overview" at bounding box center [139, 62] width 39 height 7
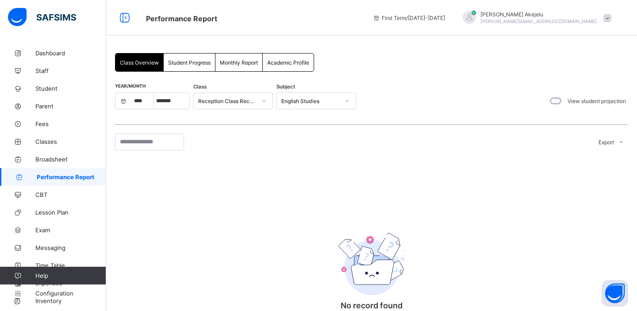
click at [191, 63] on span "Student Progress" at bounding box center [189, 62] width 42 height 7
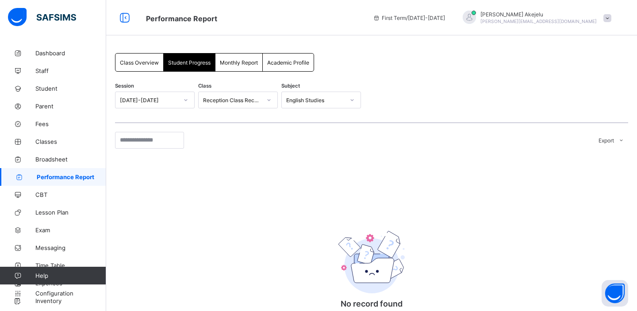
click at [249, 63] on span "Monthly Report" at bounding box center [239, 62] width 38 height 7
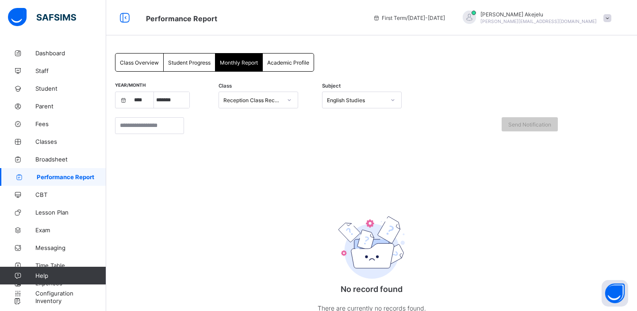
click at [287, 64] on span "Academic Profile" at bounding box center [288, 62] width 42 height 7
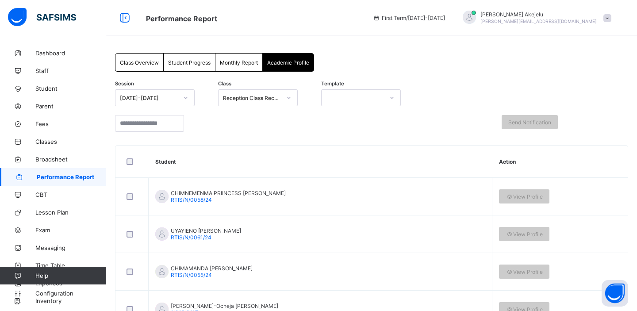
click at [182, 64] on span "Student Progress" at bounding box center [189, 62] width 42 height 7
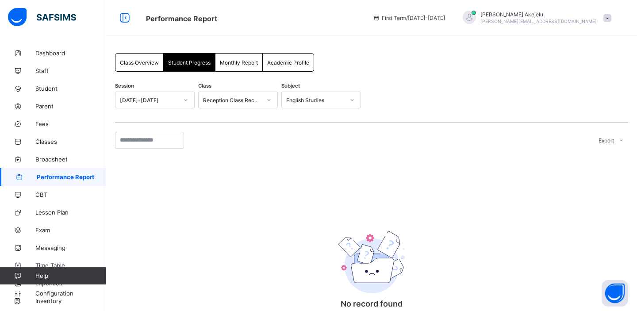
click at [242, 65] on span "Monthly Report" at bounding box center [239, 62] width 38 height 7
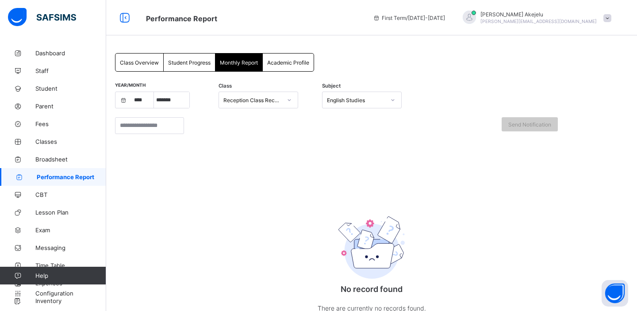
click at [283, 65] on span "Academic Profile" at bounding box center [288, 62] width 42 height 7
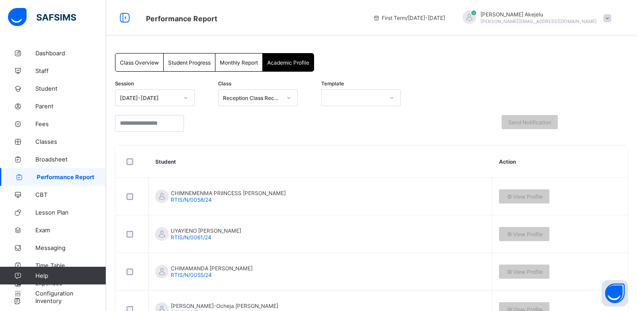
click at [140, 64] on span "Class Overview" at bounding box center [139, 62] width 39 height 7
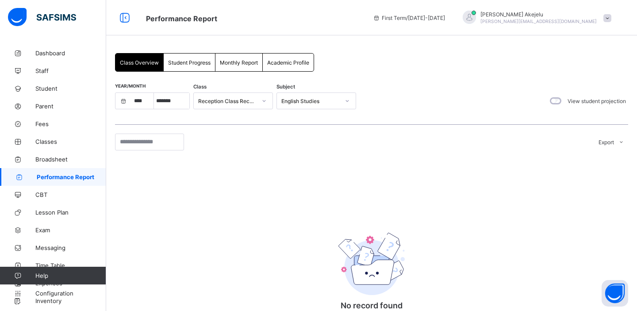
click at [181, 64] on span "Student Progress" at bounding box center [189, 62] width 42 height 7
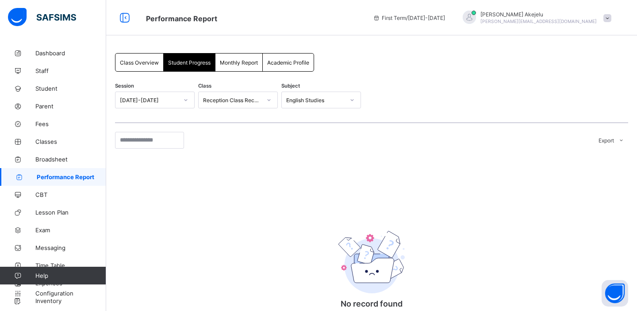
click at [232, 62] on span "Monthly Report" at bounding box center [239, 62] width 38 height 7
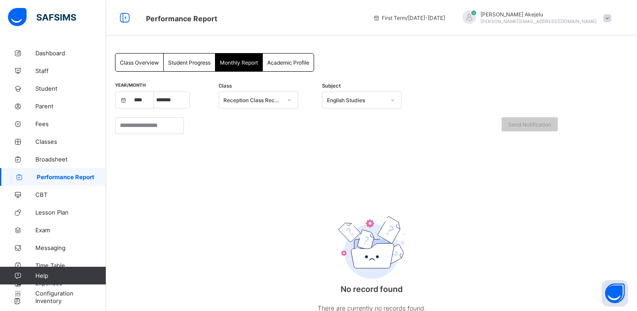
click at [283, 64] on span "Academic Profile" at bounding box center [288, 62] width 42 height 7
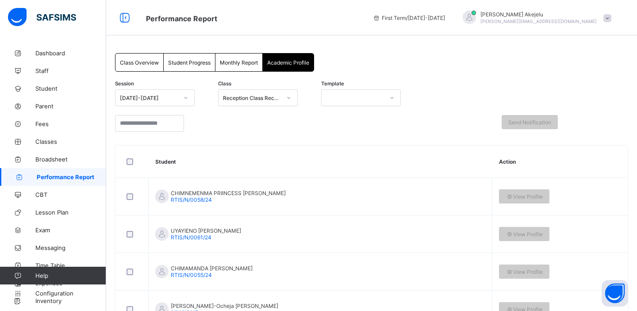
click at [145, 65] on span "Class Overview" at bounding box center [139, 62] width 39 height 7
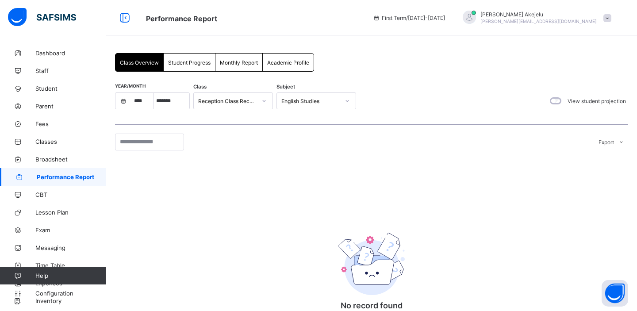
click at [186, 62] on span "Student Progress" at bounding box center [189, 62] width 42 height 7
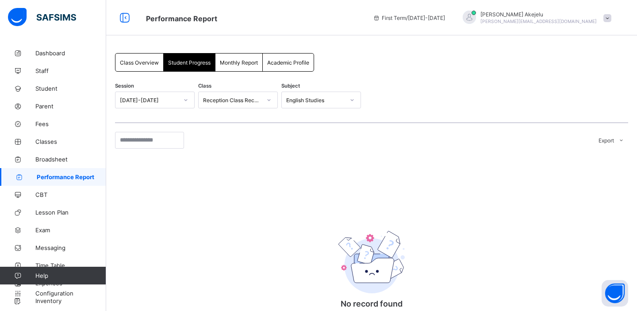
click at [238, 59] on span "Monthly Report" at bounding box center [239, 62] width 38 height 7
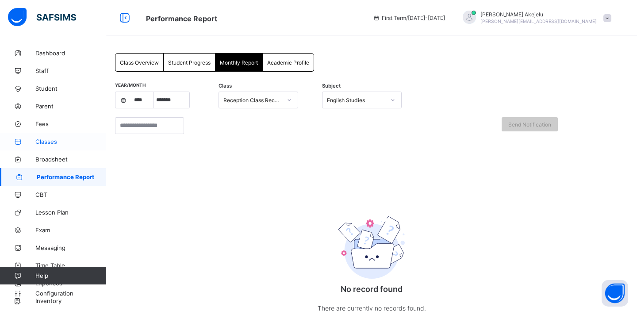
click at [49, 144] on span "Classes" at bounding box center [70, 141] width 71 height 7
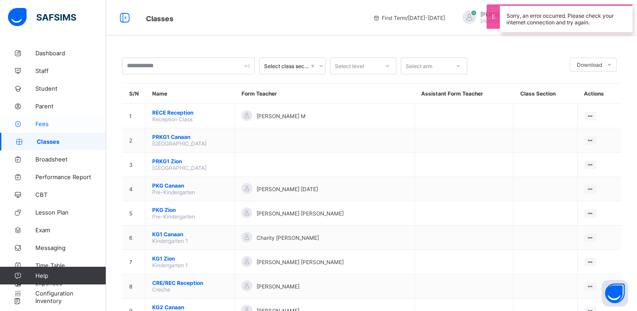
click at [48, 122] on span "Fees" at bounding box center [70, 123] width 71 height 7
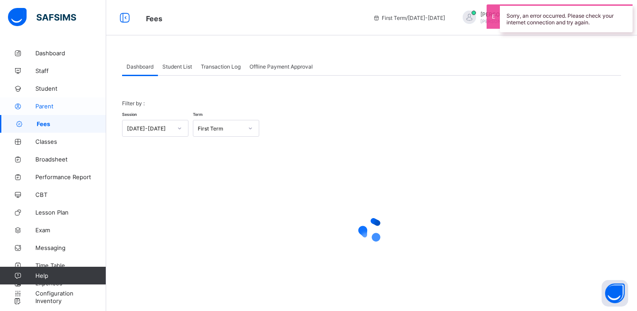
click at [52, 106] on span "Parent" at bounding box center [70, 106] width 71 height 7
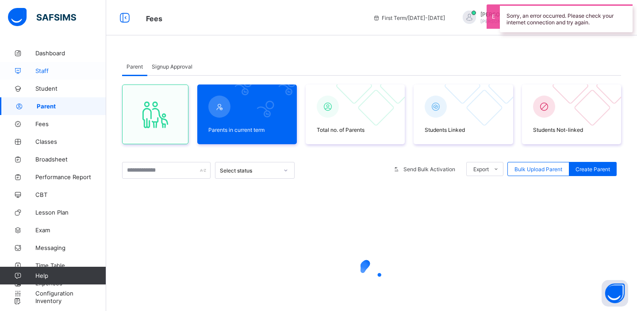
click at [54, 70] on span "Staff" at bounding box center [70, 70] width 71 height 7
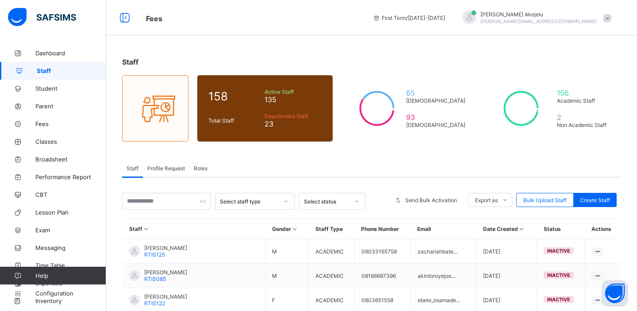
click at [200, 168] on span "Roles" at bounding box center [201, 168] width 14 height 7
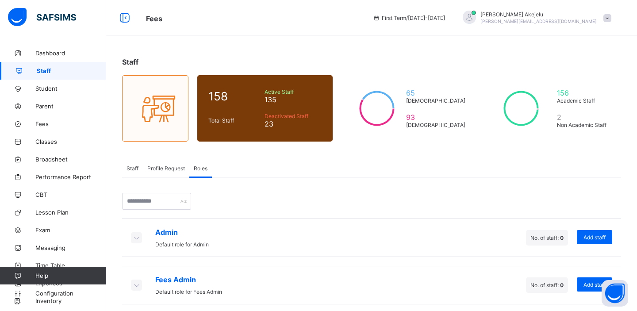
scroll to position [5, 0]
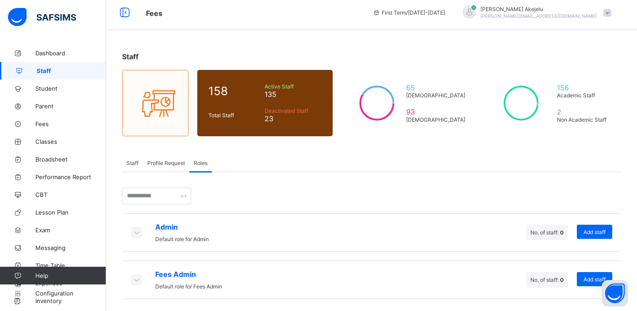
click at [138, 233] on icon at bounding box center [136, 232] width 10 height 9
click at [136, 283] on div at bounding box center [136, 279] width 11 height 11
click at [47, 87] on span "Student" at bounding box center [70, 88] width 71 height 7
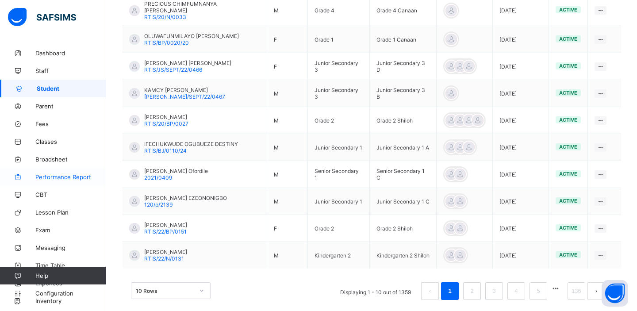
click at [54, 177] on span "Performance Report" at bounding box center [70, 176] width 71 height 7
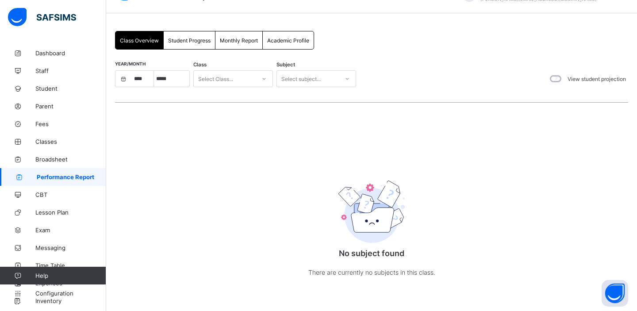
scroll to position [23, 0]
select select "****"
select select "*"
click at [46, 293] on span "Configuration" at bounding box center [70, 293] width 70 height 7
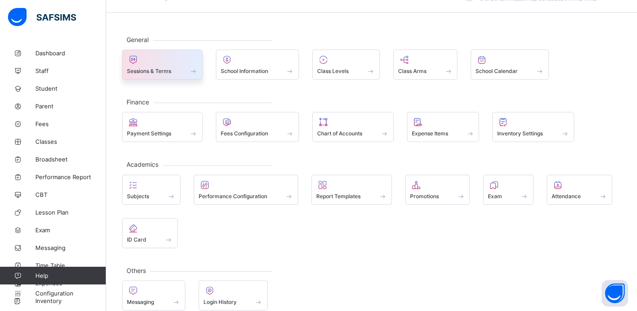
click at [182, 72] on div "Sessions & Terms" at bounding box center [162, 71] width 71 height 8
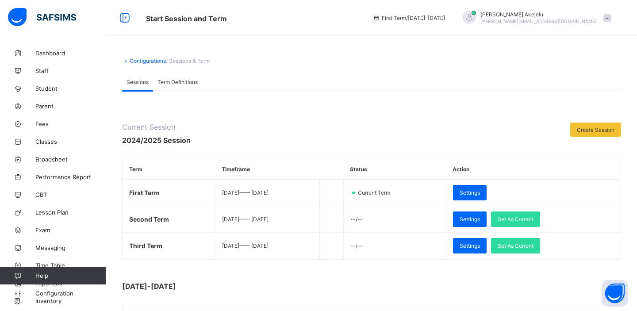
click at [181, 81] on span "Term Definitions" at bounding box center [177, 82] width 40 height 7
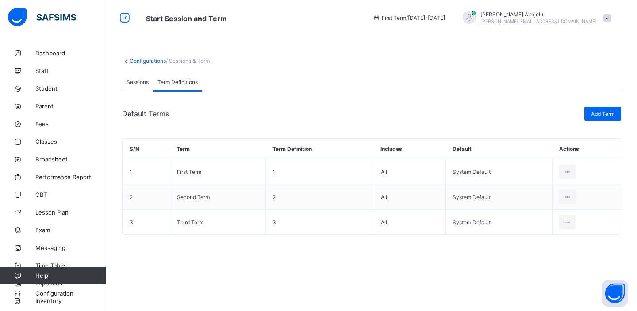
click at [138, 84] on span "Sessions" at bounding box center [137, 82] width 22 height 7
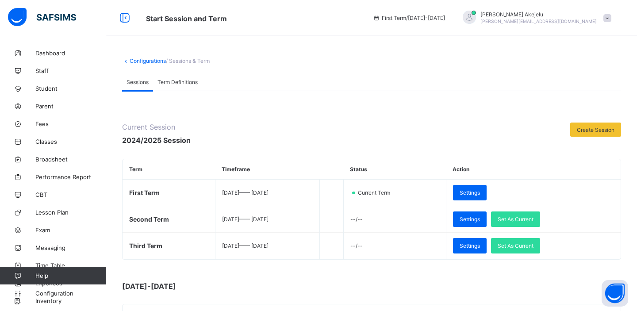
click at [180, 79] on span "Term Definitions" at bounding box center [177, 82] width 40 height 7
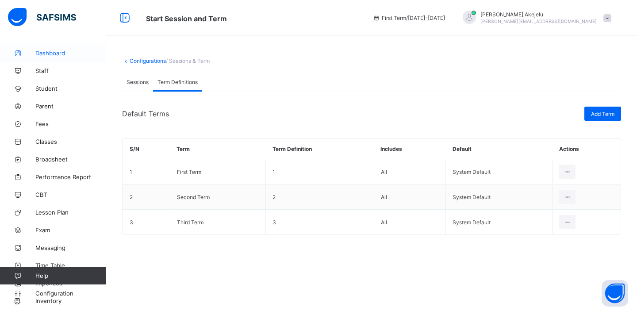
click at [64, 52] on span "Dashboard" at bounding box center [70, 53] width 71 height 7
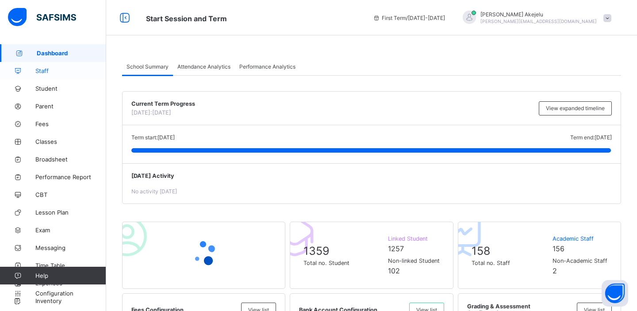
click at [47, 71] on span "Staff" at bounding box center [70, 70] width 71 height 7
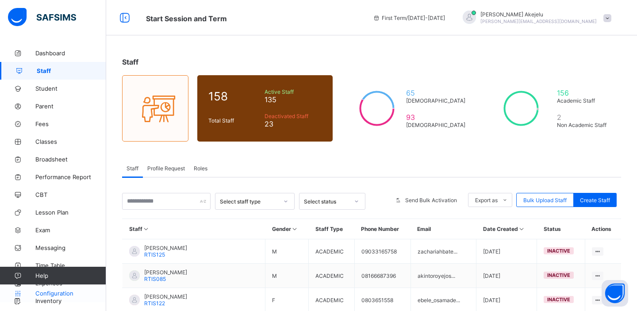
click at [51, 293] on span "Configuration" at bounding box center [70, 293] width 70 height 7
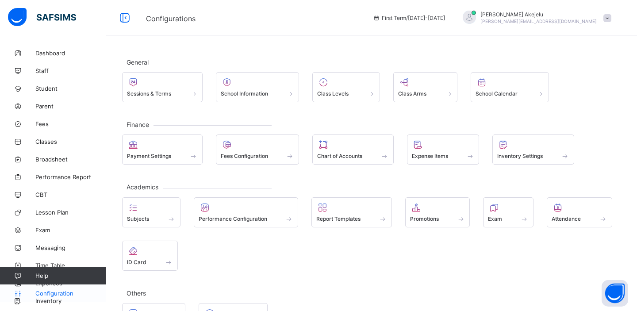
click at [51, 294] on span "Configuration" at bounding box center [70, 293] width 70 height 7
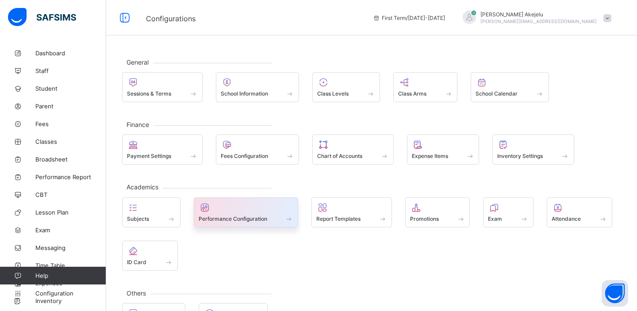
click at [282, 210] on div at bounding box center [246, 207] width 95 height 11
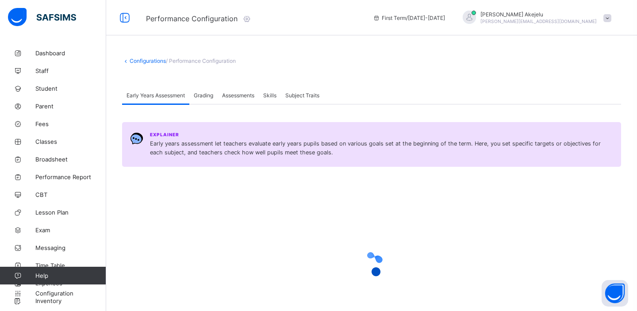
click at [248, 16] on icon at bounding box center [247, 18] width 10 height 9
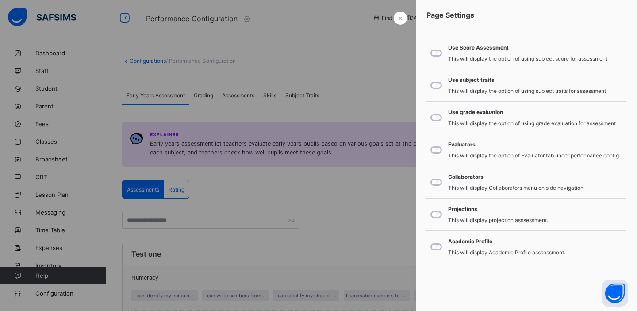
click at [298, 120] on div at bounding box center [318, 155] width 637 height 311
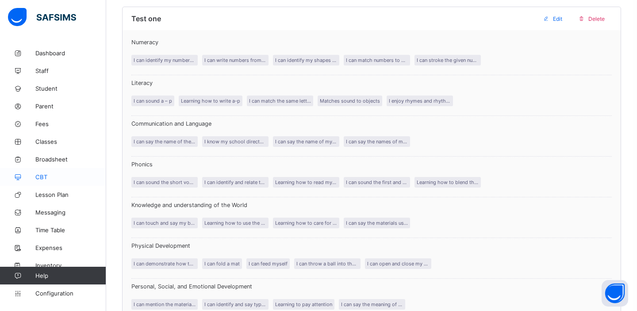
scroll to position [238, 0]
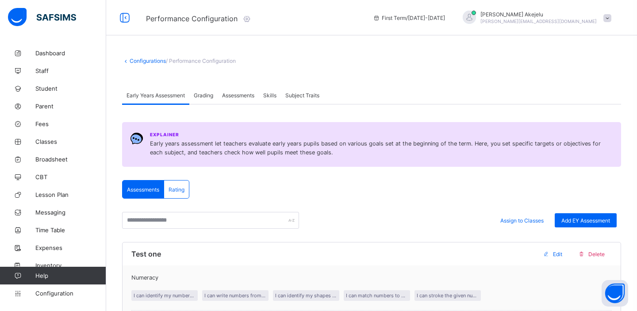
click at [249, 19] on icon at bounding box center [247, 18] width 10 height 9
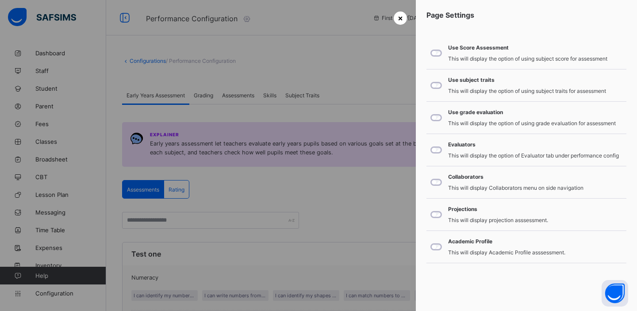
click at [400, 20] on span "×" at bounding box center [400, 17] width 5 height 9
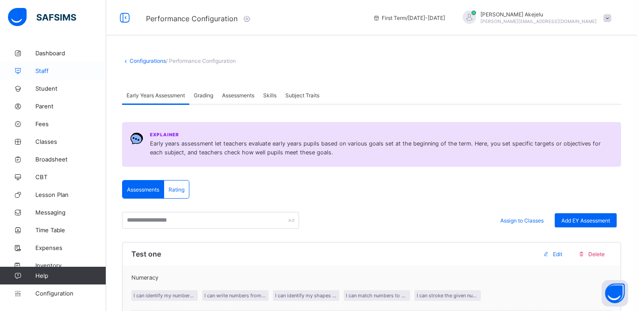
click at [45, 69] on span "Staff" at bounding box center [70, 70] width 71 height 7
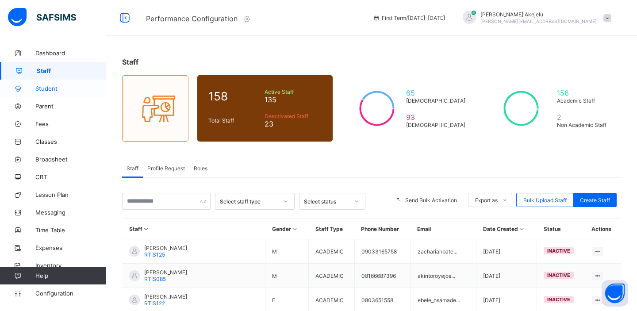
click at [49, 89] on span "Student" at bounding box center [70, 88] width 71 height 7
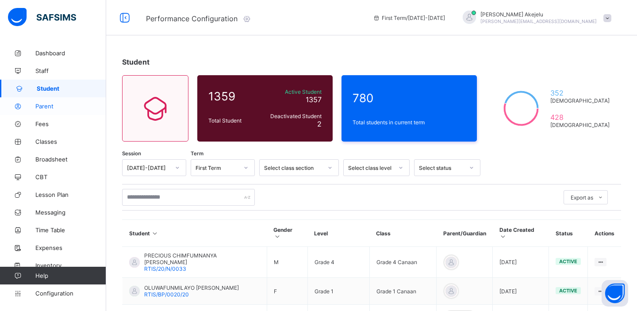
click at [47, 104] on span "Parent" at bounding box center [70, 106] width 71 height 7
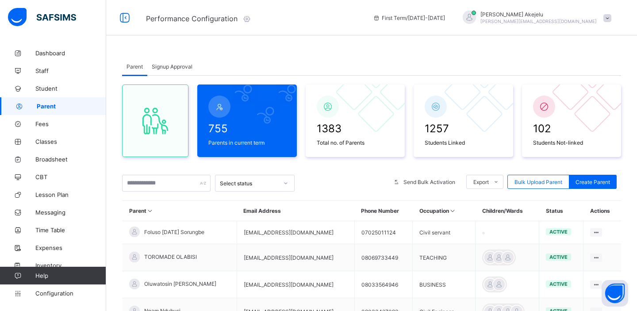
click at [580, 16] on span "Abubakar Akejelu" at bounding box center [538, 14] width 116 height 7
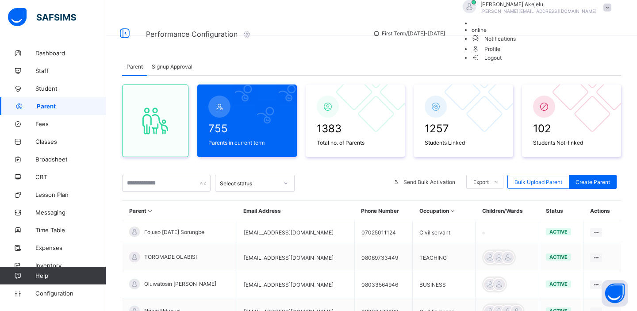
click at [441, 38] on div "Parent Signup Approval Parent Signup Approval 755 Parents in current term 1383 …" at bounding box center [371, 274] width 531 height 549
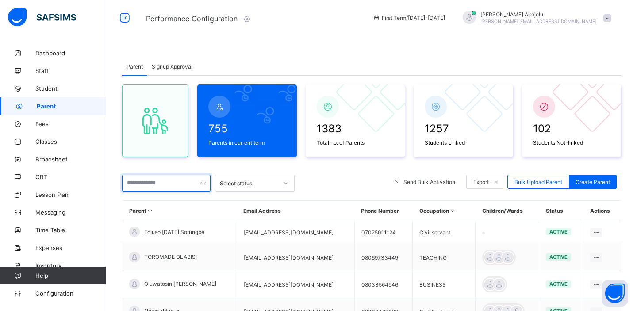
click at [151, 184] on input "text" at bounding box center [166, 183] width 88 height 17
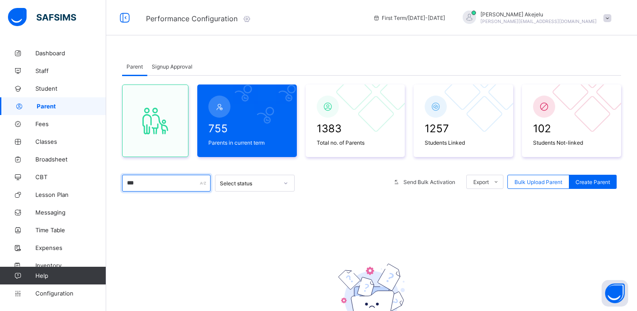
type input "***"
click at [302, 222] on div "755 Parents in current term 1383 Total no. of Parents 1257 Students Linked 102 …" at bounding box center [371, 244] width 499 height 337
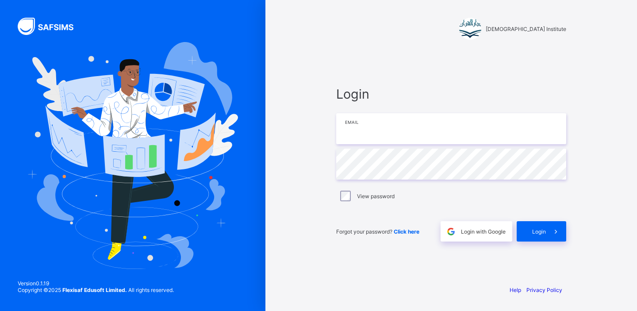
type input "**********"
click at [532, 232] on span "Login" at bounding box center [539, 231] width 14 height 7
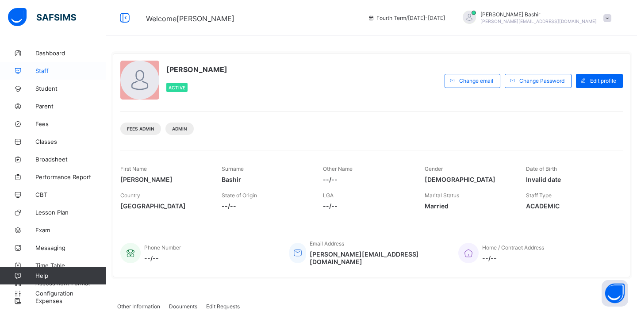
click at [46, 69] on span "Staff" at bounding box center [70, 70] width 71 height 7
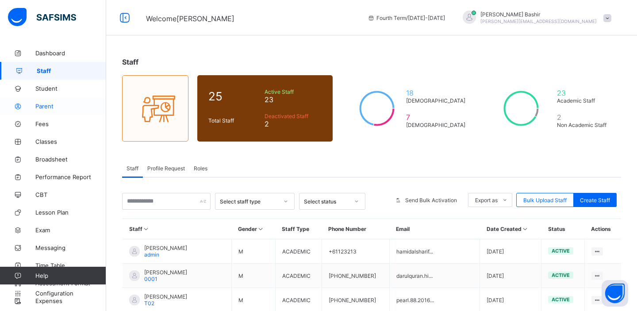
click at [46, 103] on span "Parent" at bounding box center [70, 106] width 71 height 7
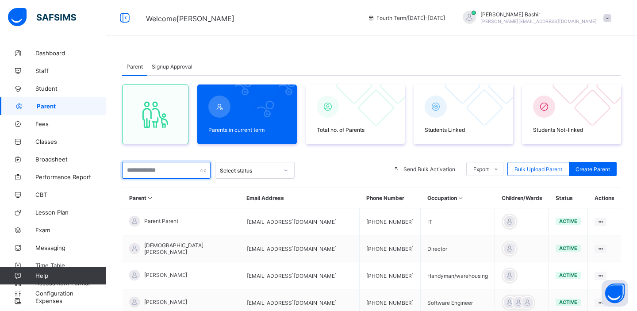
click at [152, 173] on input "text" at bounding box center [166, 170] width 88 height 17
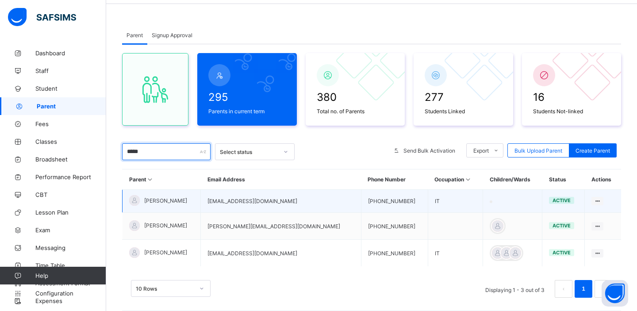
scroll to position [34, 0]
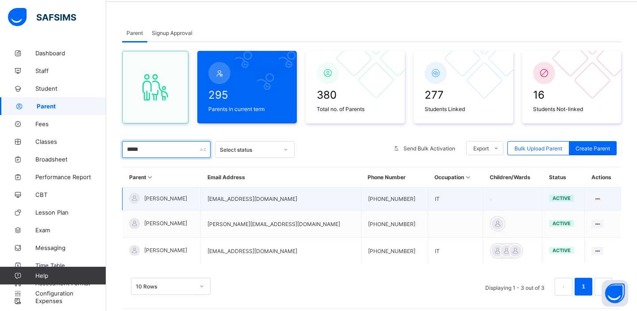
type input "*****"
click at [231, 199] on td "hamidalsharif@hotmail.com" at bounding box center [281, 198] width 160 height 23
copy td "hamidalsharif@hotmail.com"
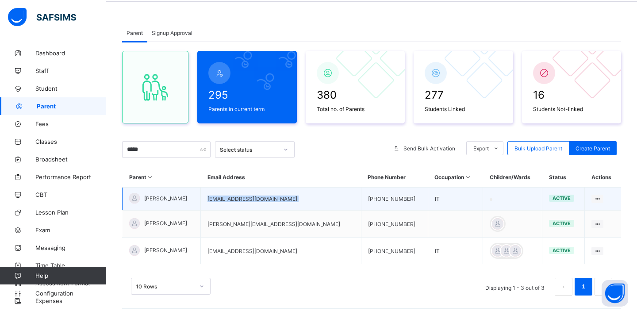
scroll to position [49, 0]
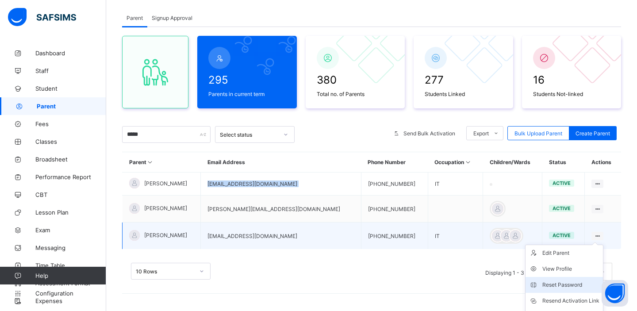
click at [555, 283] on div "Reset Password" at bounding box center [570, 284] width 57 height 9
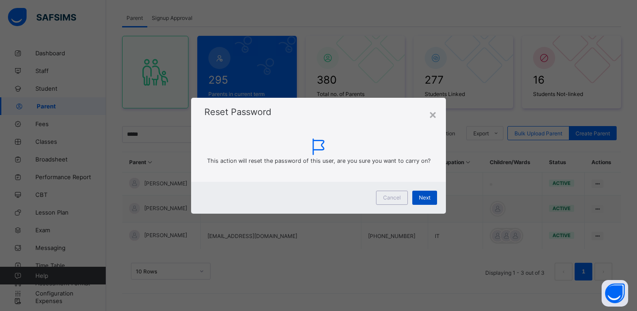
click at [425, 198] on span "Next" at bounding box center [424, 197] width 11 height 7
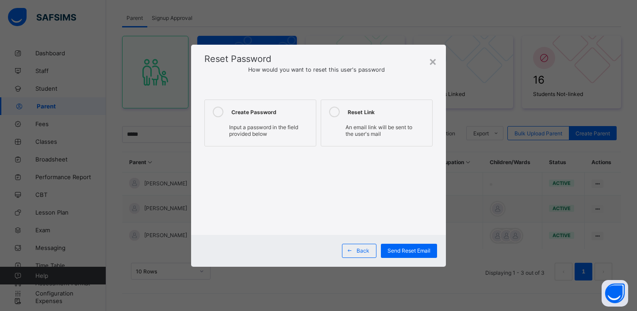
click at [286, 122] on div "Input a password in the field provided below" at bounding box center [260, 131] width 102 height 18
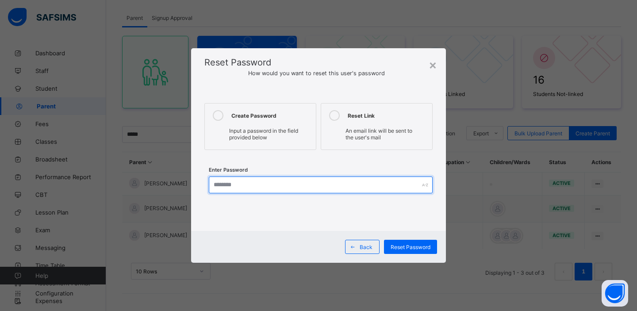
click at [239, 183] on input "text" at bounding box center [321, 184] width 224 height 17
type input "********"
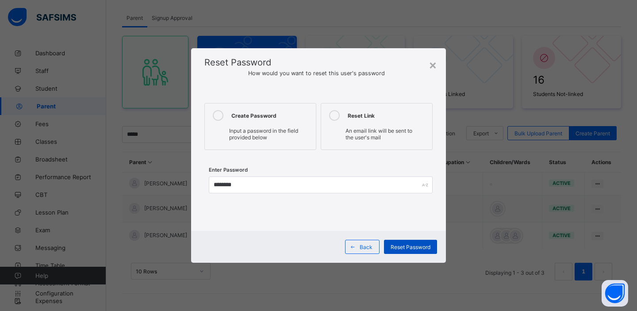
click at [407, 248] on span "Reset Password" at bounding box center [410, 247] width 40 height 7
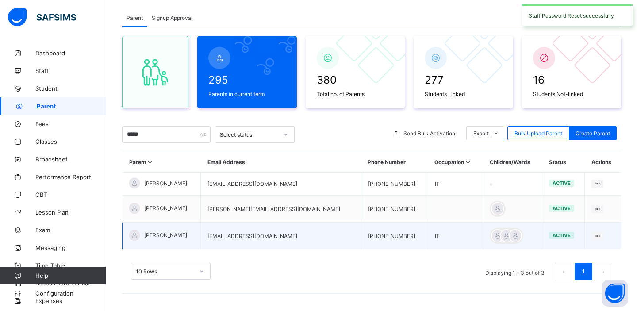
click at [237, 236] on td "[EMAIL_ADDRESS][DOMAIN_NAME]" at bounding box center [281, 235] width 160 height 27
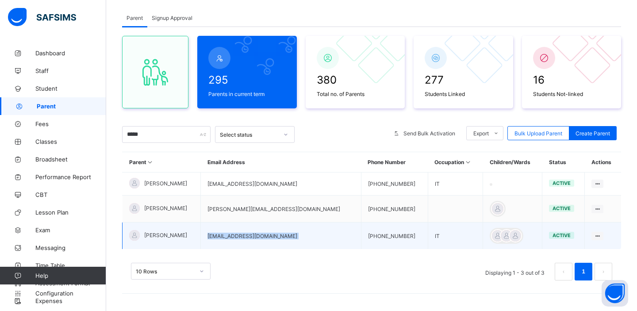
copy td "[EMAIL_ADDRESS][DOMAIN_NAME]"
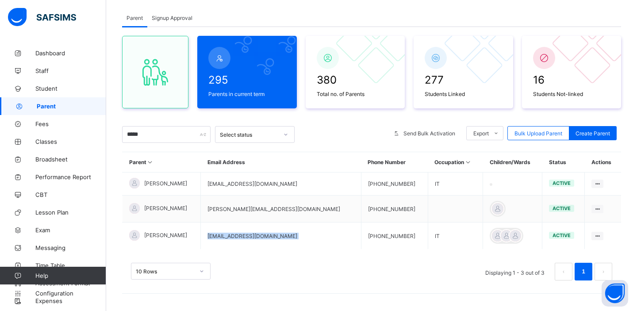
scroll to position [0, 0]
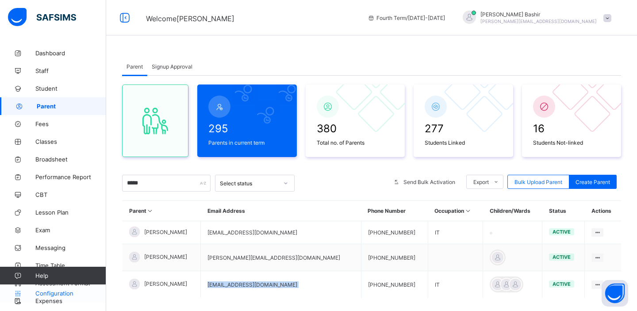
click at [45, 294] on span "Configuration" at bounding box center [70, 293] width 70 height 7
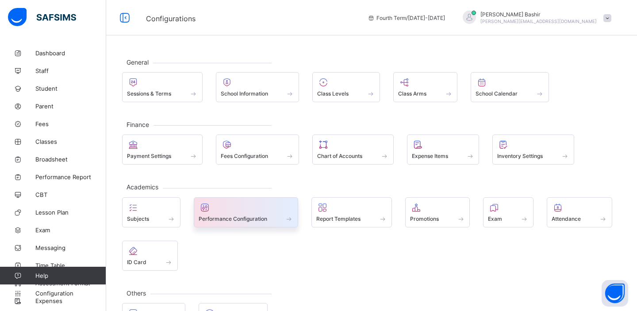
click at [254, 216] on span "Performance Configuration" at bounding box center [233, 218] width 69 height 7
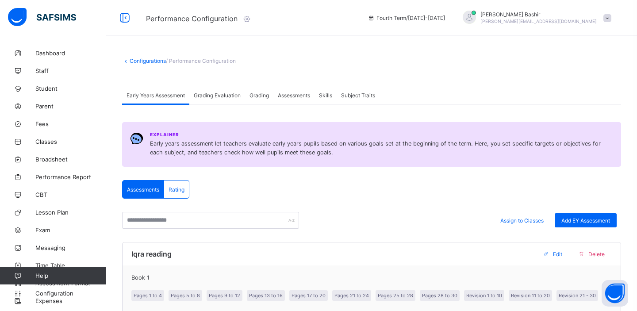
click at [249, 18] on icon at bounding box center [247, 18] width 10 height 9
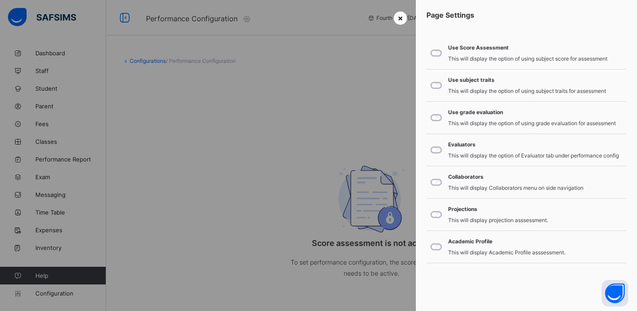
click at [401, 19] on span "×" at bounding box center [400, 17] width 5 height 9
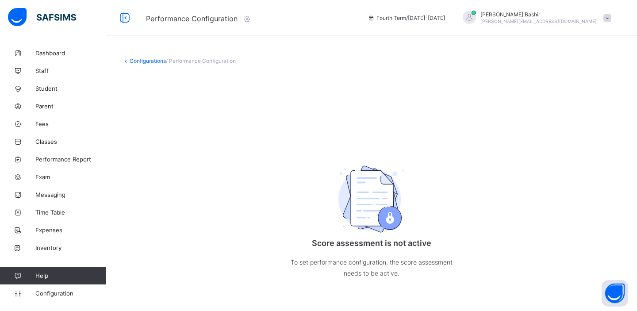
click at [571, 19] on span "hamid+6@flexisaf.com" at bounding box center [538, 21] width 116 height 5
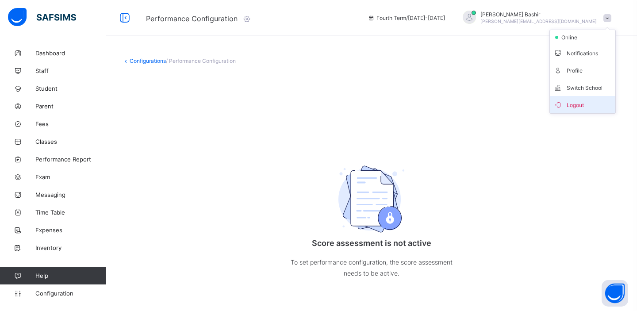
click at [566, 104] on span "Logout" at bounding box center [582, 104] width 58 height 10
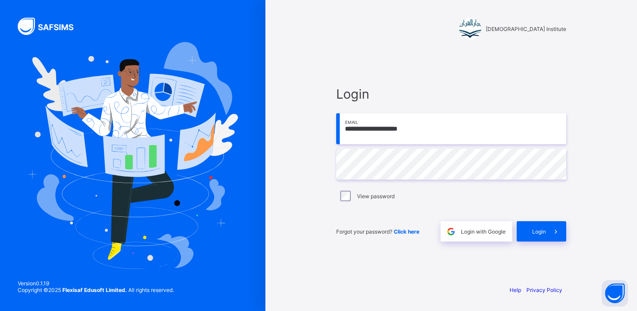
click at [435, 127] on input "**********" at bounding box center [451, 128] width 230 height 31
type input "**********"
click at [549, 231] on span at bounding box center [556, 231] width 20 height 20
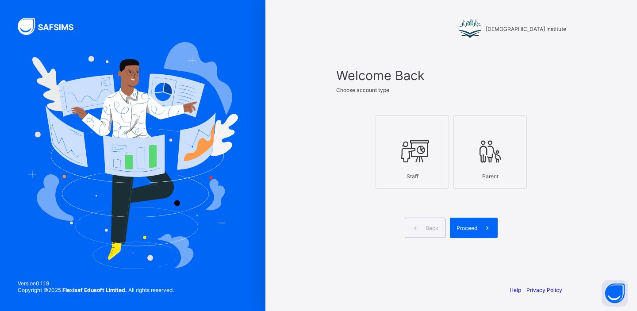
click at [474, 166] on div at bounding box center [490, 151] width 64 height 35
click at [475, 227] on span "Proceed" at bounding box center [466, 228] width 21 height 7
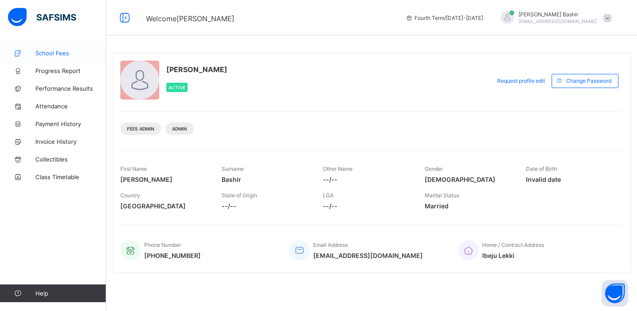
click at [62, 53] on span "School Fees" at bounding box center [70, 53] width 71 height 7
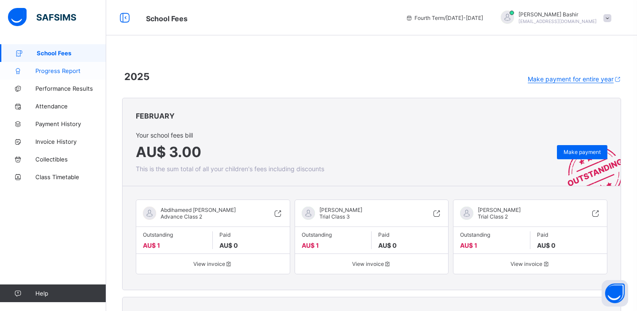
click at [65, 73] on span "Progress Report" at bounding box center [70, 70] width 71 height 7
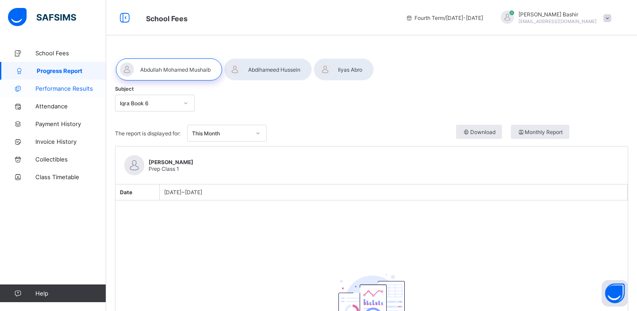
click at [69, 89] on span "Performance Results" at bounding box center [70, 88] width 71 height 7
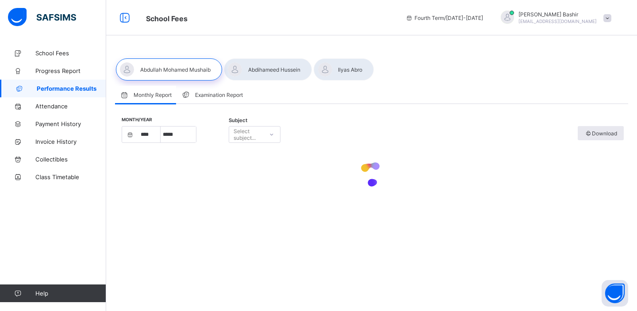
select select "****"
select select "*"
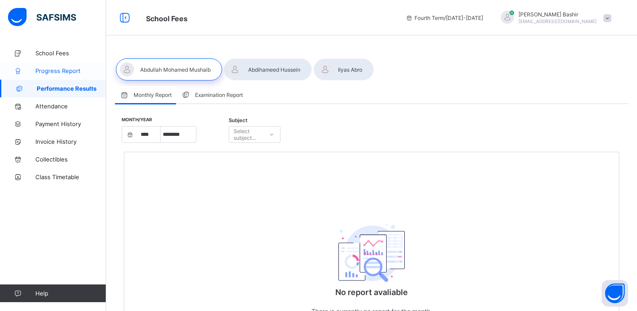
click at [70, 71] on span "Progress Report" at bounding box center [70, 70] width 71 height 7
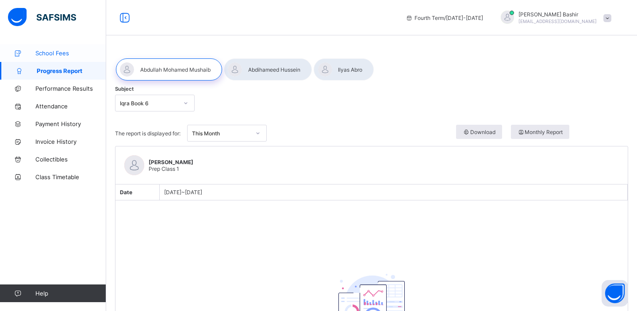
click at [48, 50] on span "School Fees" at bounding box center [70, 53] width 71 height 7
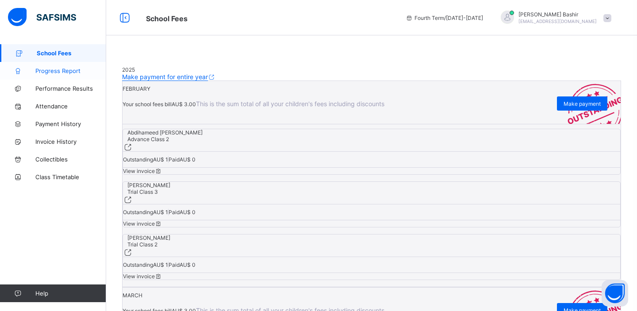
click at [65, 70] on span "Progress Report" at bounding box center [70, 70] width 71 height 7
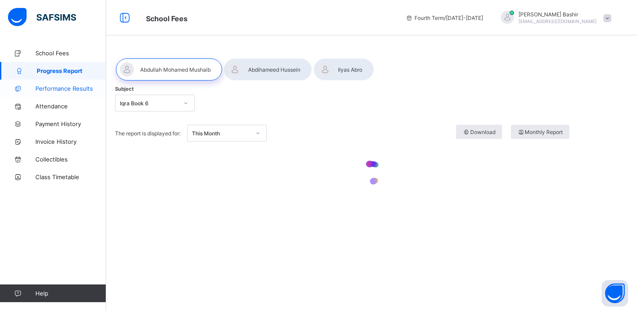
click at [64, 88] on span "Performance Results" at bounding box center [70, 88] width 71 height 7
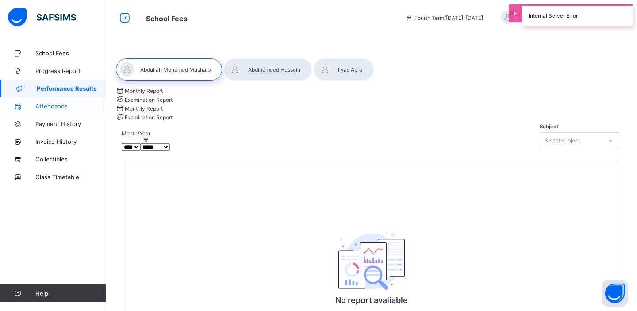
click at [52, 106] on span "Attendance" at bounding box center [70, 106] width 71 height 7
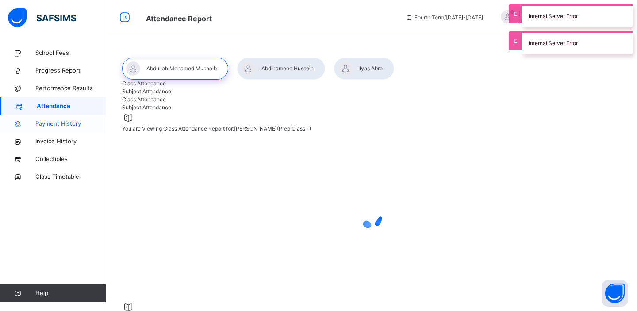
click at [51, 131] on link "Payment History" at bounding box center [53, 124] width 106 height 18
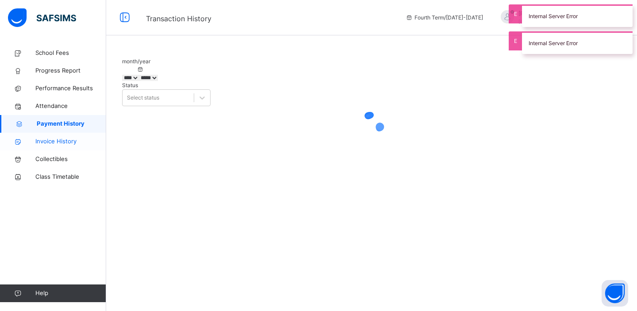
click at [53, 139] on span "Invoice History" at bounding box center [70, 141] width 71 height 9
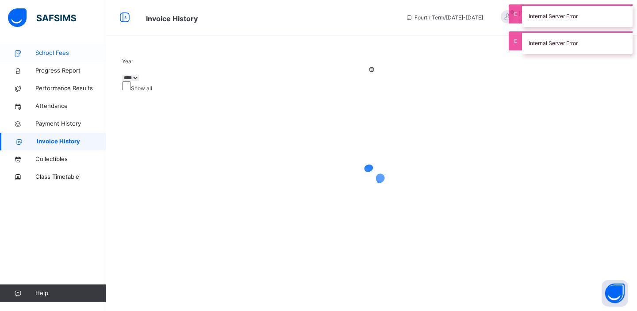
click at [62, 54] on span "School Fees" at bounding box center [70, 53] width 71 height 9
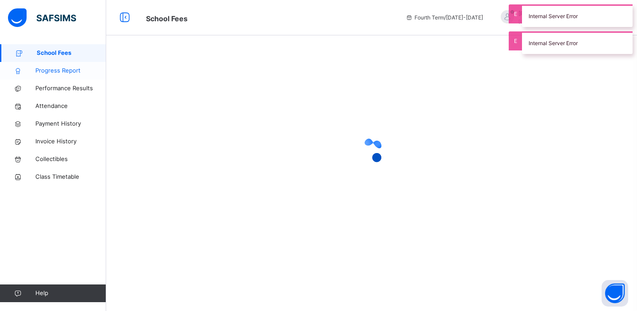
click at [61, 69] on span "Progress Report" at bounding box center [70, 70] width 71 height 9
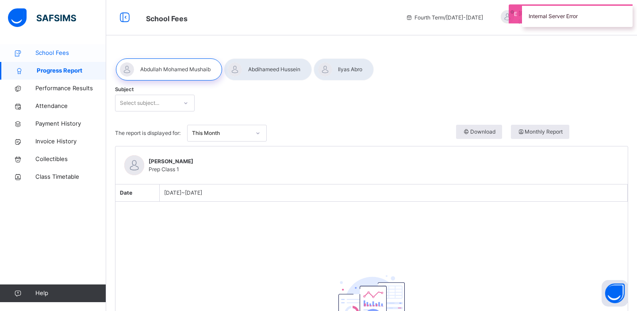
click at [58, 53] on span "School Fees" at bounding box center [70, 53] width 71 height 9
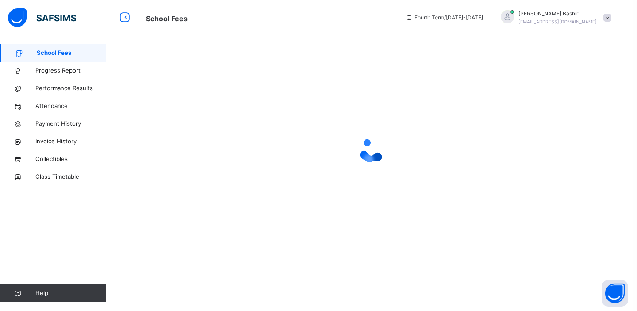
click at [590, 18] on div "[PERSON_NAME] [PERSON_NAME][EMAIL_ADDRESS][DOMAIN_NAME]" at bounding box center [557, 18] width 78 height 16
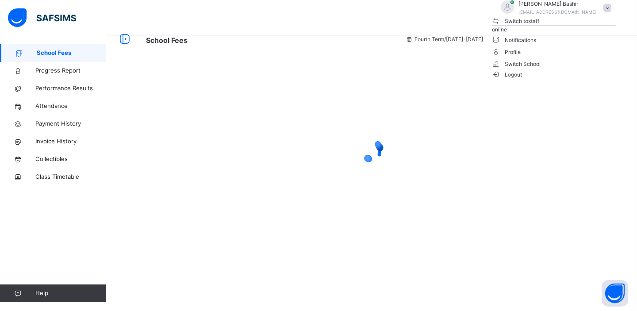
click at [540, 26] on span "Switch to staff" at bounding box center [516, 20] width 48 height 9
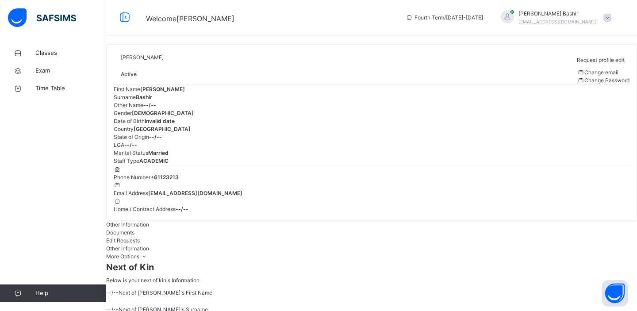
click at [579, 17] on span "[PERSON_NAME]" at bounding box center [557, 14] width 78 height 8
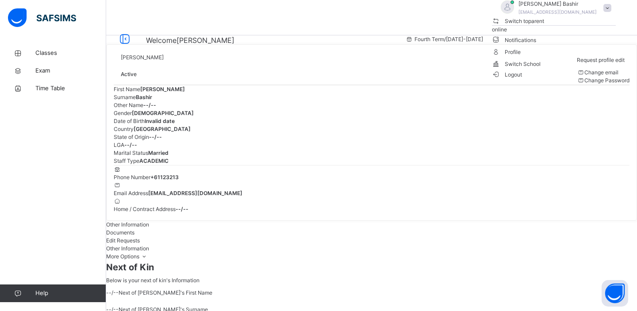
click at [544, 26] on span "Switch to parent" at bounding box center [518, 20] width 53 height 9
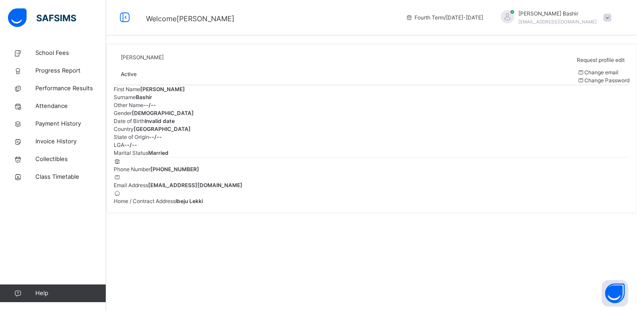
click at [598, 21] on div "[PERSON_NAME] [PERSON_NAME][EMAIL_ADDRESS][DOMAIN_NAME]" at bounding box center [554, 18] width 124 height 16
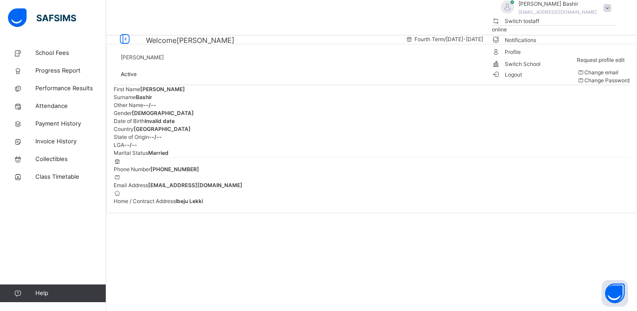
click at [522, 79] on span "Logout" at bounding box center [507, 74] width 31 height 9
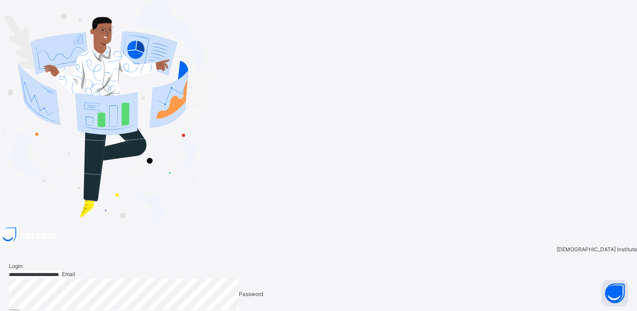
click at [62, 271] on input "**********" at bounding box center [35, 275] width 53 height 8
type input "**********"
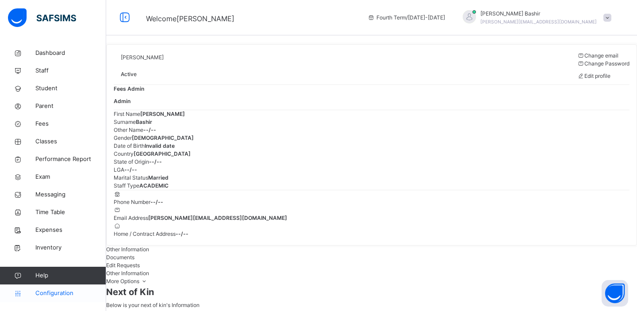
click at [59, 295] on span "Configuration" at bounding box center [70, 293] width 70 height 9
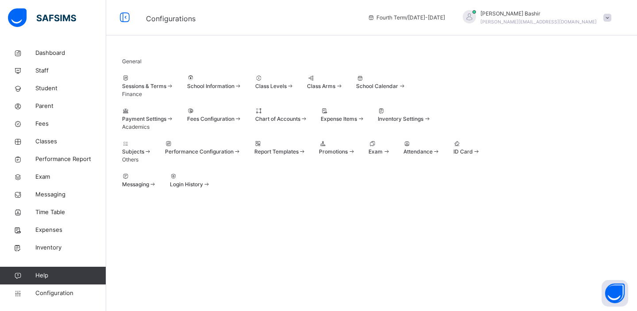
click at [239, 148] on div at bounding box center [203, 144] width 76 height 8
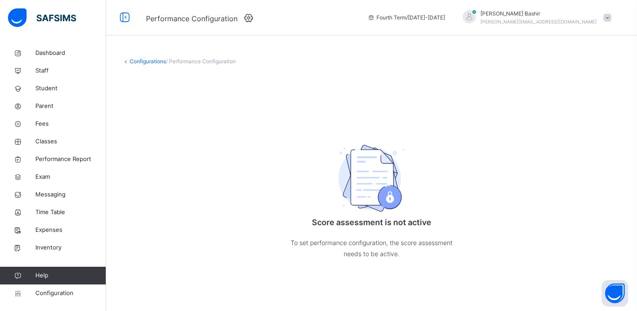
click at [249, 18] on icon at bounding box center [249, 17] width 14 height 11
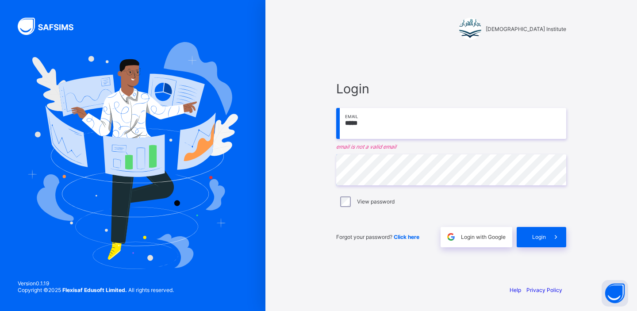
type input "**********"
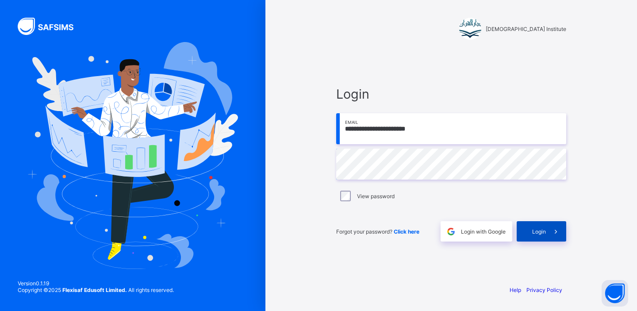
click at [536, 232] on span "Login" at bounding box center [539, 231] width 14 height 7
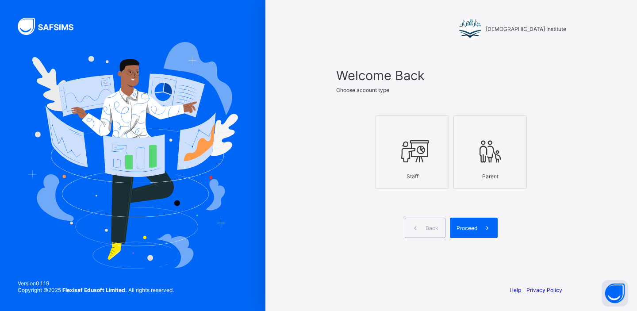
click at [501, 168] on div at bounding box center [490, 151] width 64 height 35
click at [468, 230] on span "Proceed" at bounding box center [466, 228] width 21 height 7
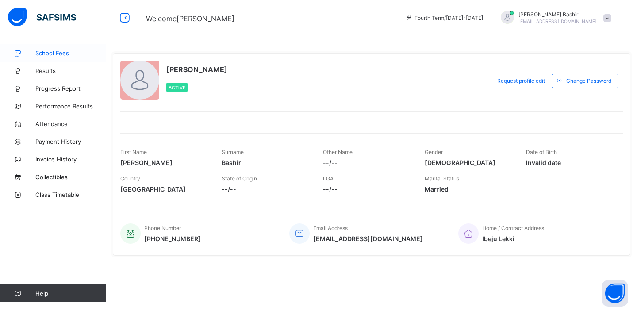
click at [53, 52] on span "School Fees" at bounding box center [70, 53] width 71 height 7
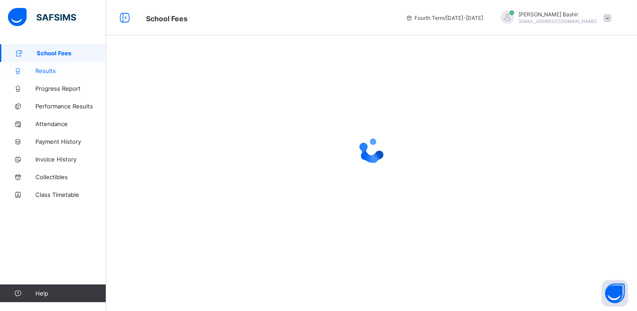
click at [47, 71] on span "Results" at bounding box center [70, 70] width 71 height 7
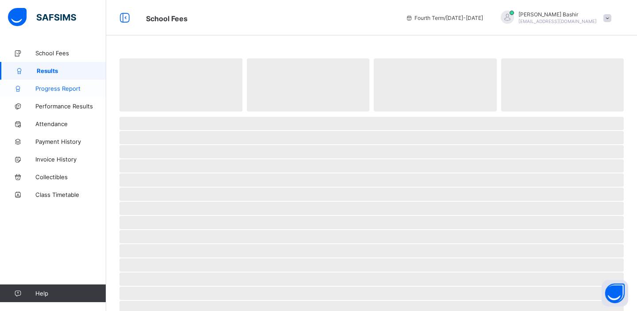
click at [52, 84] on link "Progress Report" at bounding box center [53, 89] width 106 height 18
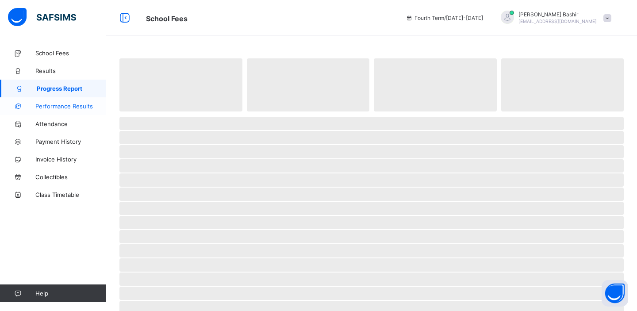
click at [50, 103] on span "Performance Results" at bounding box center [70, 106] width 71 height 7
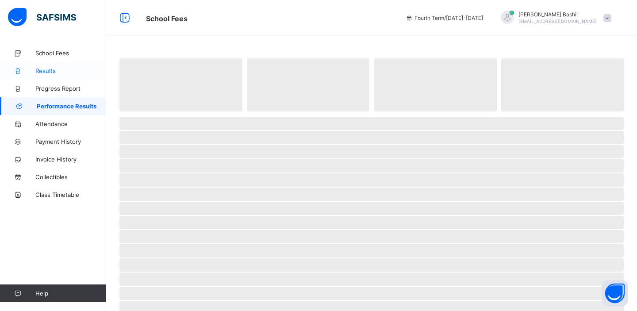
click at [46, 67] on span "Results" at bounding box center [70, 70] width 71 height 7
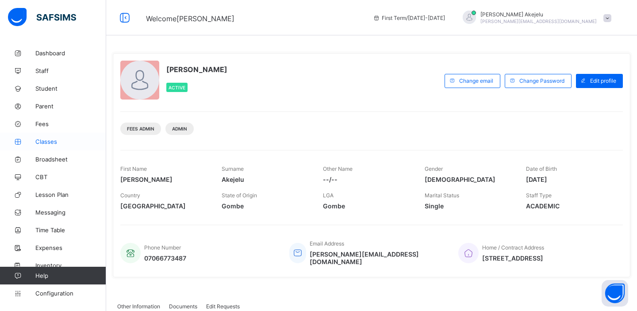
click at [49, 143] on span "Classes" at bounding box center [70, 141] width 71 height 7
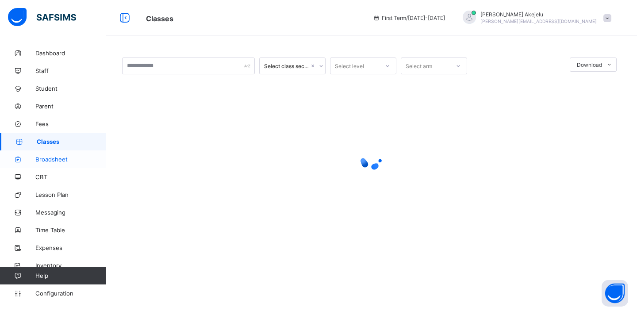
click at [52, 160] on span "Broadsheet" at bounding box center [70, 159] width 71 height 7
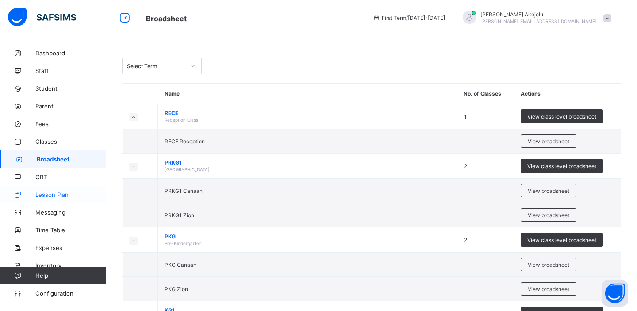
click at [49, 194] on span "Lesson Plan" at bounding box center [70, 194] width 71 height 7
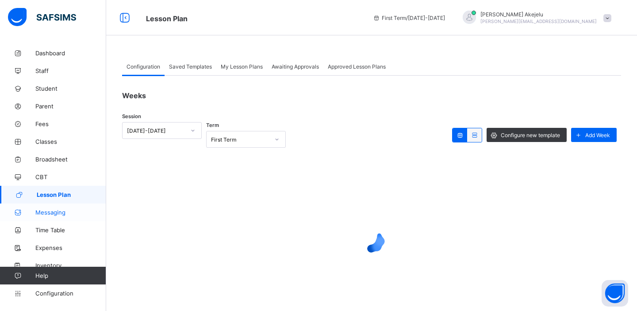
click at [48, 213] on span "Messaging" at bounding box center [70, 212] width 71 height 7
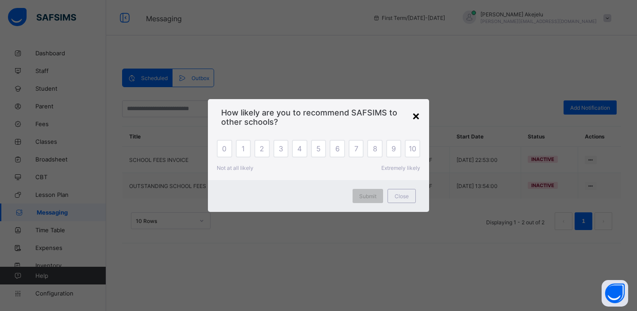
click at [417, 119] on div "×" at bounding box center [416, 115] width 8 height 15
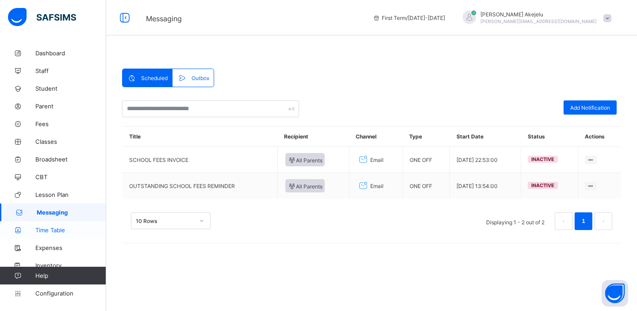
click at [54, 233] on span "Time Table" at bounding box center [70, 229] width 71 height 7
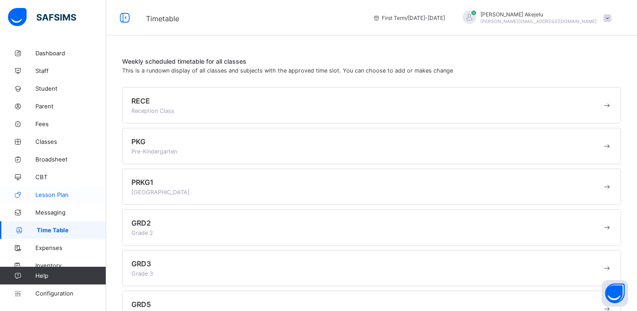
click at [56, 195] on span "Lesson Plan" at bounding box center [70, 194] width 71 height 7
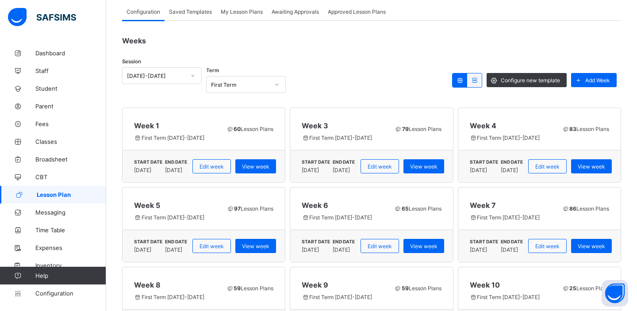
scroll to position [53, 0]
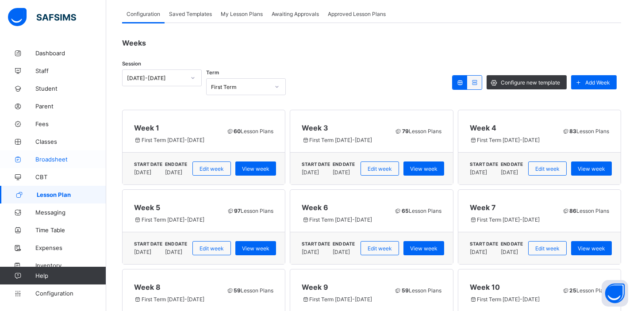
click at [61, 157] on span "Broadsheet" at bounding box center [70, 159] width 71 height 7
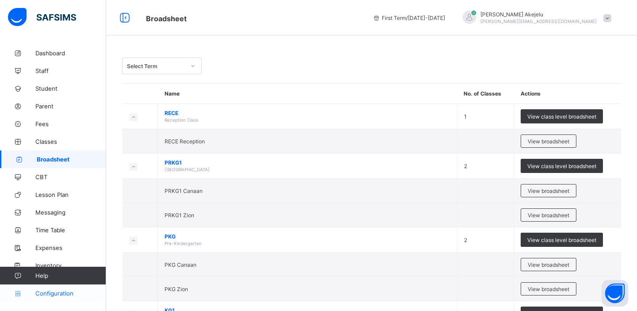
click at [52, 292] on span "Configuration" at bounding box center [70, 293] width 70 height 7
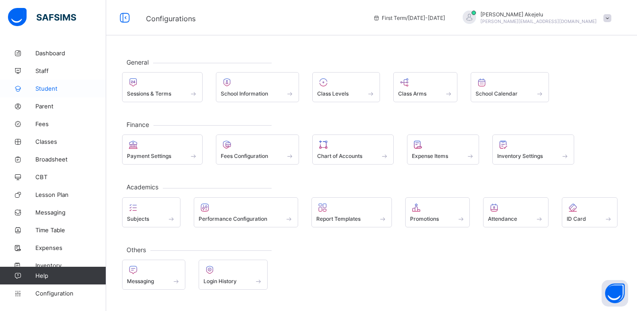
click at [49, 88] on span "Student" at bounding box center [70, 88] width 71 height 7
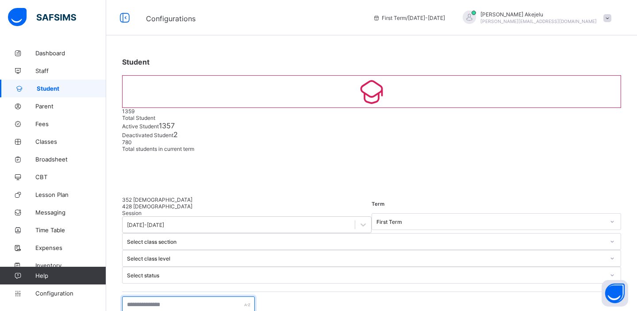
click at [175, 296] on input "text" at bounding box center [188, 304] width 133 height 17
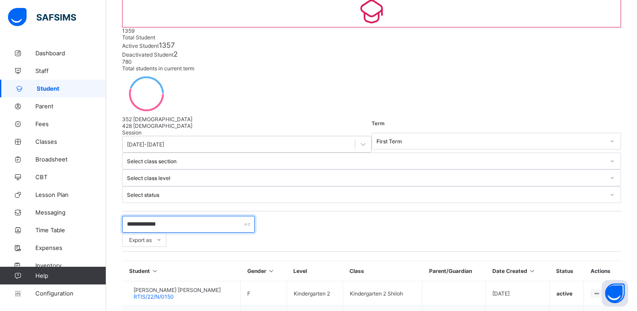
scroll to position [90, 0]
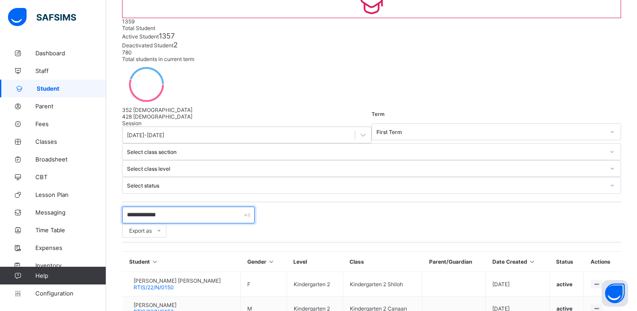
type input "**********"
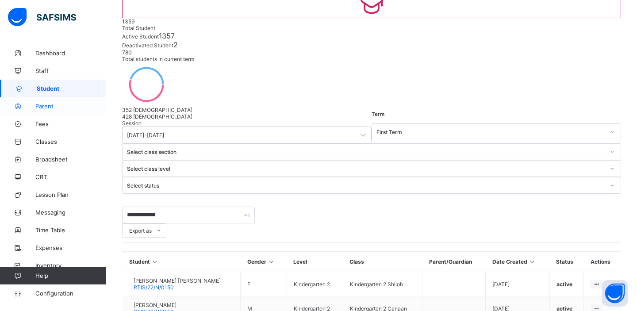
click at [48, 108] on span "Parent" at bounding box center [70, 106] width 71 height 7
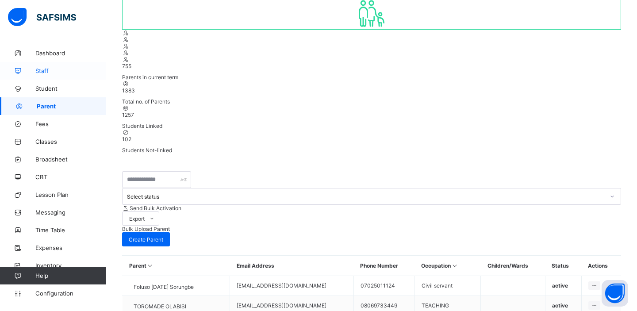
scroll to position [90, 0]
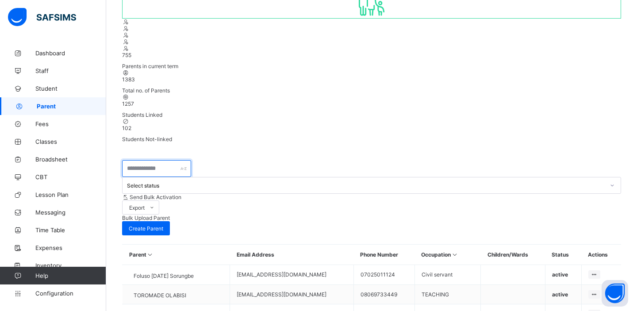
click at [163, 160] on input "text" at bounding box center [156, 168] width 69 height 17
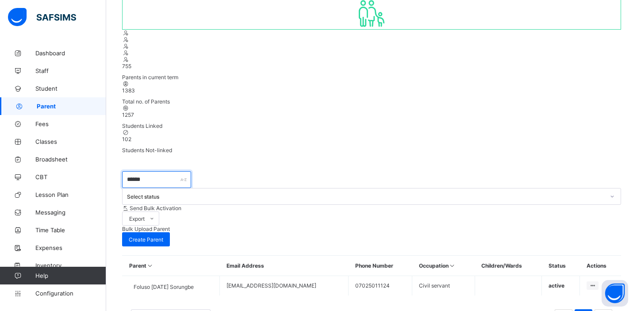
scroll to position [0, 0]
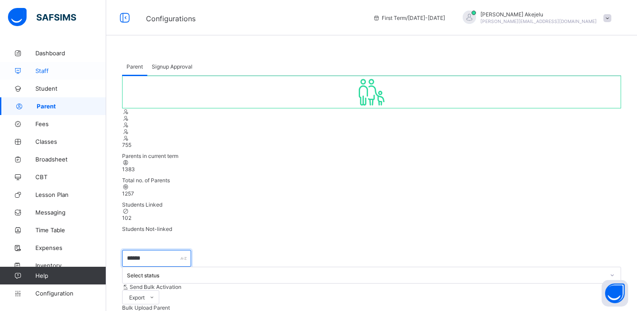
type input "******"
click at [48, 72] on span "Staff" at bounding box center [70, 70] width 71 height 7
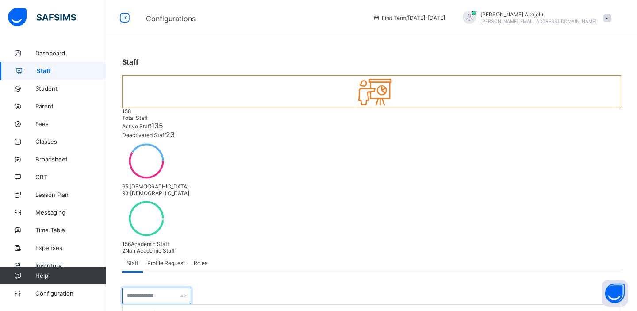
click at [167, 287] on input "text" at bounding box center [156, 295] width 69 height 17
type input "***"
click at [46, 90] on span "Student" at bounding box center [70, 88] width 71 height 7
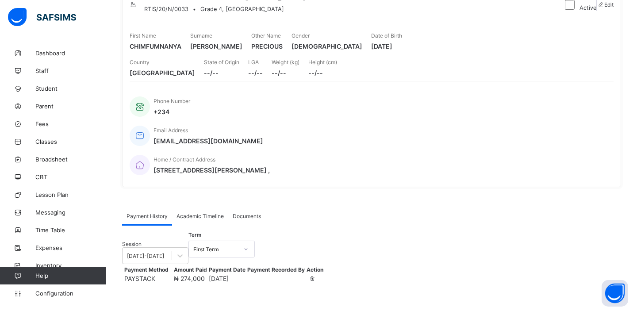
scroll to position [109, 0]
click at [323, 275] on div at bounding box center [316, 278] width 15 height 7
click at [305, 274] on td at bounding box center [276, 278] width 58 height 8
click at [164, 253] on div "[DATE]-[DATE]" at bounding box center [145, 256] width 37 height 7
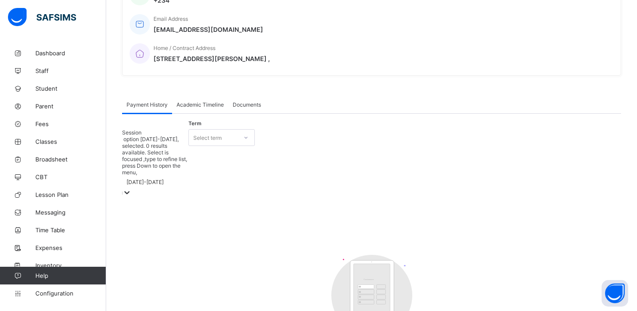
scroll to position [222, 0]
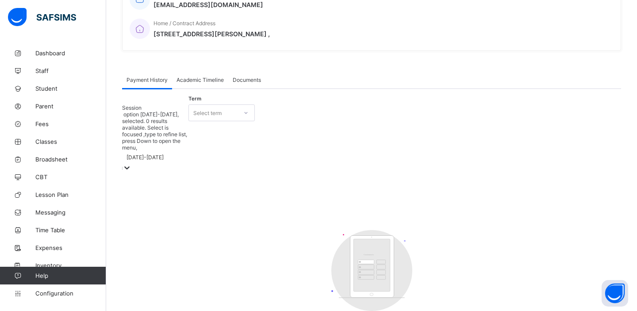
click at [156, 154] on div "[DATE]-[DATE]" at bounding box center [144, 157] width 37 height 7
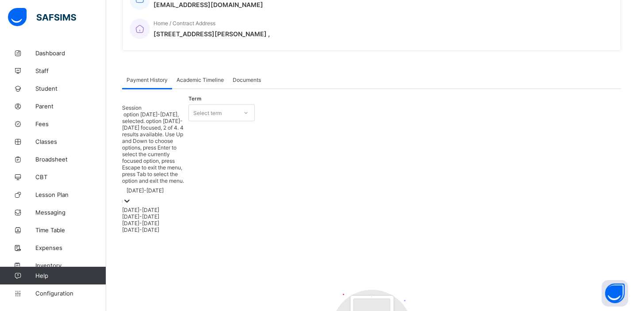
click at [153, 213] on div "[DATE]-[DATE]" at bounding box center [155, 216] width 66 height 7
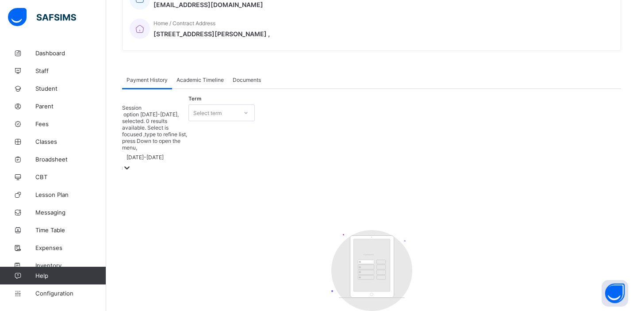
click at [237, 107] on div "Select term" at bounding box center [213, 113] width 49 height 12
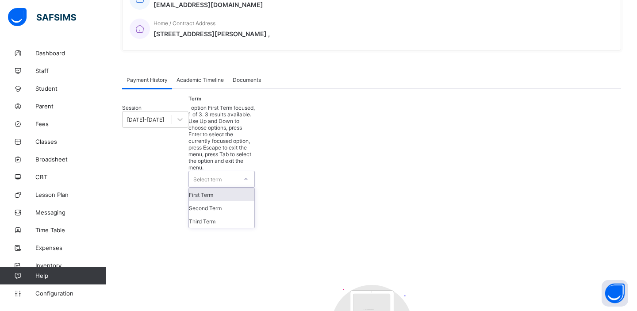
click at [231, 188] on div "First Term" at bounding box center [221, 194] width 65 height 13
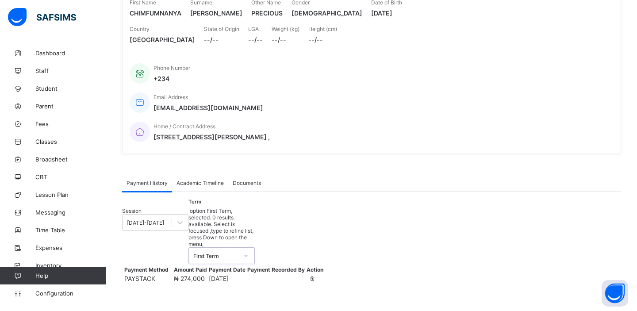
scroll to position [109, 0]
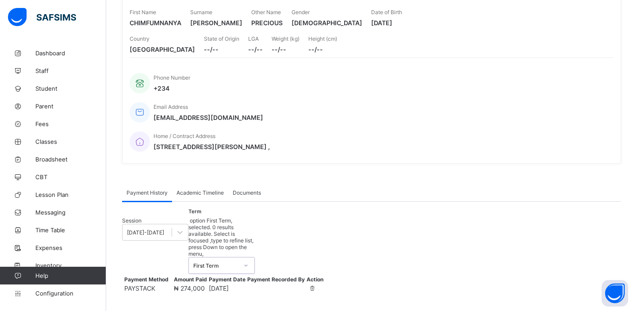
click at [151, 284] on span "PAYSTACK" at bounding box center [139, 288] width 31 height 8
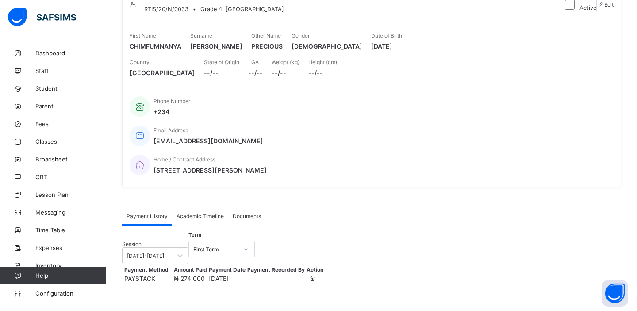
click at [151, 275] on span "PAYSTACK" at bounding box center [139, 279] width 31 height 8
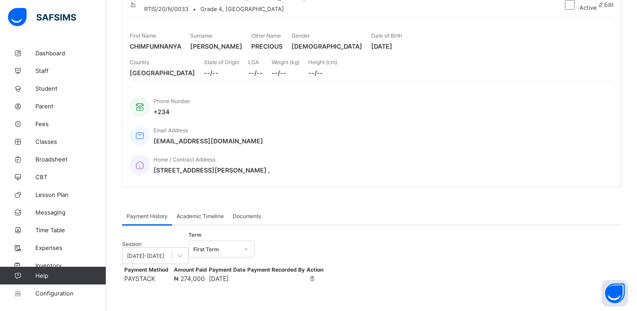
click at [151, 275] on span "PAYSTACK" at bounding box center [139, 279] width 31 height 8
click at [169, 274] on td "PAYSTACK" at bounding box center [146, 278] width 45 height 8
click at [207, 274] on td "₦ 274,000" at bounding box center [190, 278] width 34 height 8
click at [246, 274] on td "[DATE]" at bounding box center [227, 278] width 38 height 8
click at [305, 274] on td at bounding box center [276, 278] width 58 height 8
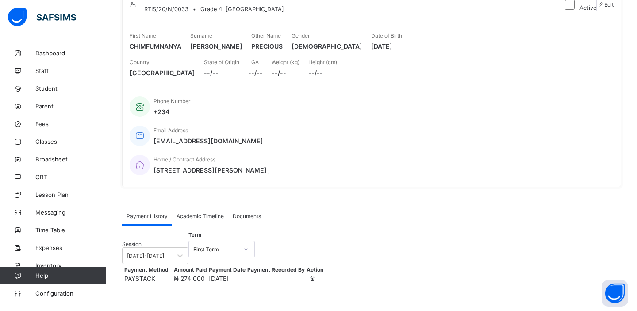
click at [210, 207] on div "Academic Timeline" at bounding box center [200, 216] width 56 height 18
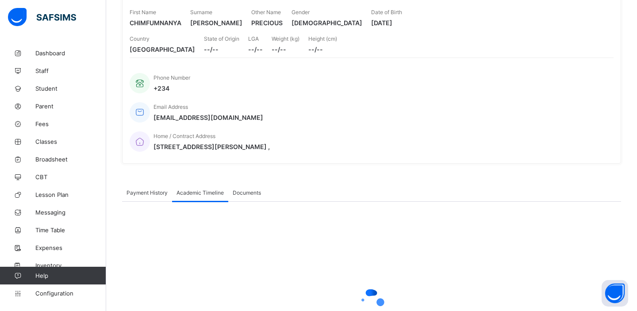
click at [249, 189] on span "Documents" at bounding box center [247, 192] width 28 height 7
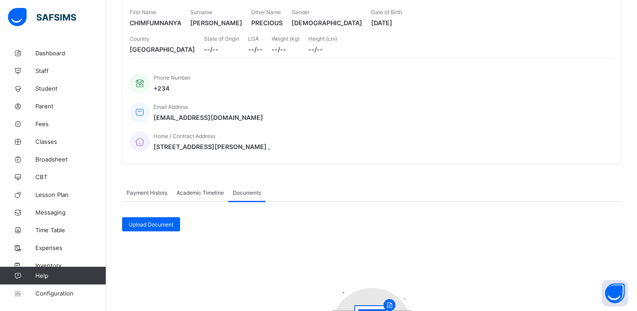
click at [147, 189] on span "Payment History" at bounding box center [146, 192] width 41 height 7
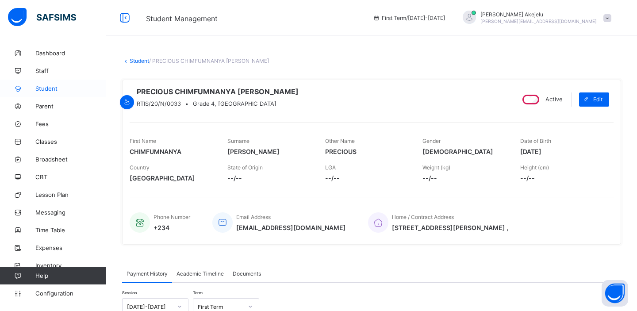
click at [46, 90] on span "Student" at bounding box center [70, 88] width 71 height 7
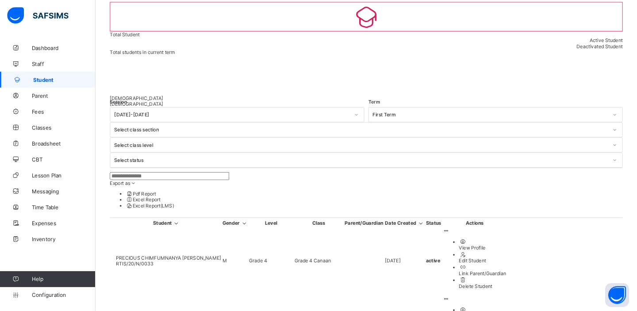
scroll to position [71, 0]
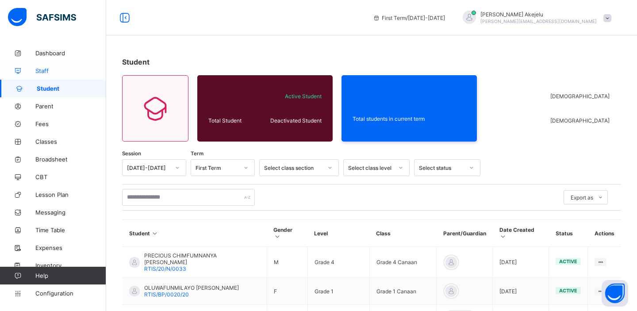
click at [40, 69] on span "Staff" at bounding box center [70, 70] width 71 height 7
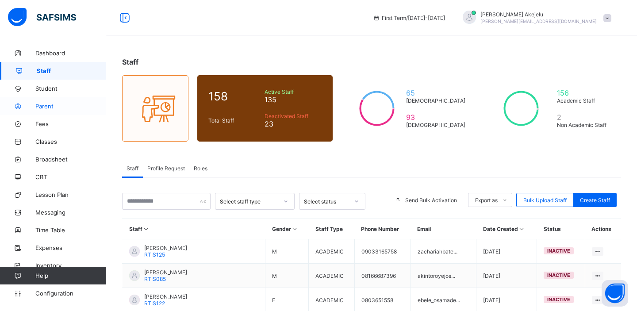
click at [47, 106] on span "Parent" at bounding box center [70, 106] width 71 height 7
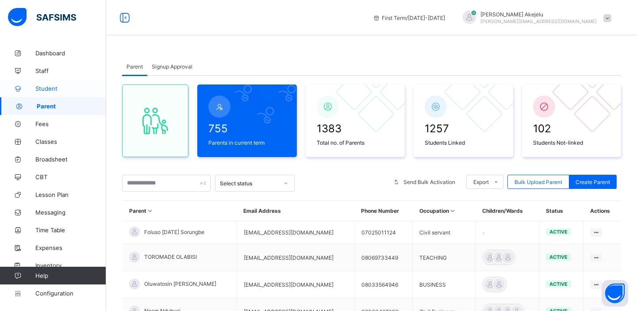
click at [53, 88] on span "Student" at bounding box center [70, 88] width 71 height 7
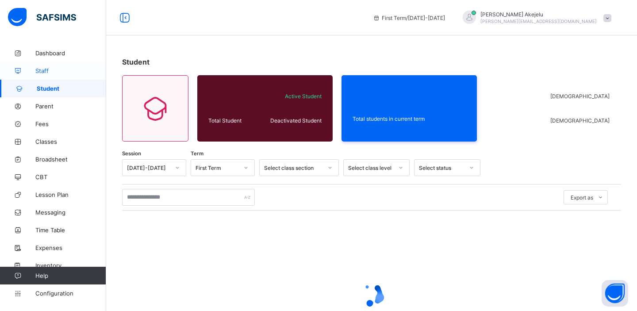
click at [38, 70] on span "Staff" at bounding box center [70, 70] width 71 height 7
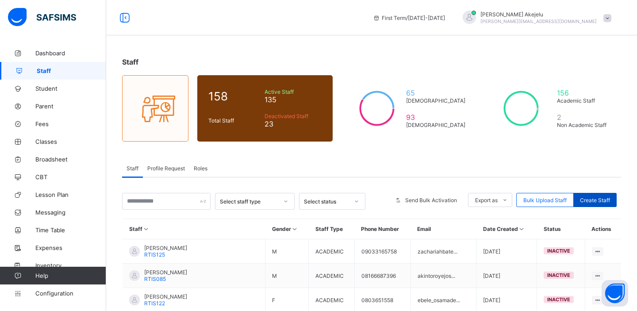
click at [585, 199] on span "Create Staff" at bounding box center [595, 200] width 30 height 7
select select "**"
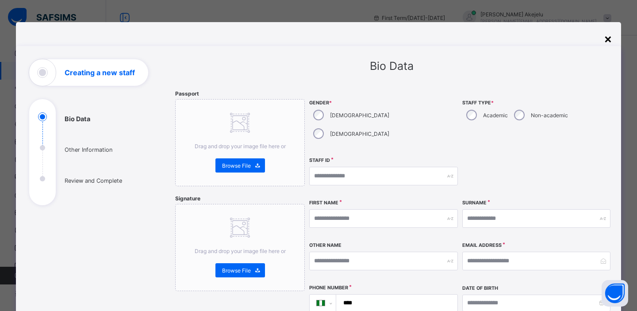
click at [606, 38] on div "×" at bounding box center [608, 38] width 8 height 15
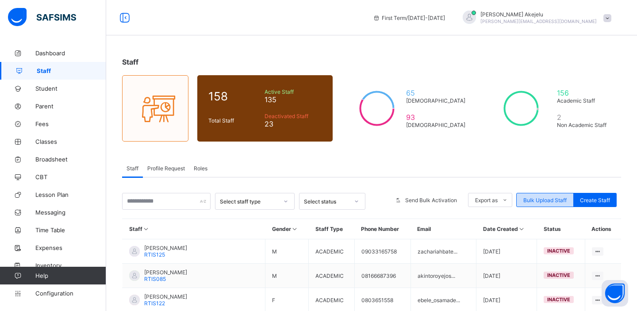
click at [537, 199] on span "Bulk Upload Staff" at bounding box center [544, 200] width 43 height 7
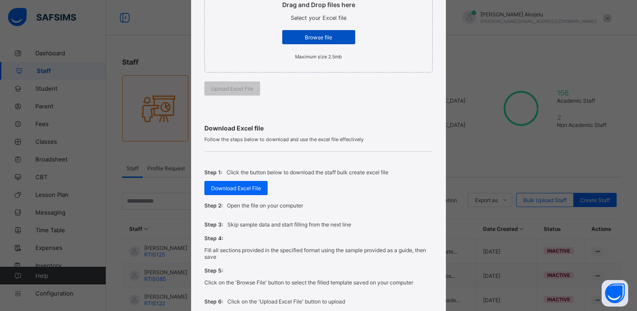
scroll to position [177, 0]
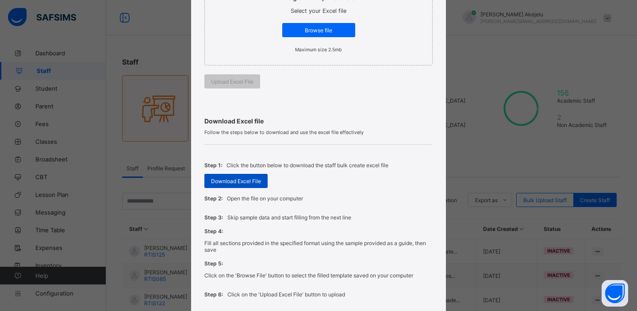
click at [228, 180] on span "Download Excel File" at bounding box center [236, 181] width 50 height 7
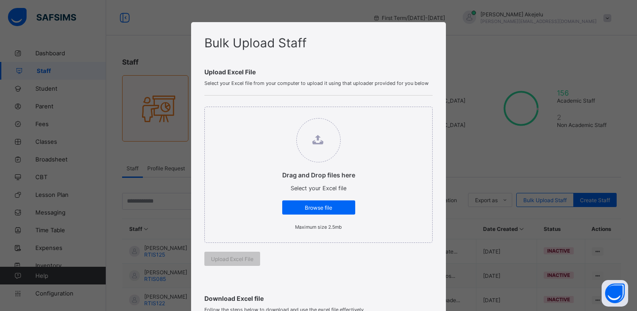
scroll to position [246, 0]
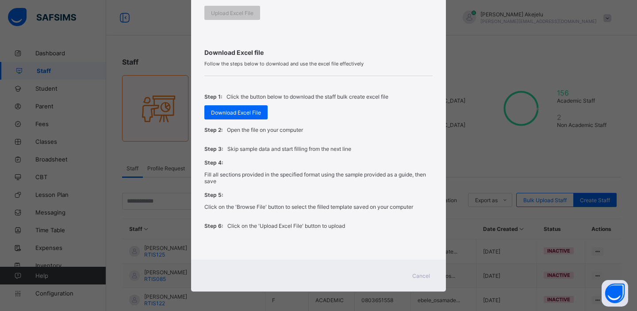
click at [418, 274] on span "Cancel" at bounding box center [421, 275] width 18 height 7
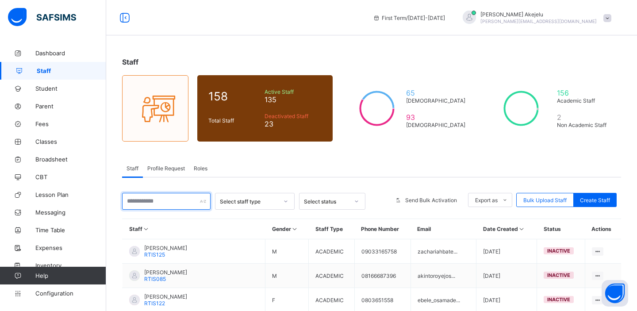
click at [161, 203] on input "text" at bounding box center [166, 201] width 88 height 17
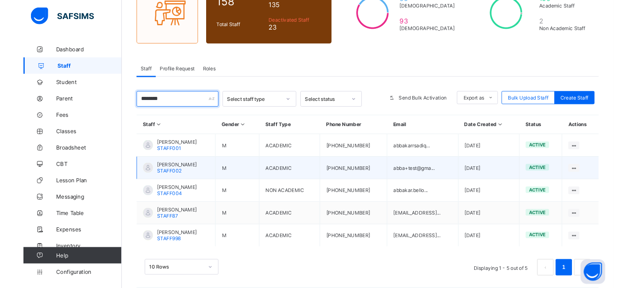
scroll to position [101, 0]
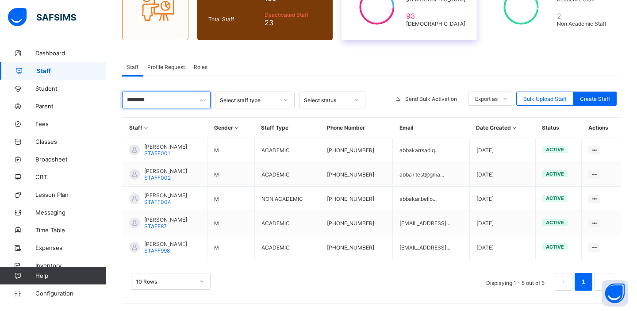
type input "********"
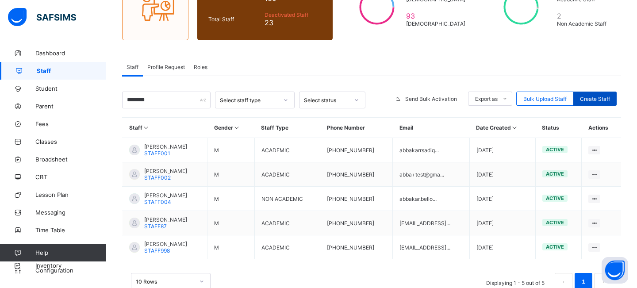
click at [589, 102] on div "Create Staff" at bounding box center [594, 99] width 43 height 14
select select "**"
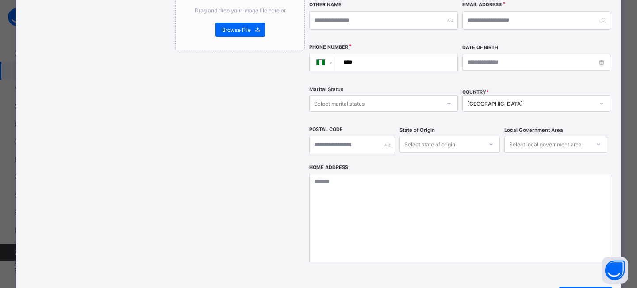
scroll to position [0, 0]
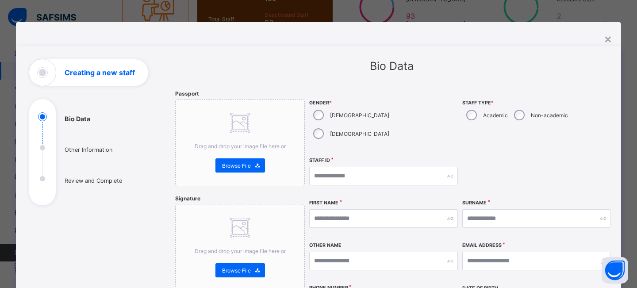
click at [361, 134] on div "Gender * Male Female" at bounding box center [383, 121] width 148 height 62
click at [339, 157] on div "Staff ID" at bounding box center [383, 176] width 148 height 38
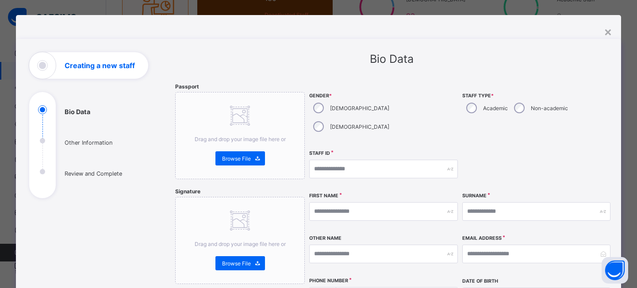
scroll to position [2, 0]
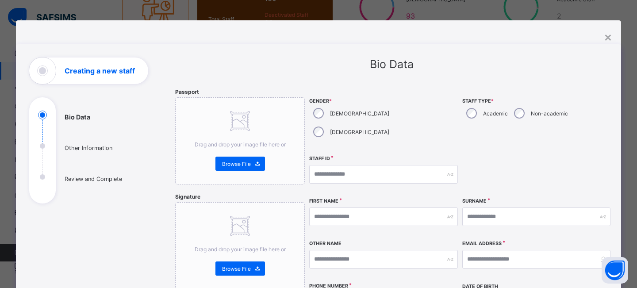
click at [351, 155] on div "Staff ID" at bounding box center [383, 174] width 148 height 38
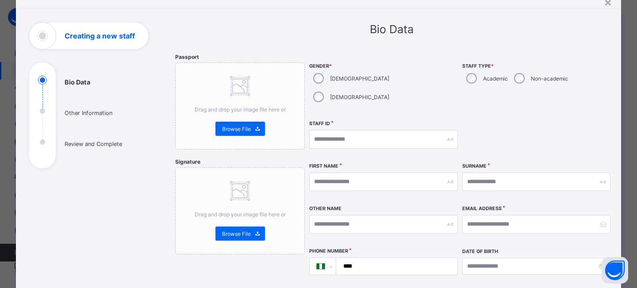
scroll to position [0, 0]
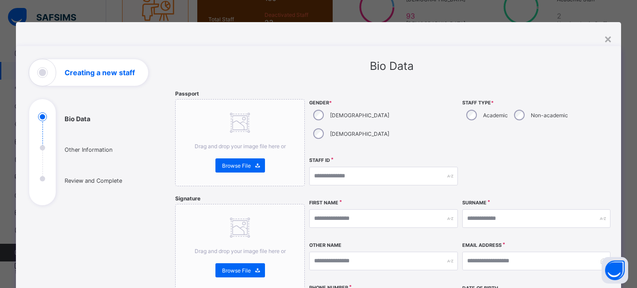
click at [344, 157] on div "Staff ID" at bounding box center [383, 176] width 148 height 38
click at [394, 157] on div "Staff ID" at bounding box center [383, 176] width 148 height 38
click at [334, 157] on div "Staff ID" at bounding box center [383, 176] width 148 height 38
click at [604, 38] on div "×" at bounding box center [608, 38] width 8 height 15
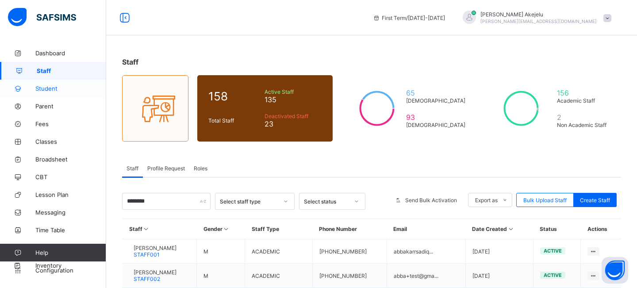
click at [48, 89] on span "Student" at bounding box center [70, 88] width 71 height 7
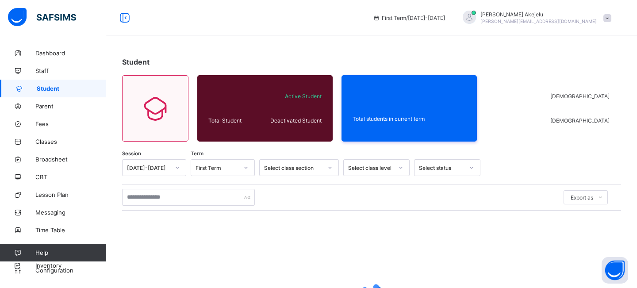
drag, startPoint x: 564, startPoint y: 208, endPoint x: 477, endPoint y: 201, distance: 86.9
click at [547, 208] on div "Export as Pdf Report Excel Report Excel Report (LMS)" at bounding box center [371, 197] width 499 height 27
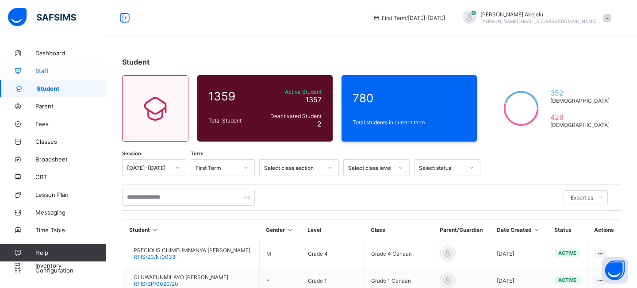
click at [42, 70] on span "Staff" at bounding box center [70, 70] width 71 height 7
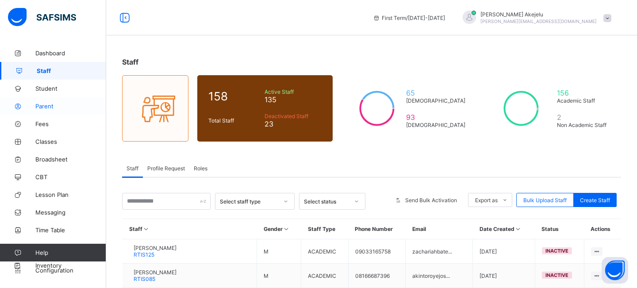
click at [46, 106] on span "Parent" at bounding box center [70, 106] width 71 height 7
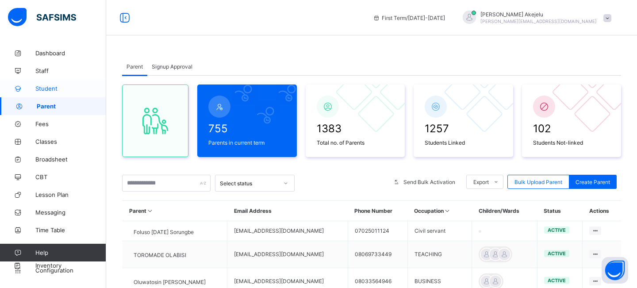
click at [47, 87] on span "Student" at bounding box center [70, 88] width 71 height 7
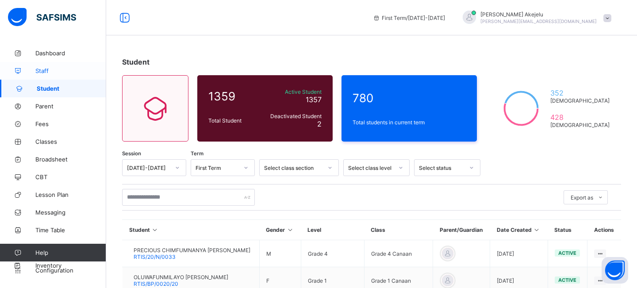
click at [50, 68] on span "Staff" at bounding box center [70, 70] width 71 height 7
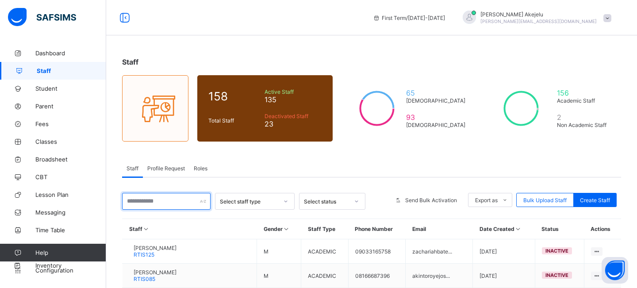
click at [160, 206] on input "text" at bounding box center [166, 201] width 88 height 17
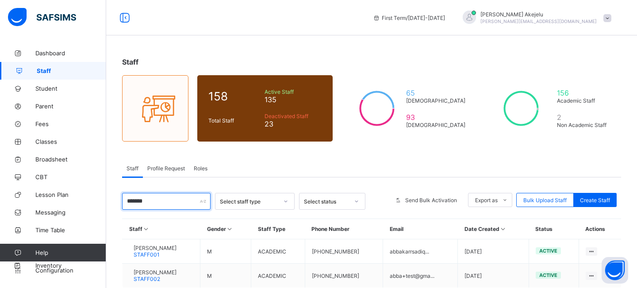
type input "********"
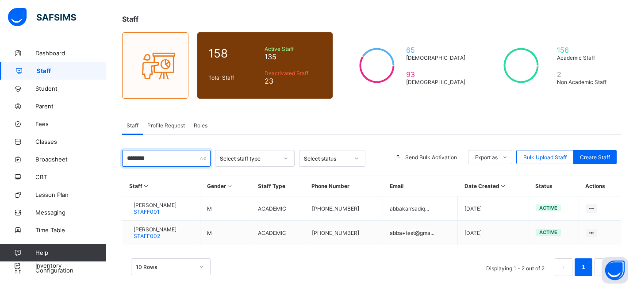
scroll to position [52, 0]
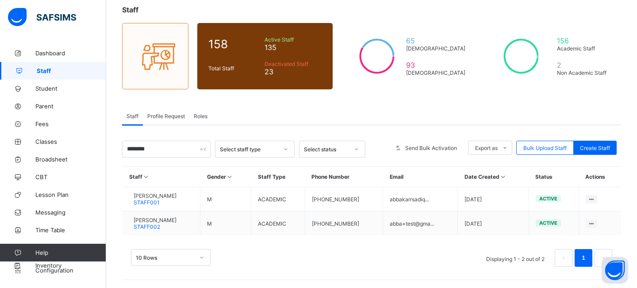
click at [202, 114] on span "Roles" at bounding box center [201, 116] width 14 height 7
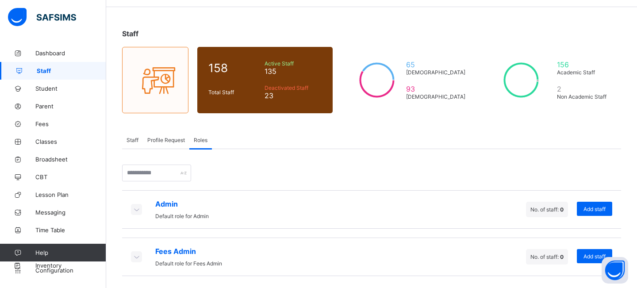
click at [138, 211] on icon at bounding box center [136, 209] width 10 height 9
click at [137, 259] on div at bounding box center [136, 256] width 11 height 11
click at [135, 210] on icon at bounding box center [136, 209] width 10 height 9
click at [130, 138] on span "Staff" at bounding box center [132, 140] width 12 height 7
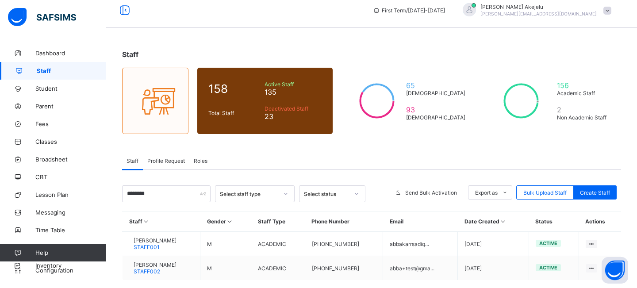
scroll to position [0, 0]
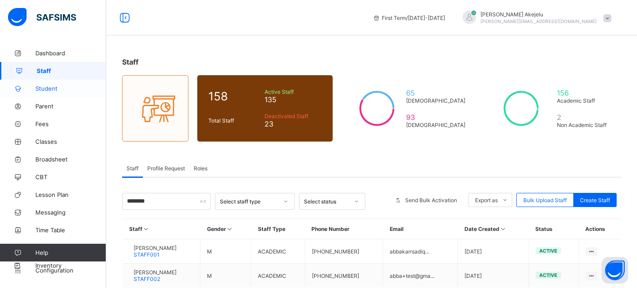
click at [45, 91] on span "Student" at bounding box center [70, 88] width 71 height 7
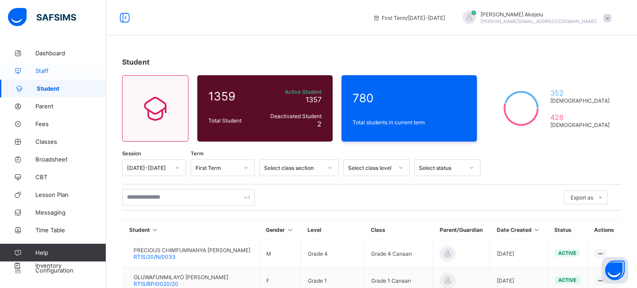
click at [45, 71] on span "Staff" at bounding box center [70, 70] width 71 height 7
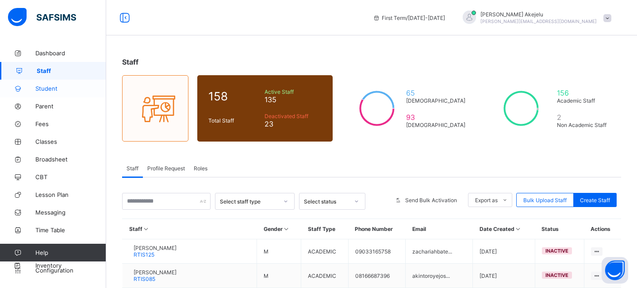
click at [48, 88] on span "Student" at bounding box center [70, 88] width 71 height 7
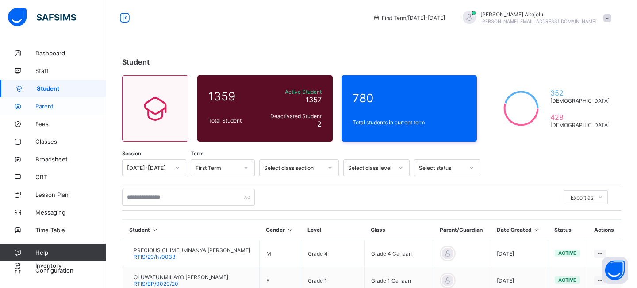
click at [46, 105] on span "Parent" at bounding box center [70, 106] width 71 height 7
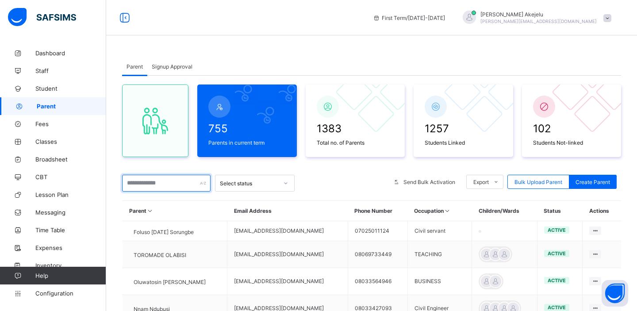
click at [144, 183] on input "text" at bounding box center [166, 183] width 88 height 17
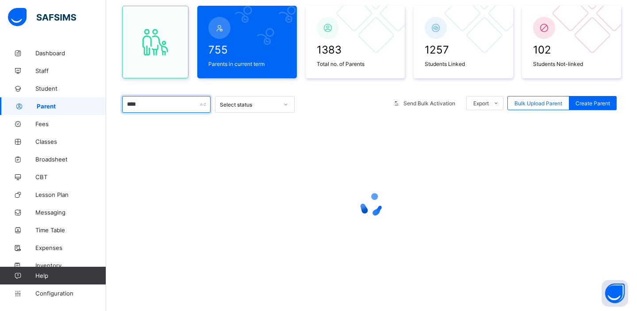
scroll to position [115, 0]
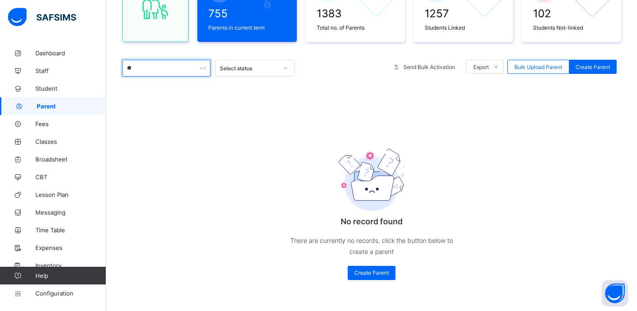
type input "*"
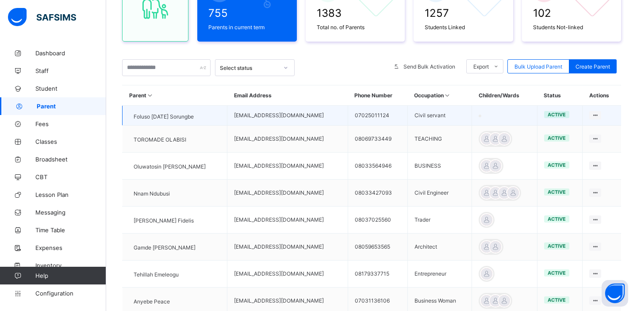
click at [362, 116] on td "07025011124" at bounding box center [378, 116] width 60 height 20
copy td "07025011124"
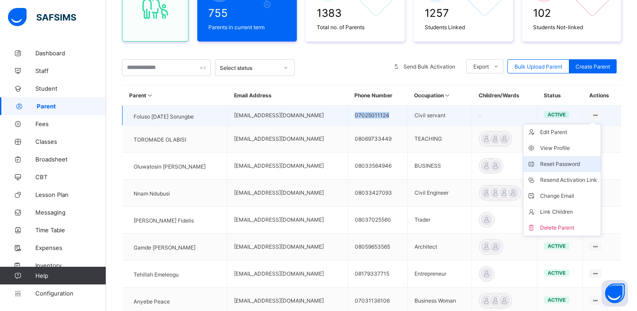
click at [560, 167] on div "Reset Password" at bounding box center [568, 164] width 57 height 9
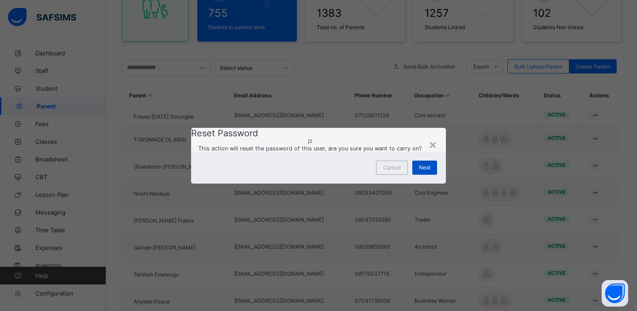
click at [429, 171] on span "Next" at bounding box center [424, 167] width 11 height 7
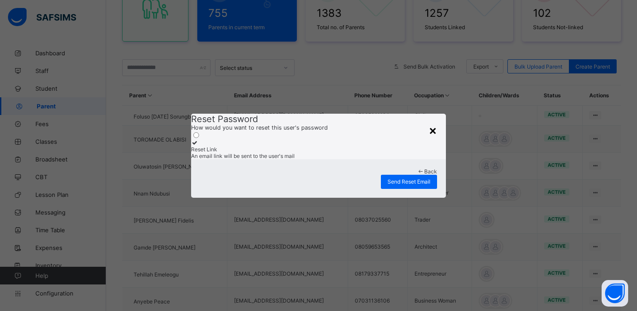
click at [436, 122] on div "×" at bounding box center [433, 129] width 8 height 15
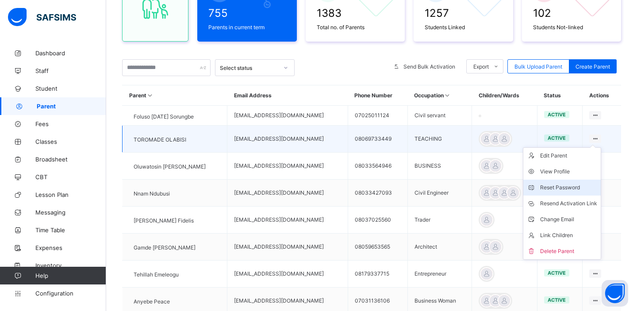
click at [574, 189] on div "Reset Password" at bounding box center [568, 187] width 57 height 9
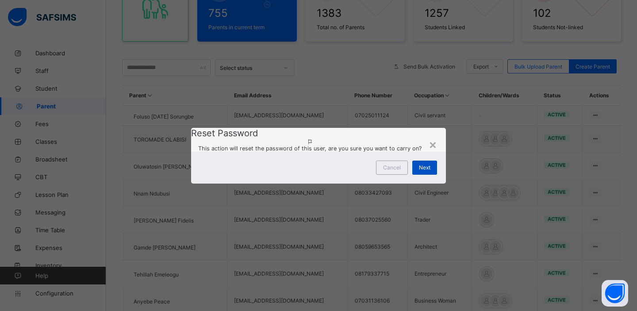
click at [424, 171] on span "Next" at bounding box center [424, 167] width 11 height 7
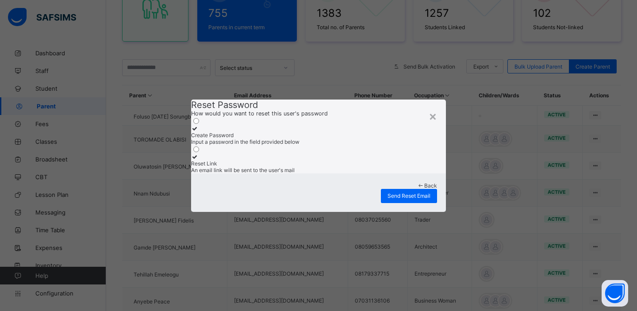
click at [264, 132] on div "Create Password" at bounding box center [318, 135] width 255 height 7
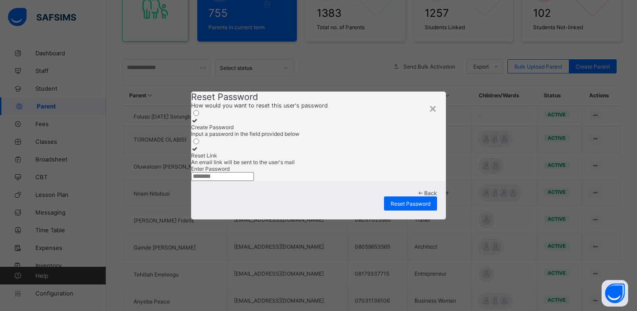
click at [254, 181] on input "text" at bounding box center [222, 176] width 63 height 9
type input "********"
click at [409, 207] on span "Reset Password" at bounding box center [410, 203] width 40 height 7
click at [432, 100] on div "×" at bounding box center [433, 107] width 8 height 15
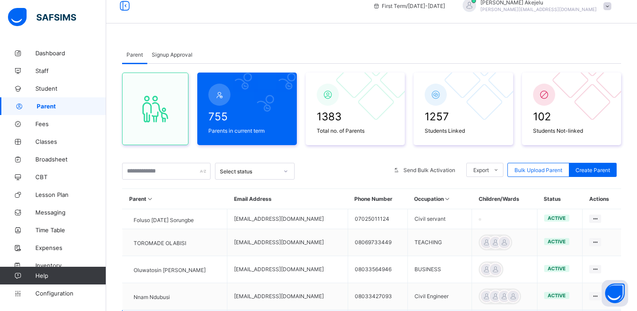
scroll to position [0, 0]
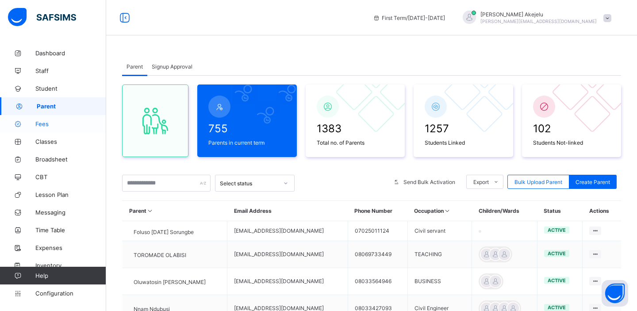
click at [41, 126] on span "Fees" at bounding box center [70, 123] width 71 height 7
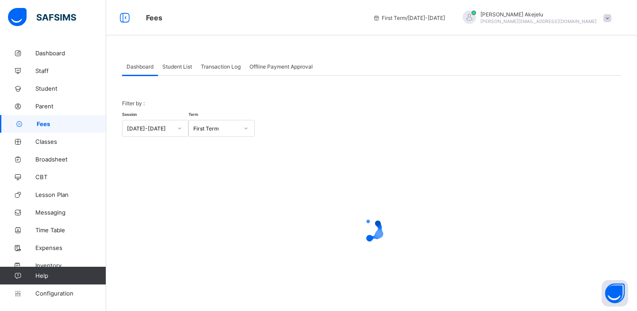
click at [174, 66] on span "Student List" at bounding box center [177, 66] width 30 height 7
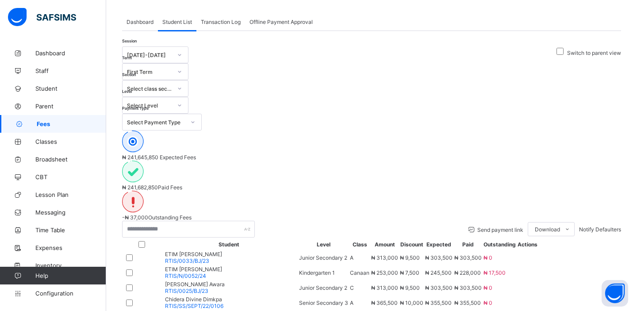
scroll to position [100, 0]
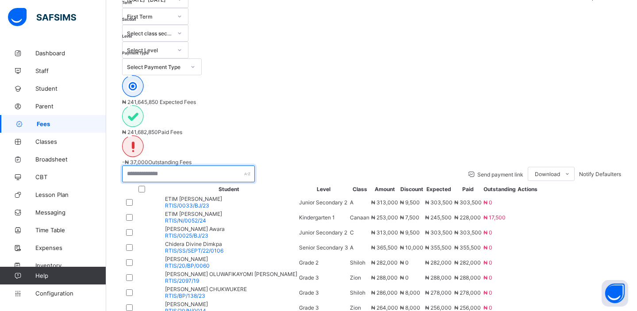
click at [212, 165] on input "text" at bounding box center [188, 173] width 133 height 17
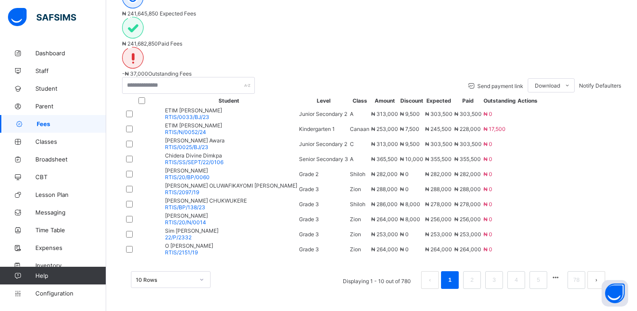
click at [222, 122] on span "ETIM UTIBE CHRISTOPHER" at bounding box center [193, 125] width 57 height 7
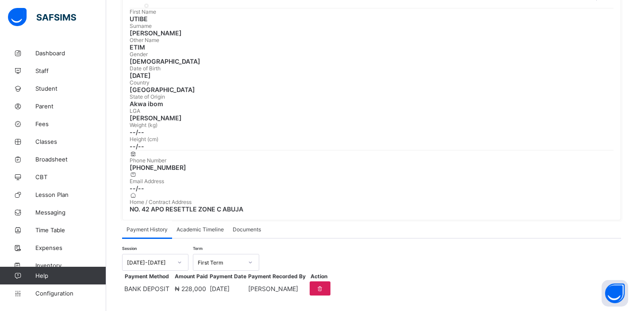
scroll to position [109, 0]
click at [172, 281] on td at bounding box center [171, 288] width 1 height 15
click at [212, 226] on span "Academic Timeline" at bounding box center [199, 229] width 47 height 7
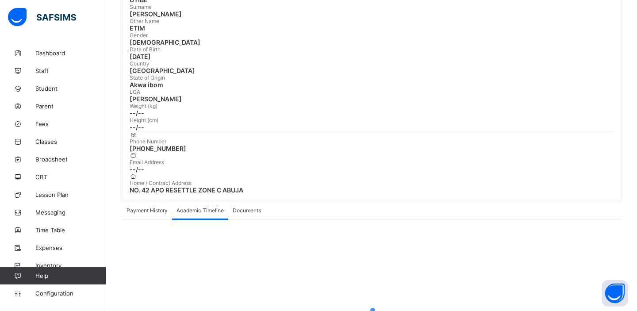
scroll to position [197, 0]
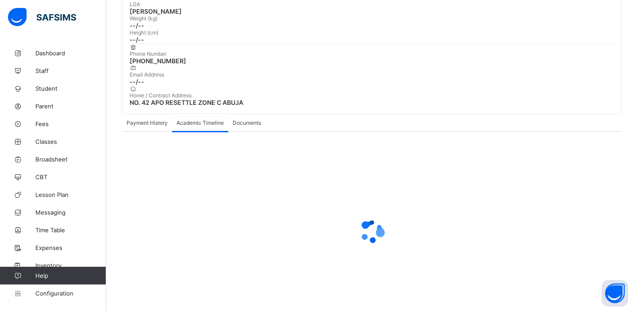
click at [147, 119] on span "Payment History" at bounding box center [146, 122] width 41 height 7
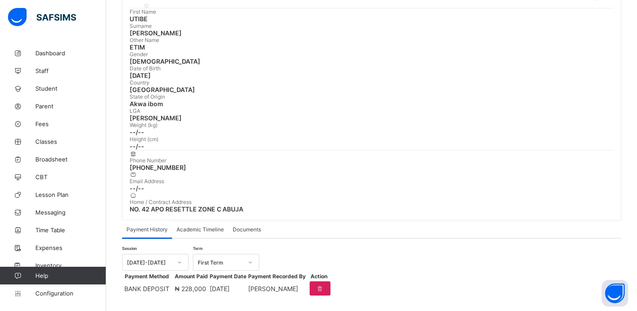
scroll to position [0, 0]
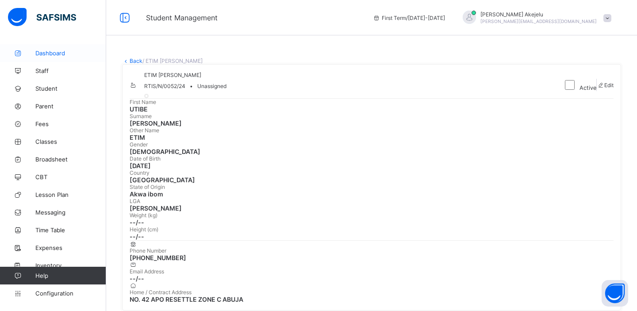
click at [57, 50] on span "Dashboard" at bounding box center [70, 53] width 71 height 7
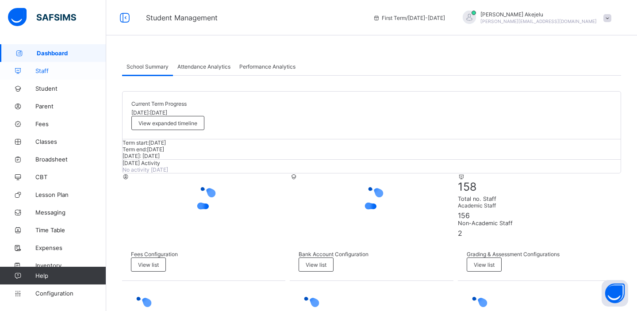
click at [46, 70] on span "Staff" at bounding box center [70, 70] width 71 height 7
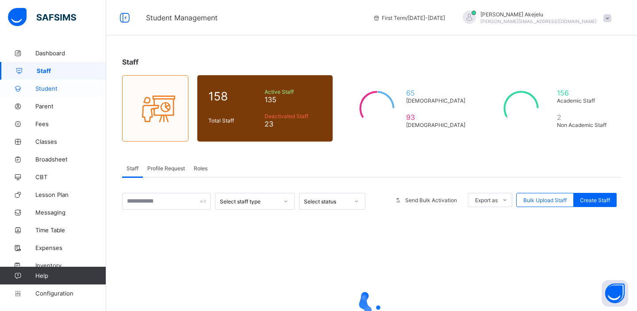
click at [49, 89] on span "Student" at bounding box center [70, 88] width 71 height 7
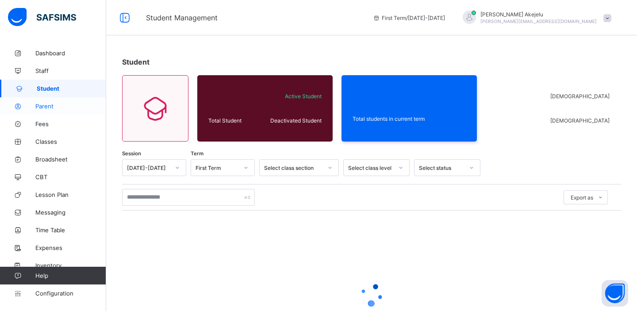
click at [53, 107] on span "Parent" at bounding box center [70, 106] width 71 height 7
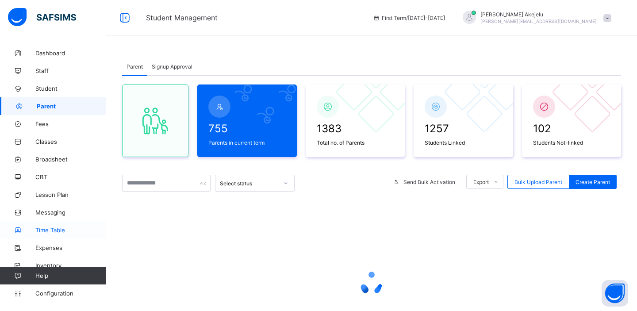
scroll to position [79, 0]
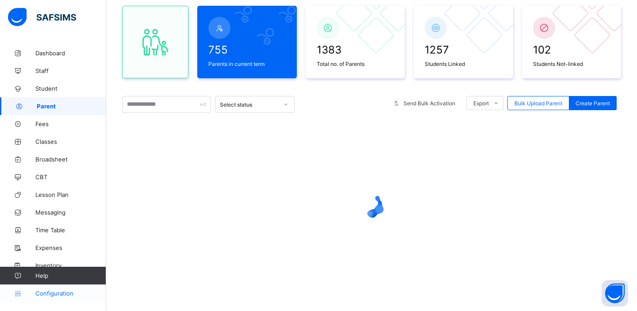
click at [59, 292] on span "Configuration" at bounding box center [70, 293] width 70 height 7
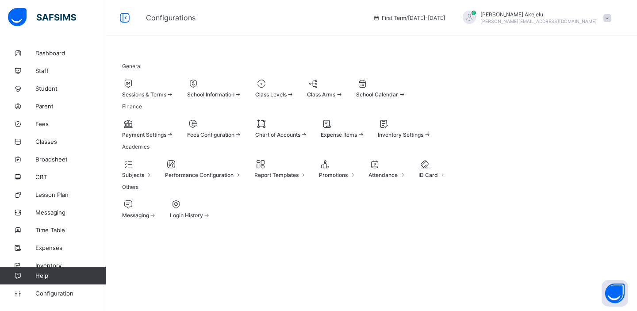
click at [242, 138] on div "Fees Configuration" at bounding box center [214, 134] width 55 height 7
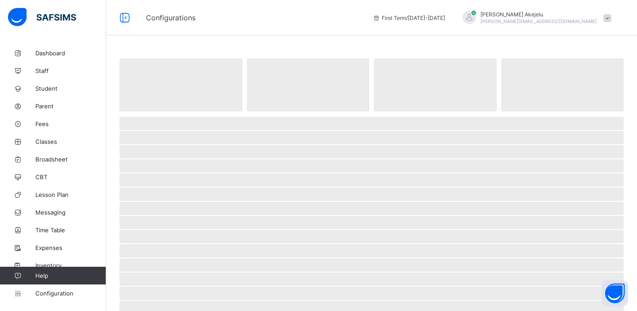
click at [241, 153] on span "‌" at bounding box center [371, 151] width 504 height 13
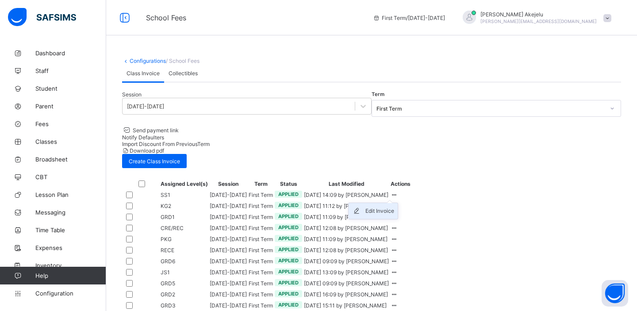
click at [365, 215] on icon at bounding box center [358, 211] width 13 height 9
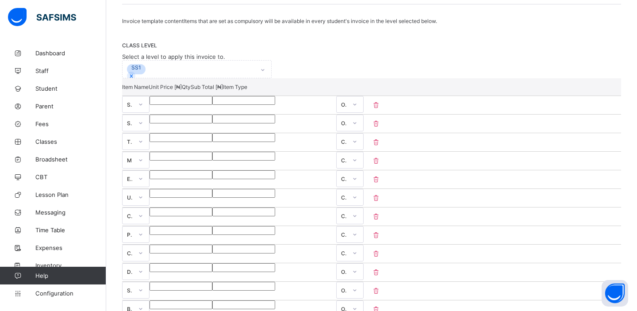
scroll to position [159, 0]
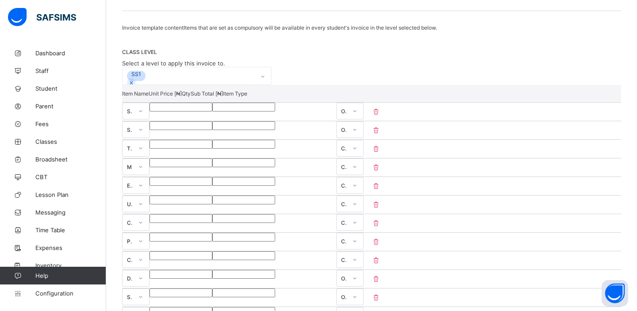
click at [212, 111] on input "****" at bounding box center [180, 107] width 63 height 9
type input "*******"
type input "******"
type input "****"
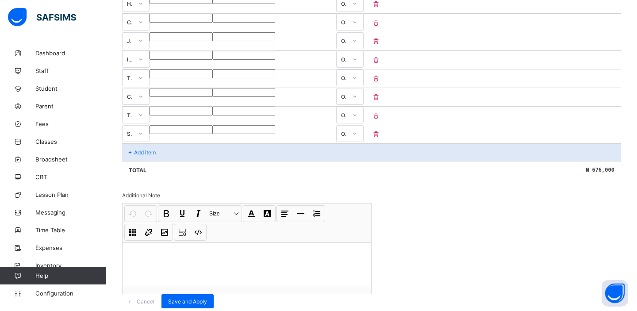
scroll to position [716, 0]
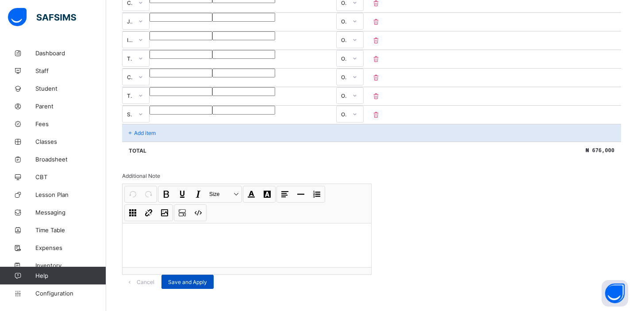
click at [207, 285] on span "Save and Apply" at bounding box center [187, 282] width 39 height 7
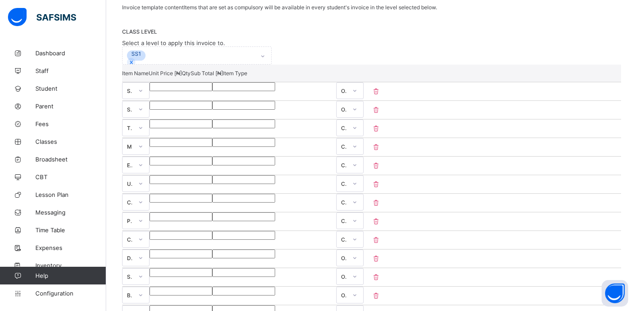
scroll to position [169, 0]
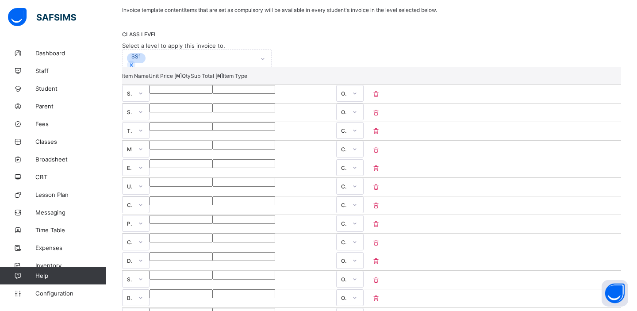
click at [212, 94] on input "****" at bounding box center [180, 89] width 63 height 9
type input "****"
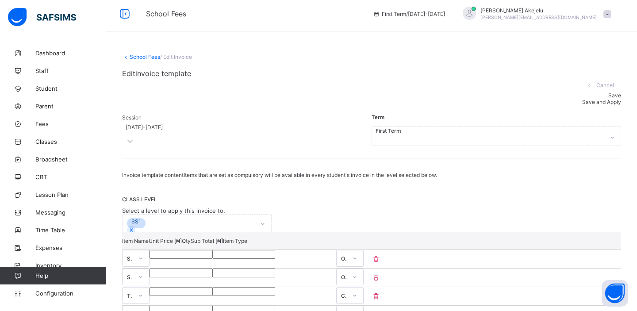
scroll to position [0, 0]
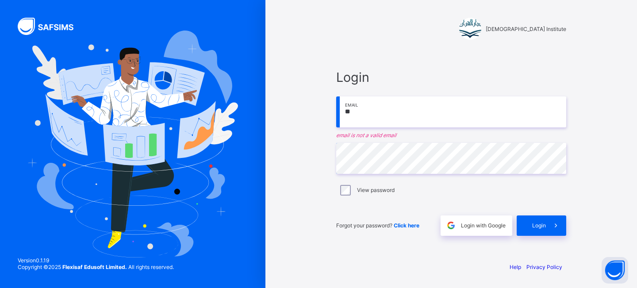
type input "**********"
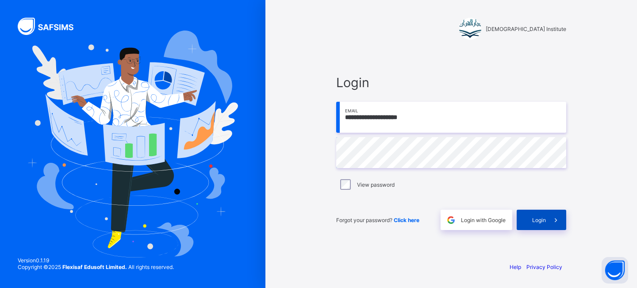
click at [550, 215] on span at bounding box center [556, 220] width 20 height 20
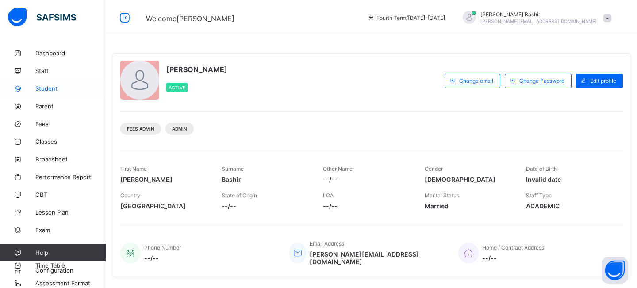
click at [47, 89] on span "Student" at bounding box center [70, 88] width 71 height 7
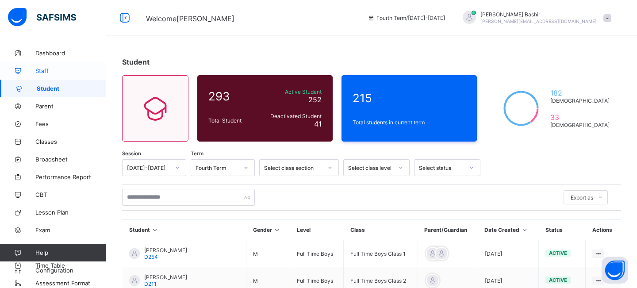
click at [50, 70] on span "Staff" at bounding box center [70, 70] width 71 height 7
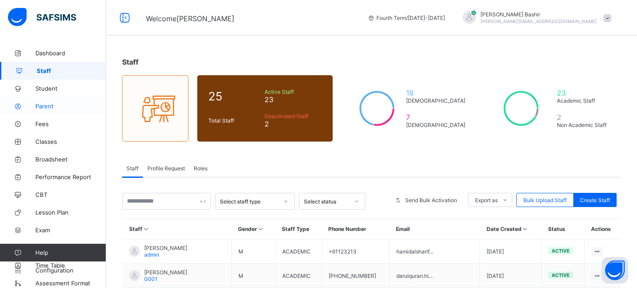
click at [50, 110] on link "Parent" at bounding box center [53, 106] width 106 height 18
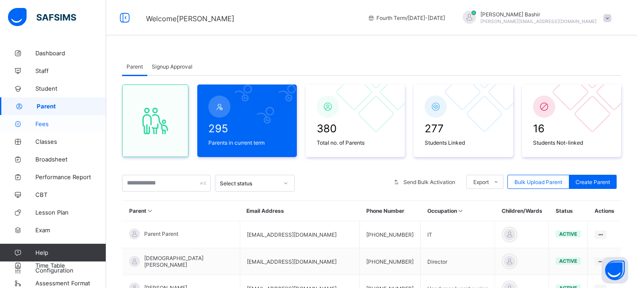
click at [41, 125] on span "Fees" at bounding box center [70, 123] width 71 height 7
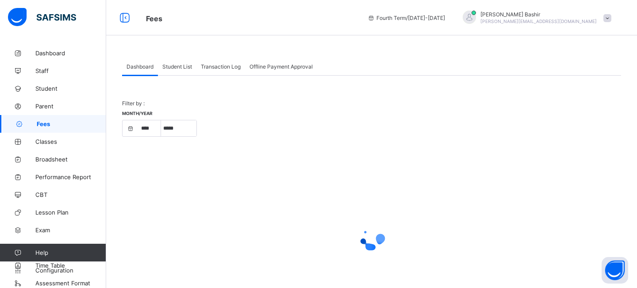
select select "****"
select select "*"
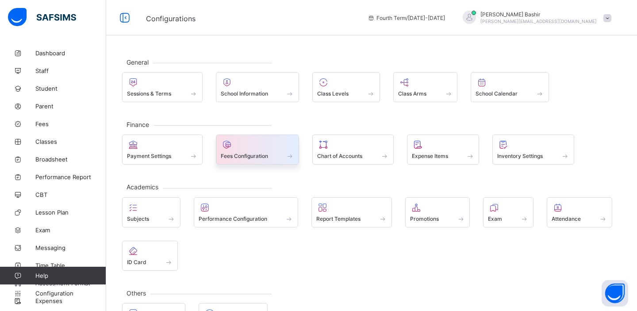
click at [239, 157] on span "Fees Configuration" at bounding box center [244, 156] width 47 height 7
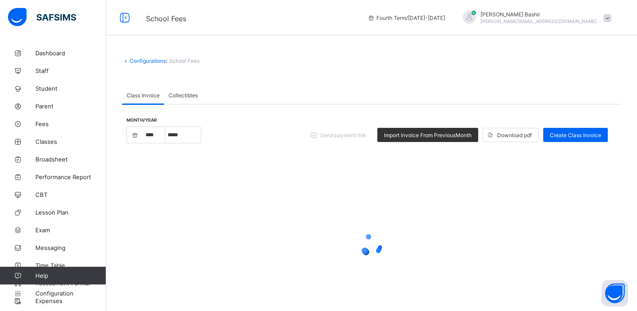
select select "****"
select select "*"
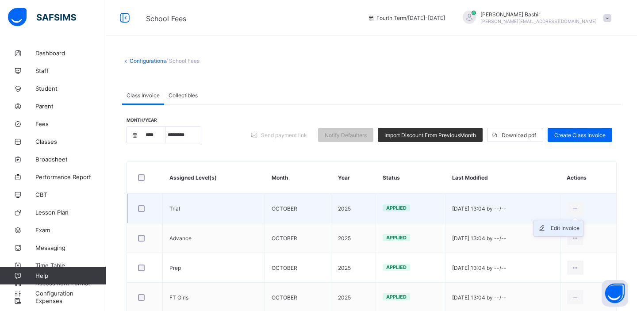
click at [557, 228] on div "Edit Invoice" at bounding box center [565, 228] width 29 height 9
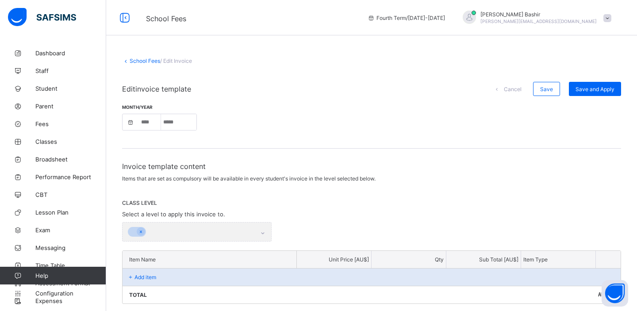
select select "****"
select select "*"
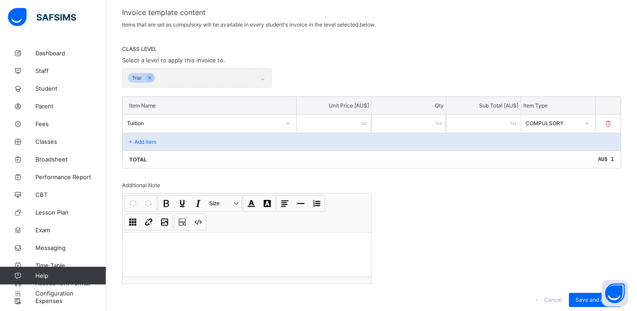
scroll to position [150, 0]
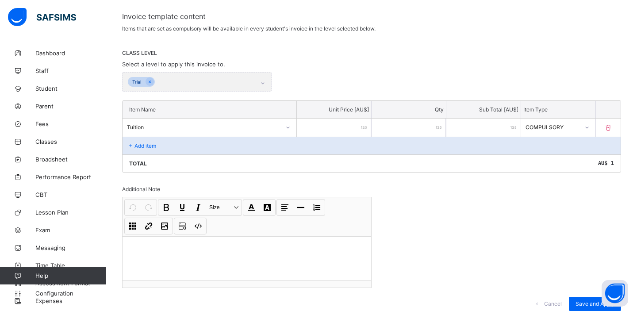
type input "*"
click at [357, 130] on input "*" at bounding box center [334, 128] width 74 height 18
type input "*"
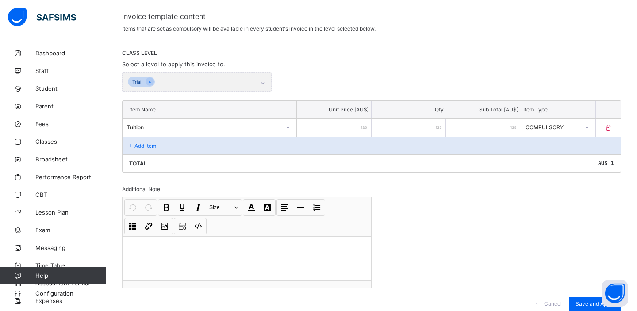
type input "***"
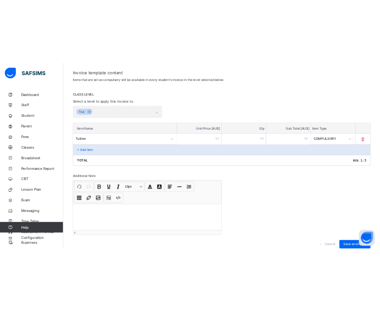
scroll to position [179, 0]
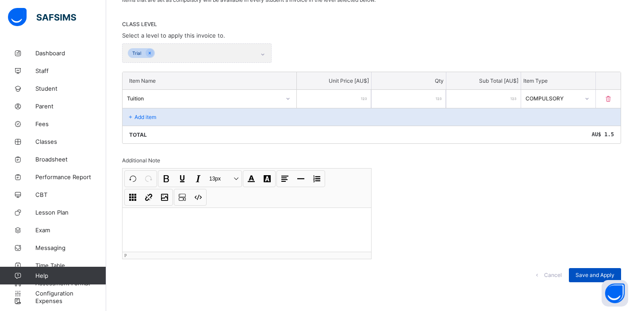
click at [578, 273] on span "Save and Apply" at bounding box center [594, 275] width 39 height 7
click at [270, 223] on div at bounding box center [246, 229] width 249 height 44
click at [577, 265] on div "Cancel Save and Apply" at bounding box center [371, 275] width 499 height 32
click at [578, 268] on div "Save and Apply" at bounding box center [595, 275] width 52 height 14
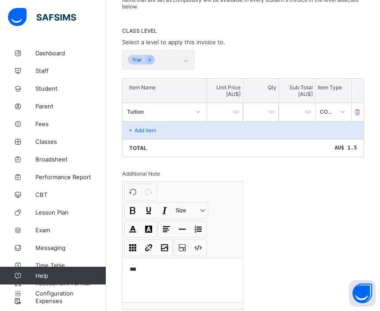
scroll to position [228, 0]
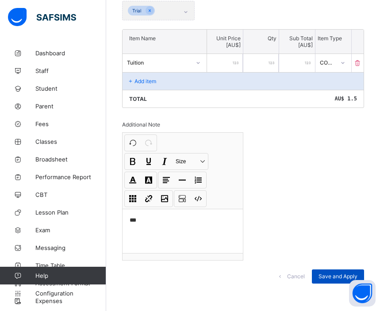
click at [323, 273] on span "Save and Apply" at bounding box center [337, 276] width 39 height 7
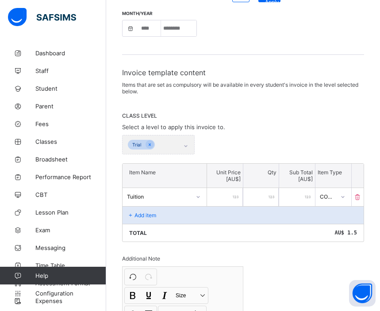
scroll to position [104, 0]
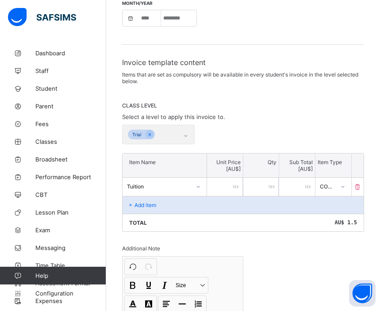
click at [195, 184] on icon at bounding box center [197, 186] width 5 height 9
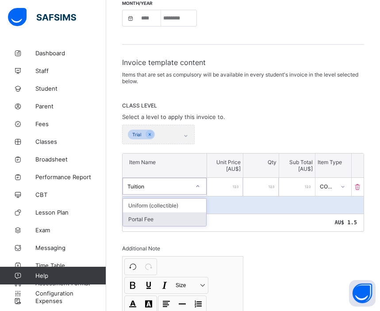
click at [166, 218] on div "Portal Fee" at bounding box center [164, 219] width 83 height 14
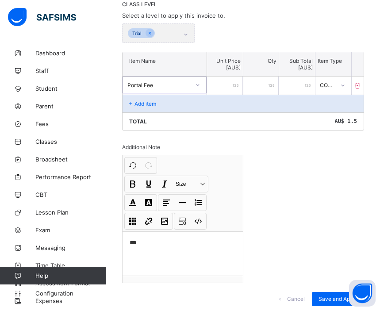
scroll to position [228, 0]
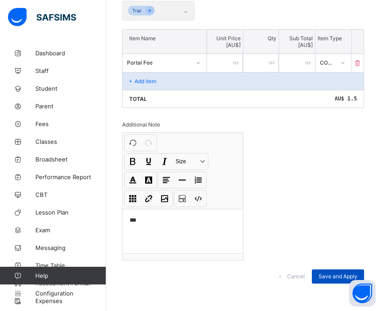
click at [323, 273] on span "Save and Apply" at bounding box center [337, 276] width 39 height 7
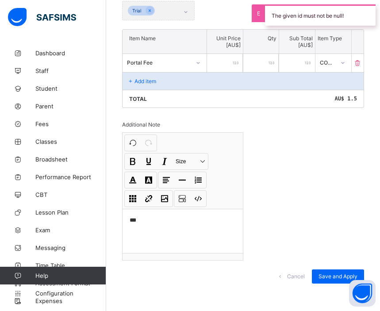
click at [183, 60] on div "Portal Fee" at bounding box center [159, 62] width 64 height 7
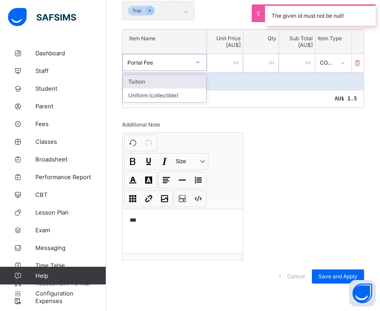
click at [173, 86] on div "Tuition" at bounding box center [164, 82] width 83 height 14
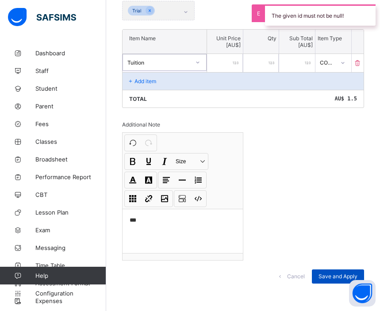
click at [324, 274] on span "Save and Apply" at bounding box center [337, 276] width 39 height 7
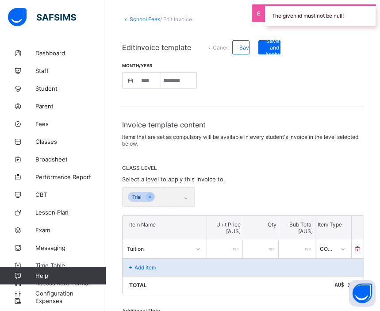
scroll to position [0, 0]
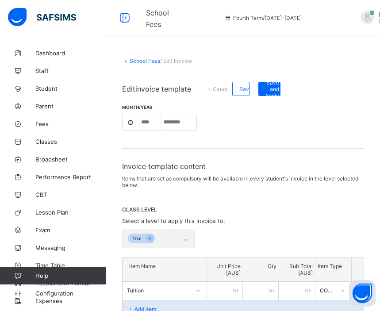
select select "****"
select select "*"
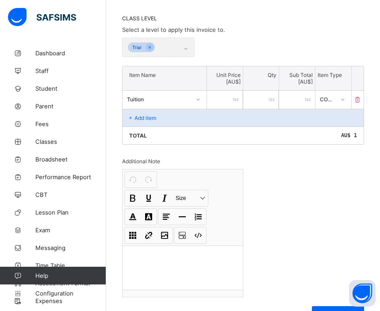
click at [187, 50] on div "Trial" at bounding box center [158, 47] width 73 height 19
click at [228, 100] on input "*" at bounding box center [225, 100] width 36 height 18
type input "***"
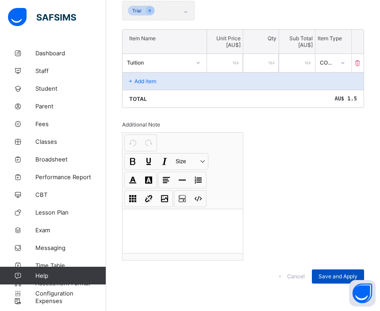
type input "***"
click at [321, 273] on span "Save and Apply" at bounding box center [337, 276] width 39 height 7
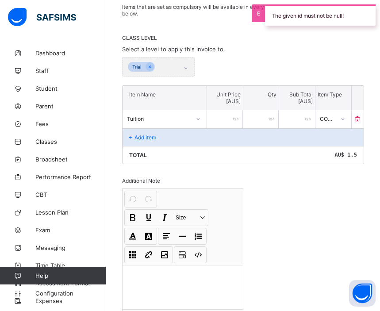
scroll to position [0, 0]
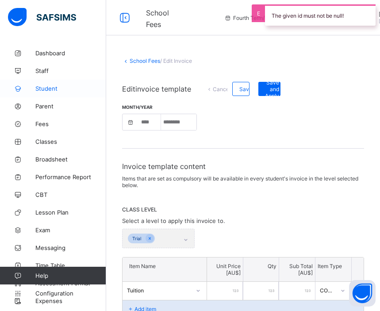
click at [51, 88] on span "Student" at bounding box center [70, 88] width 71 height 7
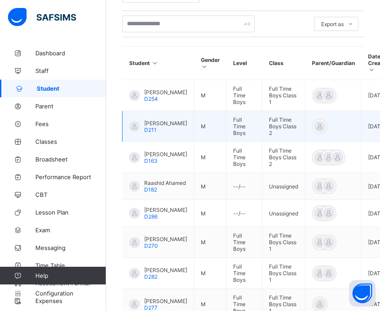
click at [162, 120] on span "[PERSON_NAME]" at bounding box center [165, 123] width 43 height 7
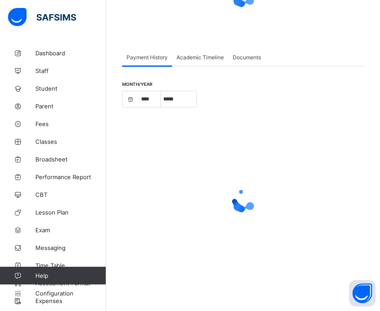
scroll to position [118, 0]
select select "****"
select select "*"
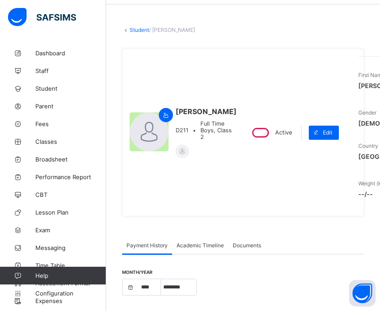
scroll to position [199, 0]
